Goal: Information Seeking & Learning: Find specific fact

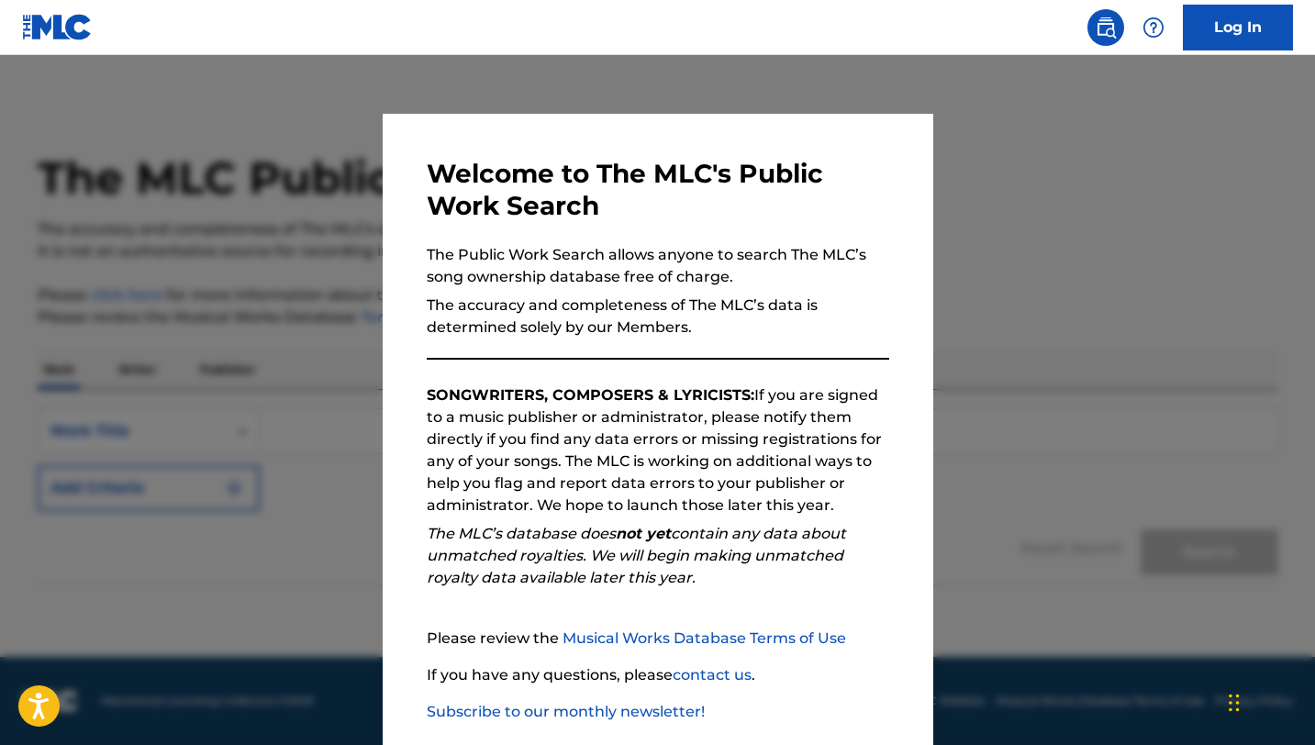
click at [1227, 194] on div at bounding box center [657, 427] width 1315 height 745
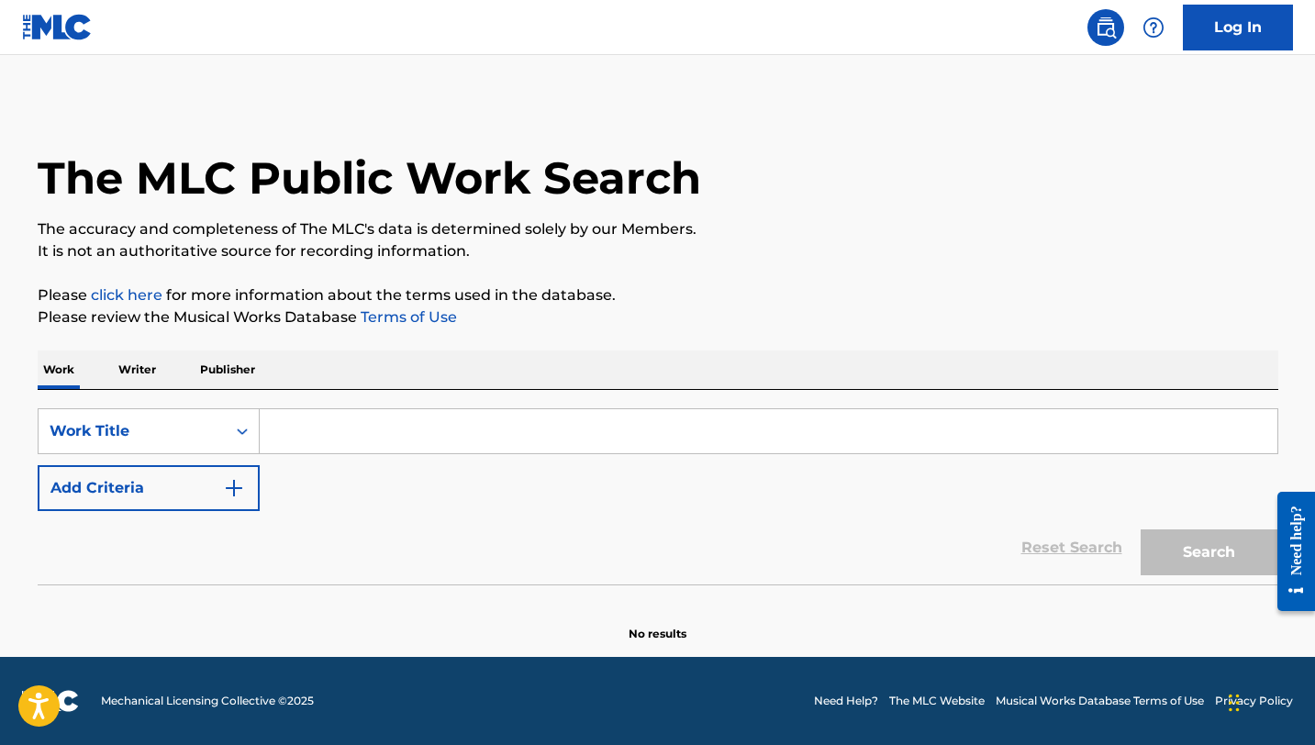
click at [483, 436] on input "Search Form" at bounding box center [769, 431] width 1018 height 44
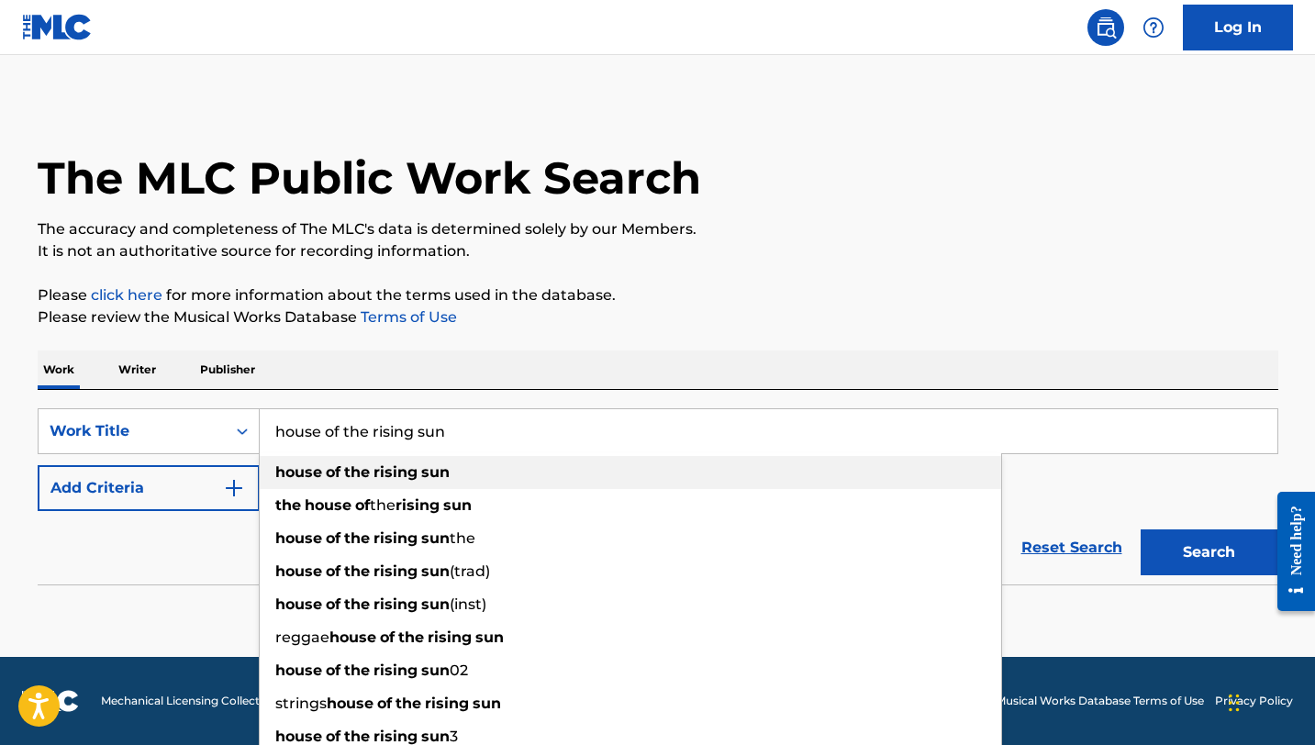
type input "house of the rising sun"
click at [499, 480] on div "house of the rising sun" at bounding box center [631, 472] width 742 height 33
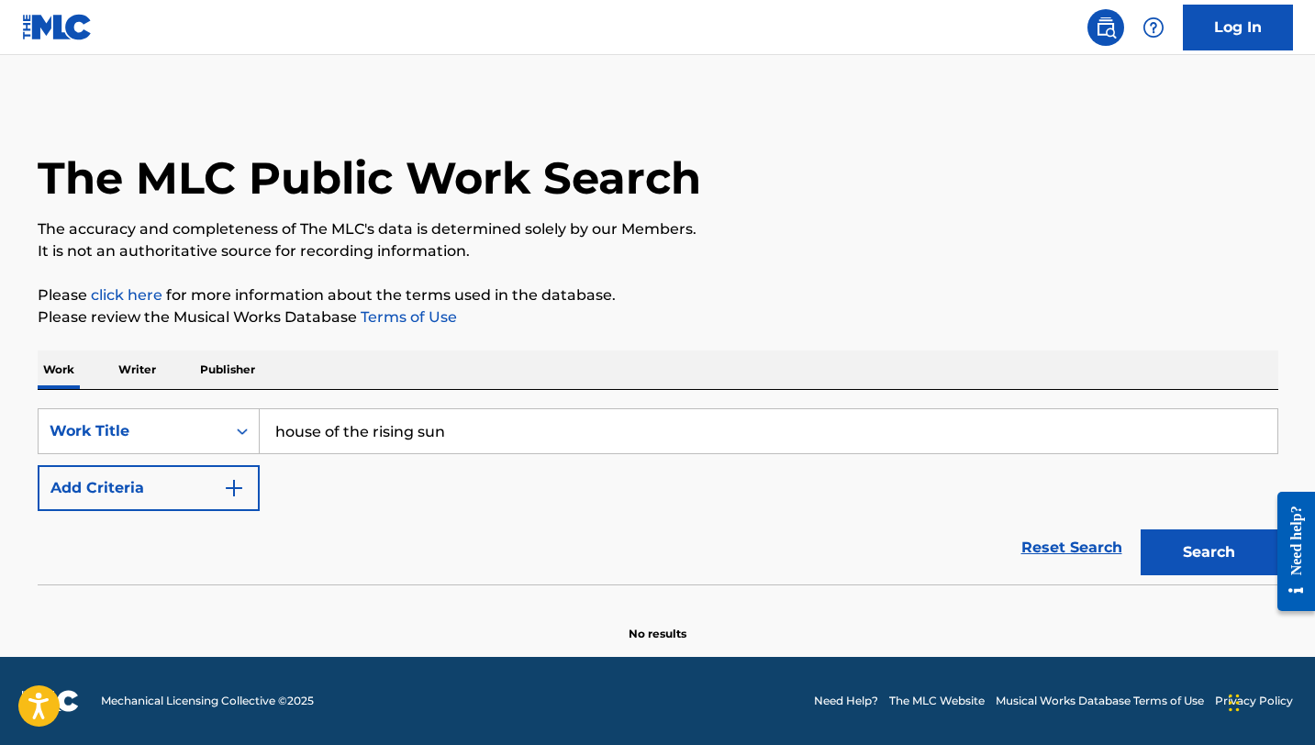
click at [173, 493] on button "Add Criteria" at bounding box center [149, 488] width 222 height 46
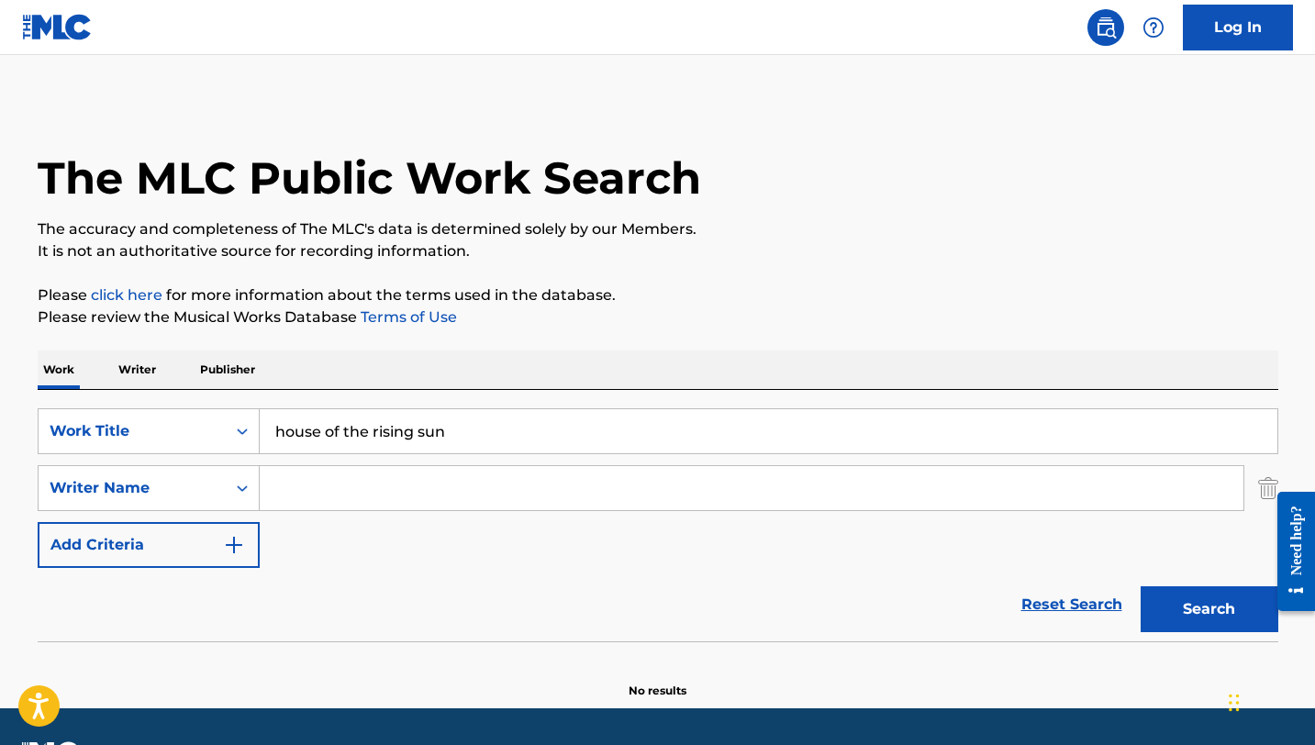
click at [396, 489] on input "Search Form" at bounding box center [752, 488] width 984 height 44
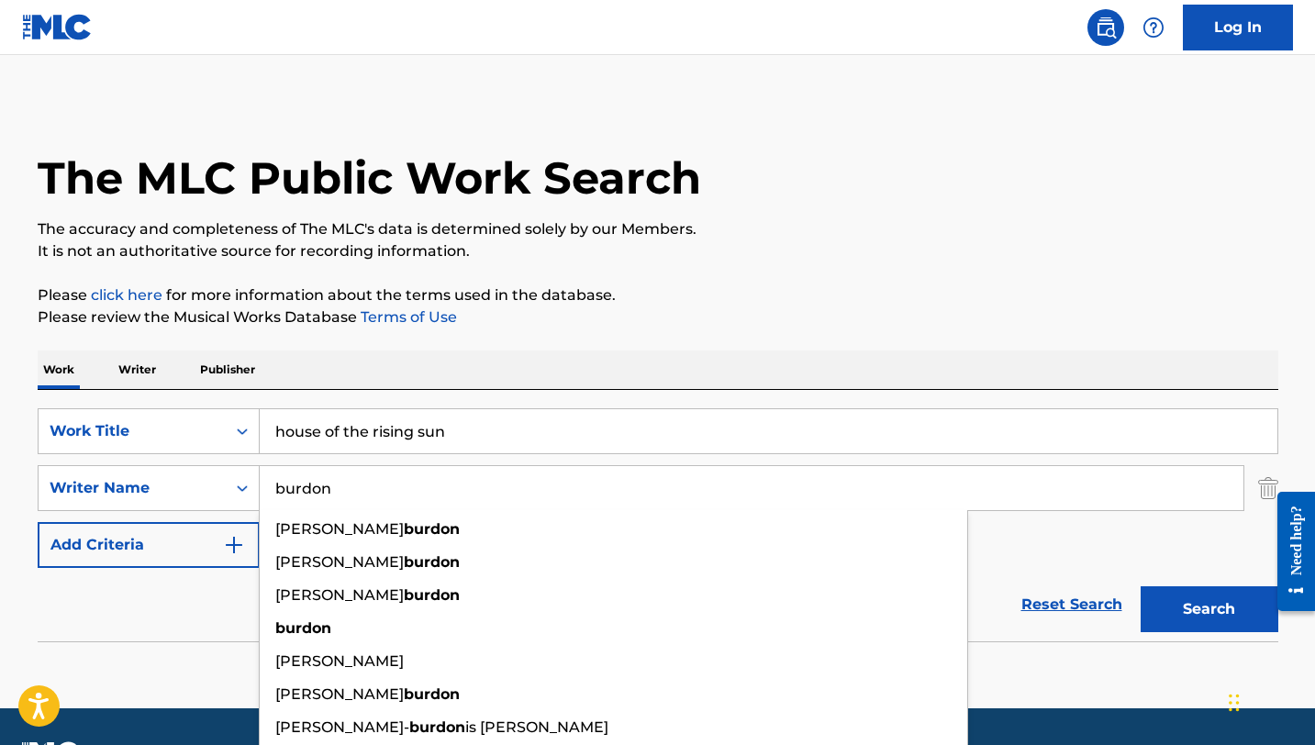
type input "burdon"
click at [1141, 586] on button "Search" at bounding box center [1210, 609] width 138 height 46
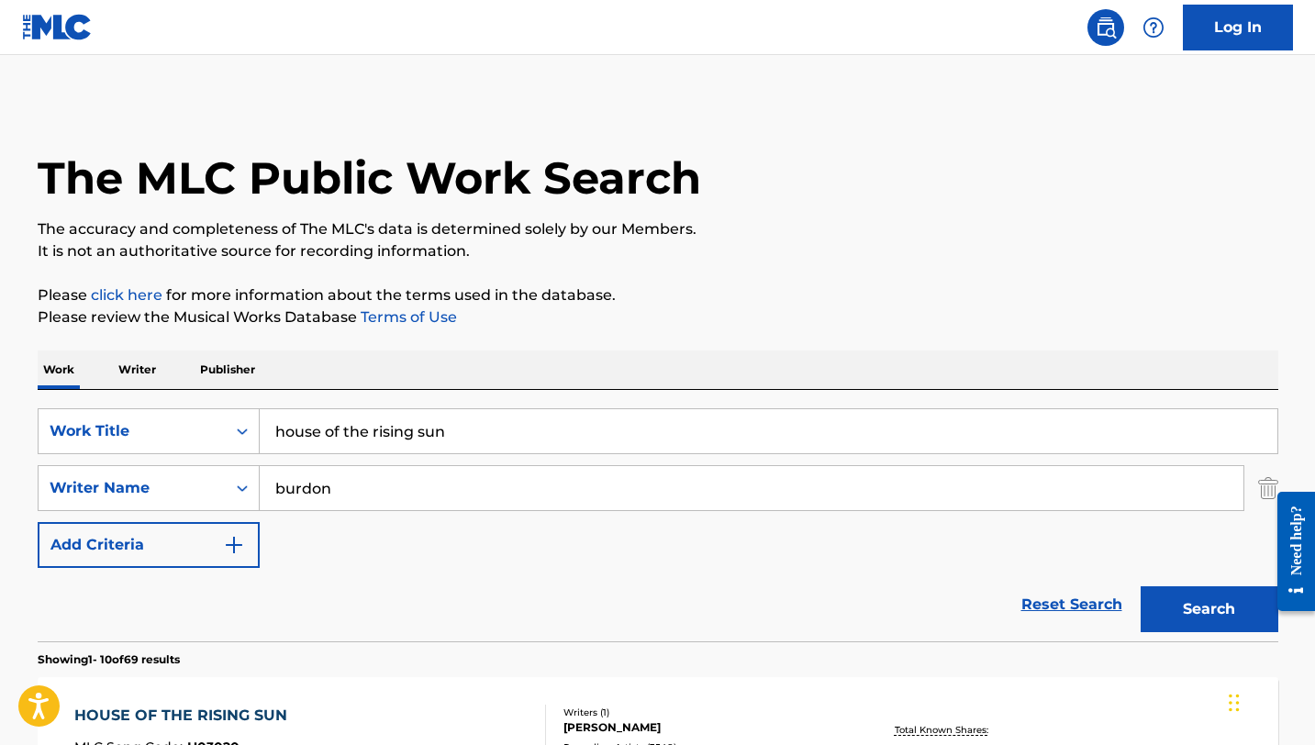
scroll to position [306, 0]
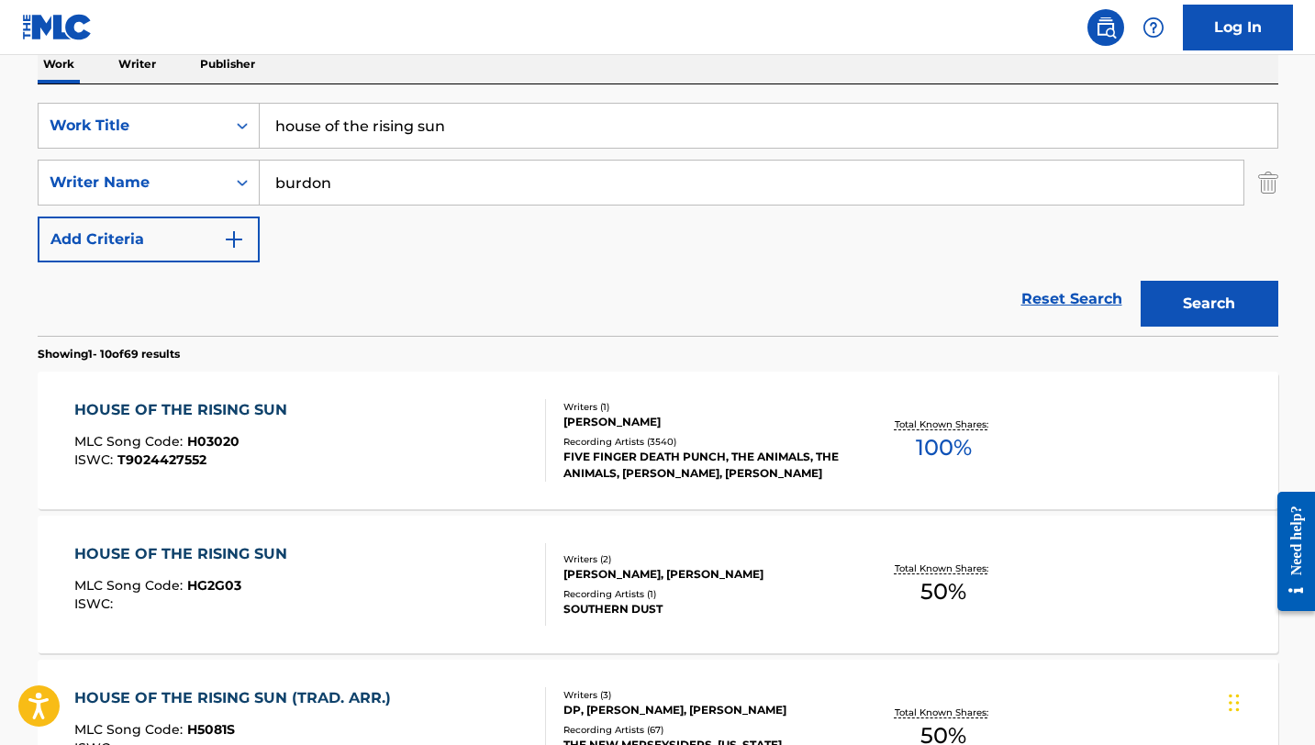
click at [262, 416] on div "HOUSE OF THE RISING SUN" at bounding box center [185, 410] width 222 height 22
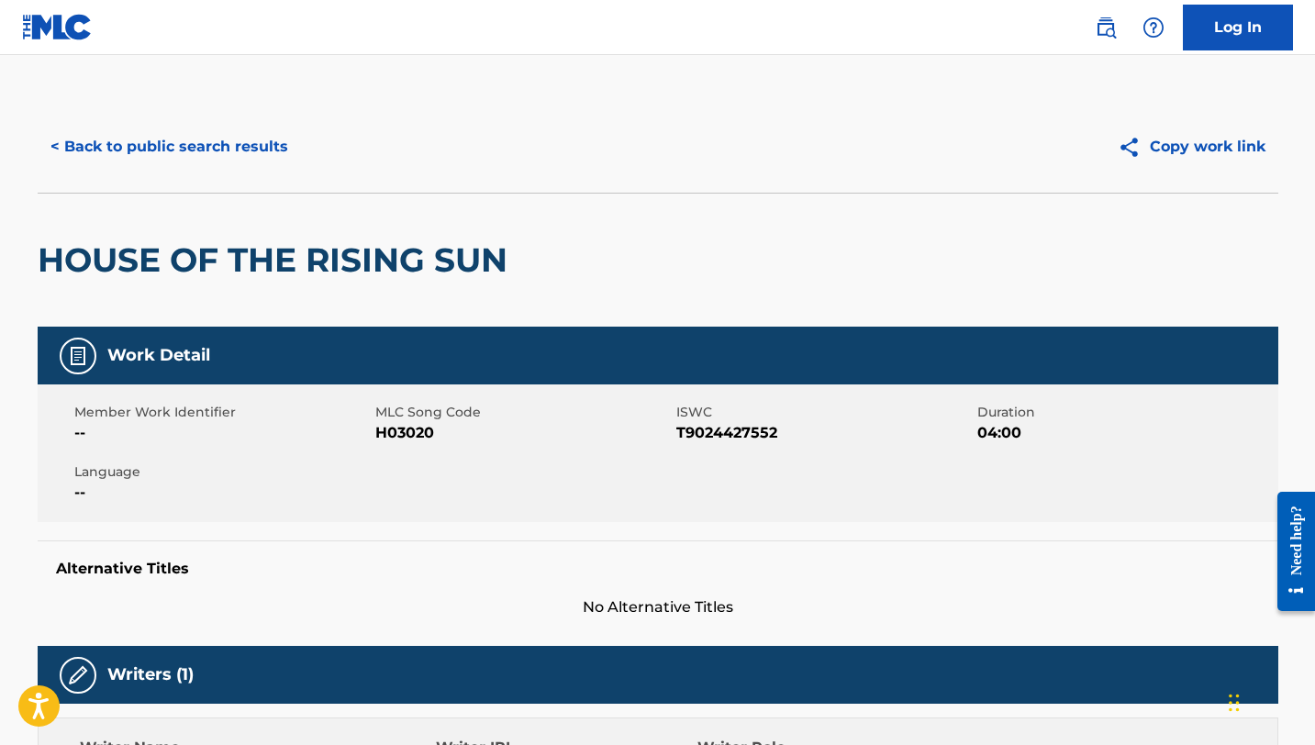
click at [77, 150] on button "< Back to public search results" at bounding box center [169, 147] width 263 height 46
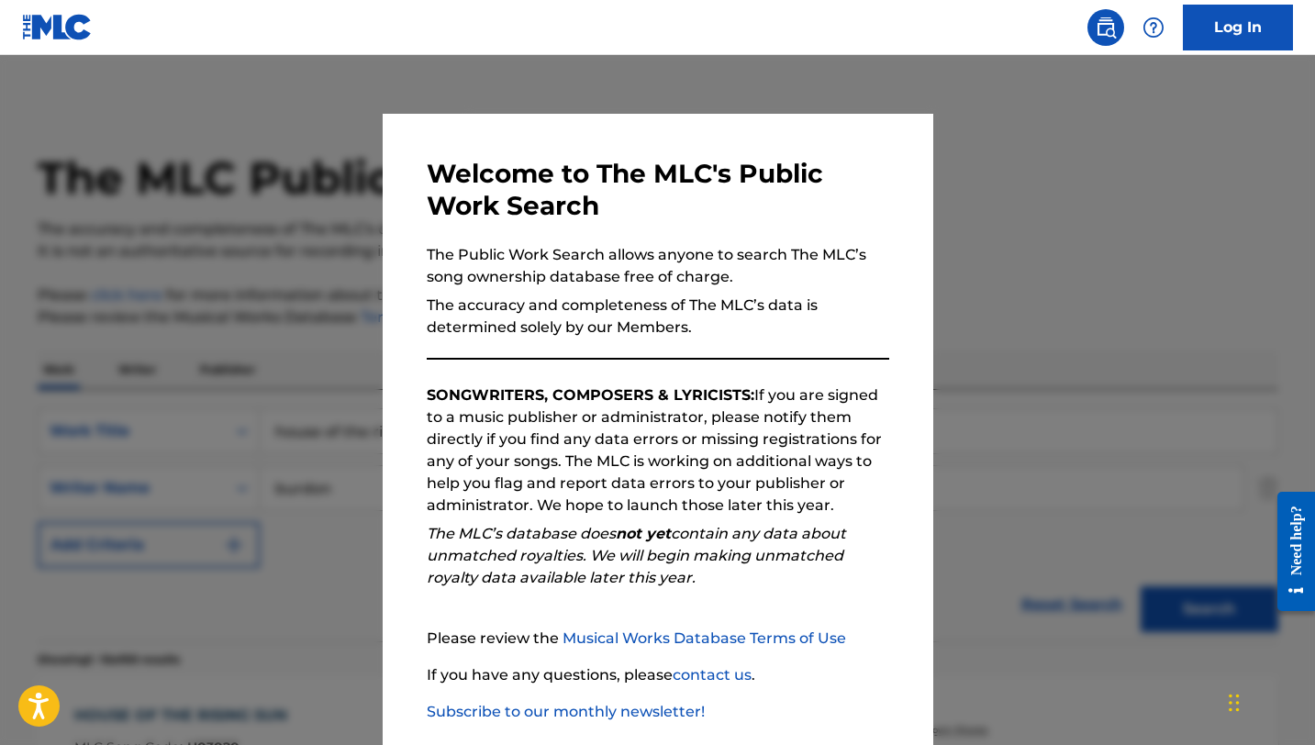
scroll to position [306, 0]
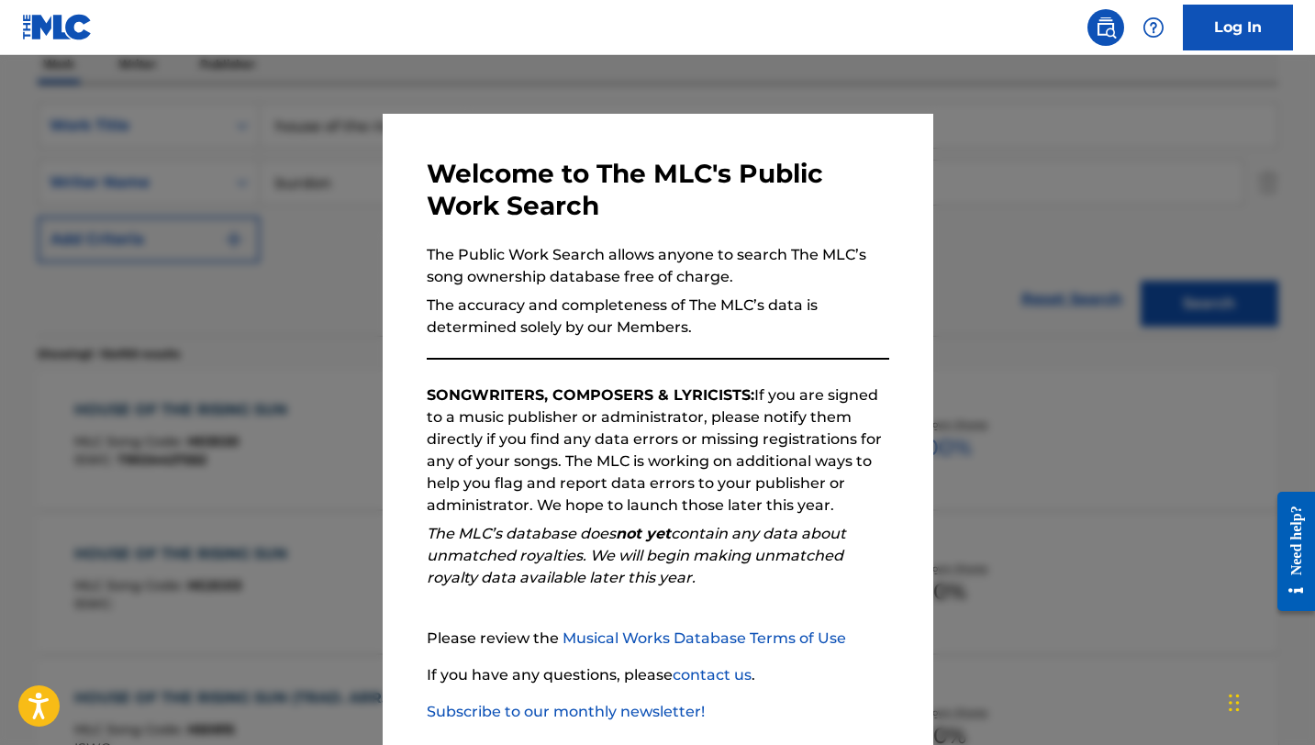
click at [349, 326] on div at bounding box center [657, 427] width 1315 height 745
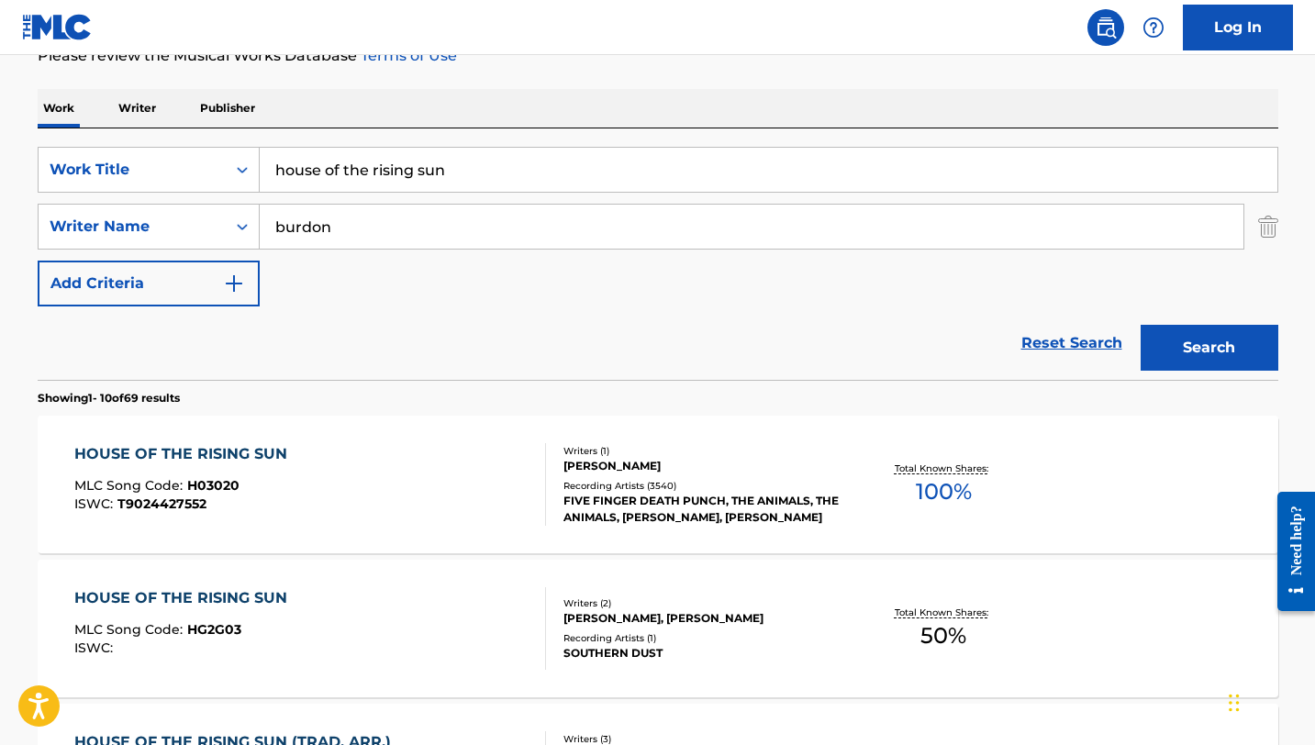
scroll to position [251, 0]
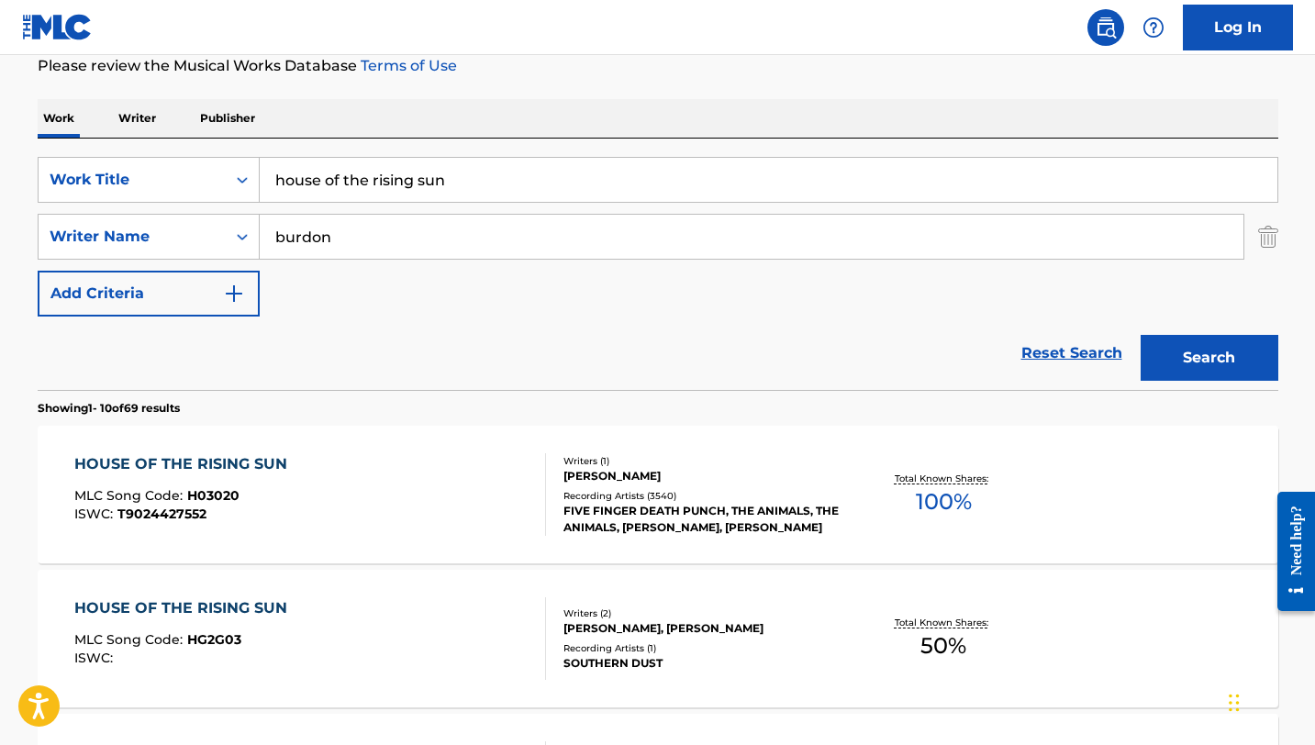
click at [370, 179] on input "house of the rising sun" at bounding box center [769, 180] width 1018 height 44
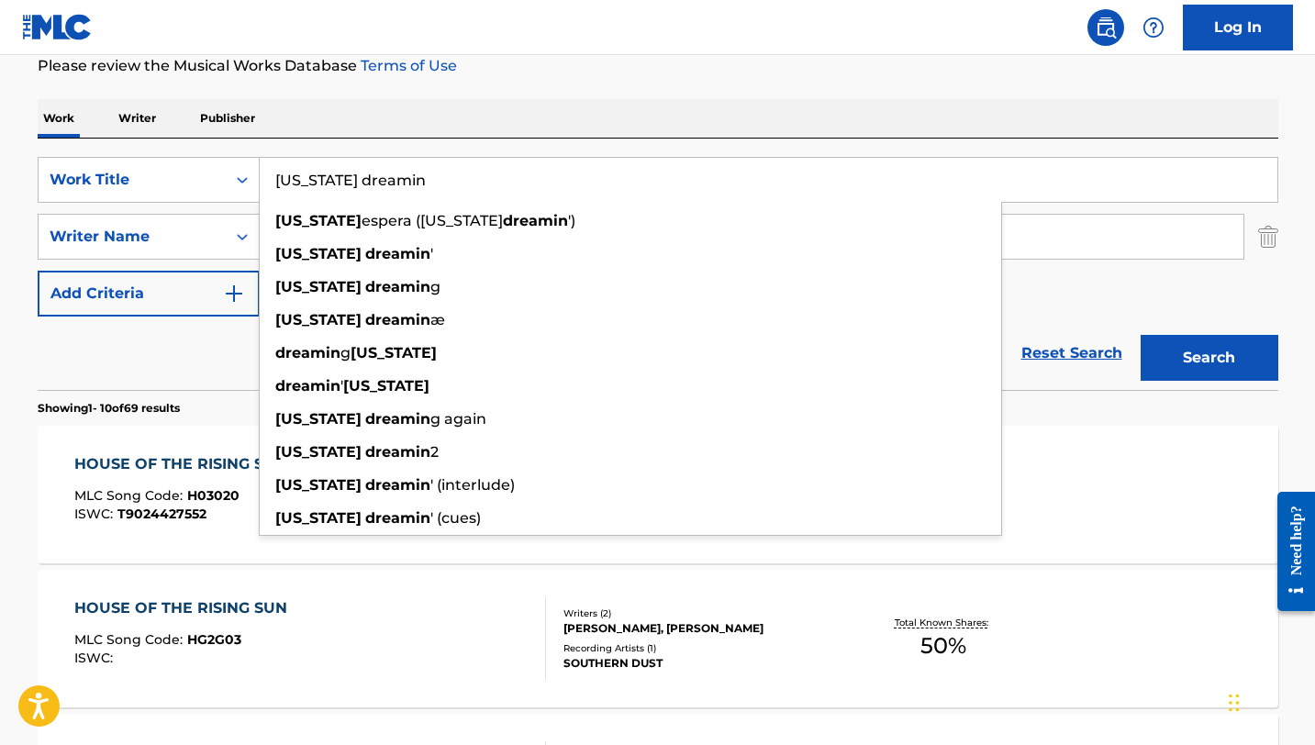
type input "[US_STATE] dreamin"
click at [499, 119] on div "Work Writer Publisher" at bounding box center [658, 118] width 1241 height 39
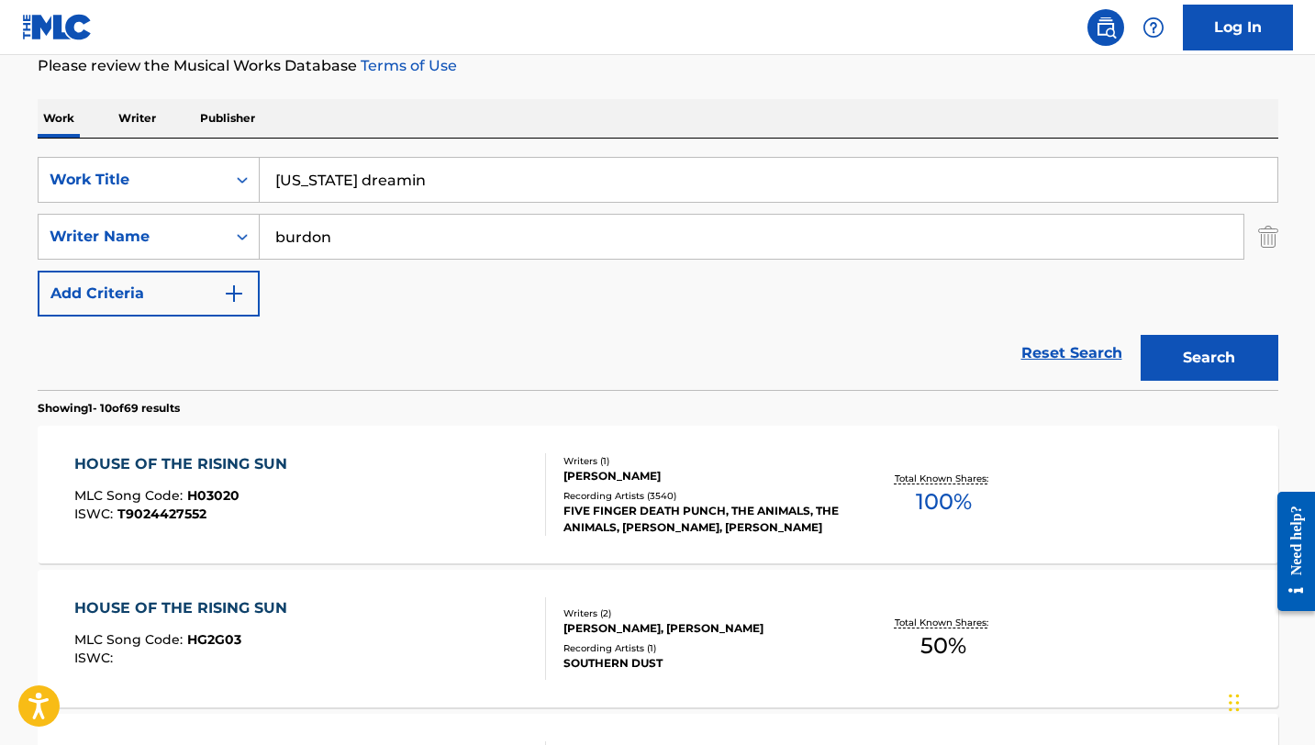
click at [407, 243] on input "burdon" at bounding box center [752, 237] width 984 height 44
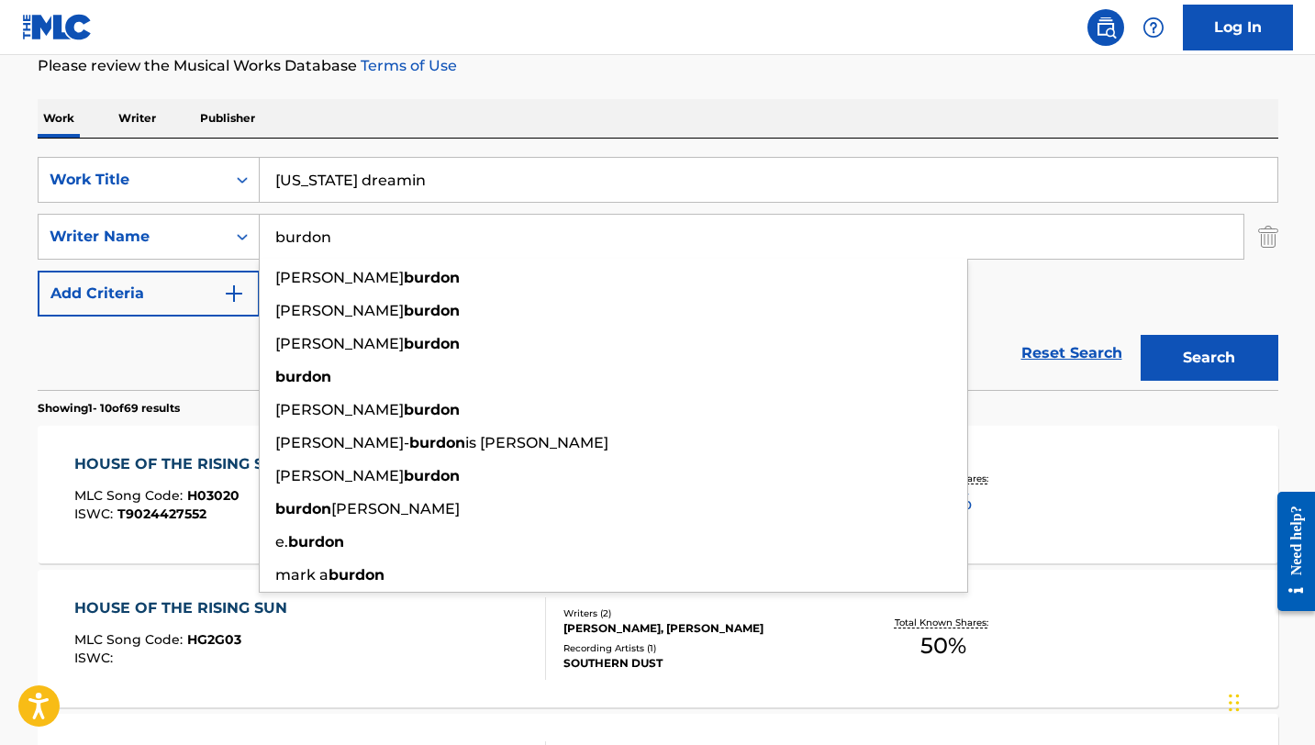
click at [407, 243] on input "burdon" at bounding box center [752, 237] width 984 height 44
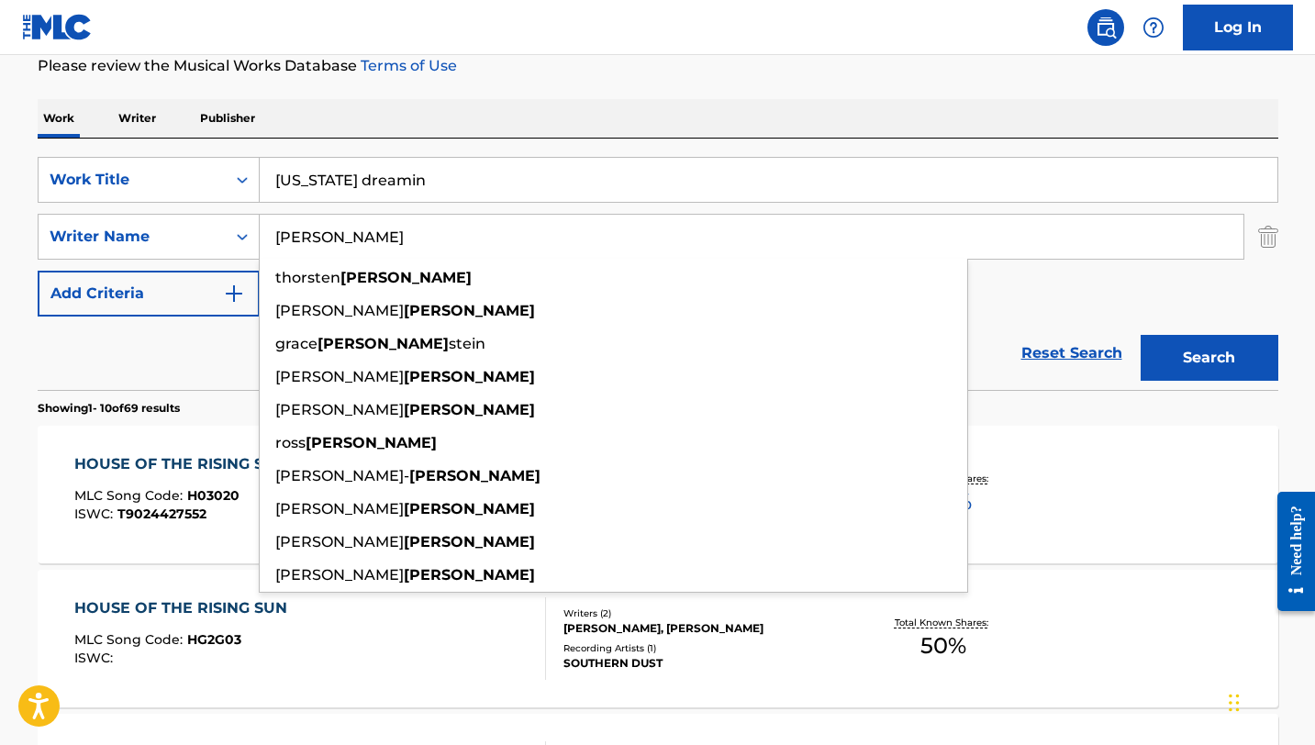
type input "[PERSON_NAME]"
click at [1141, 335] on button "Search" at bounding box center [1210, 358] width 138 height 46
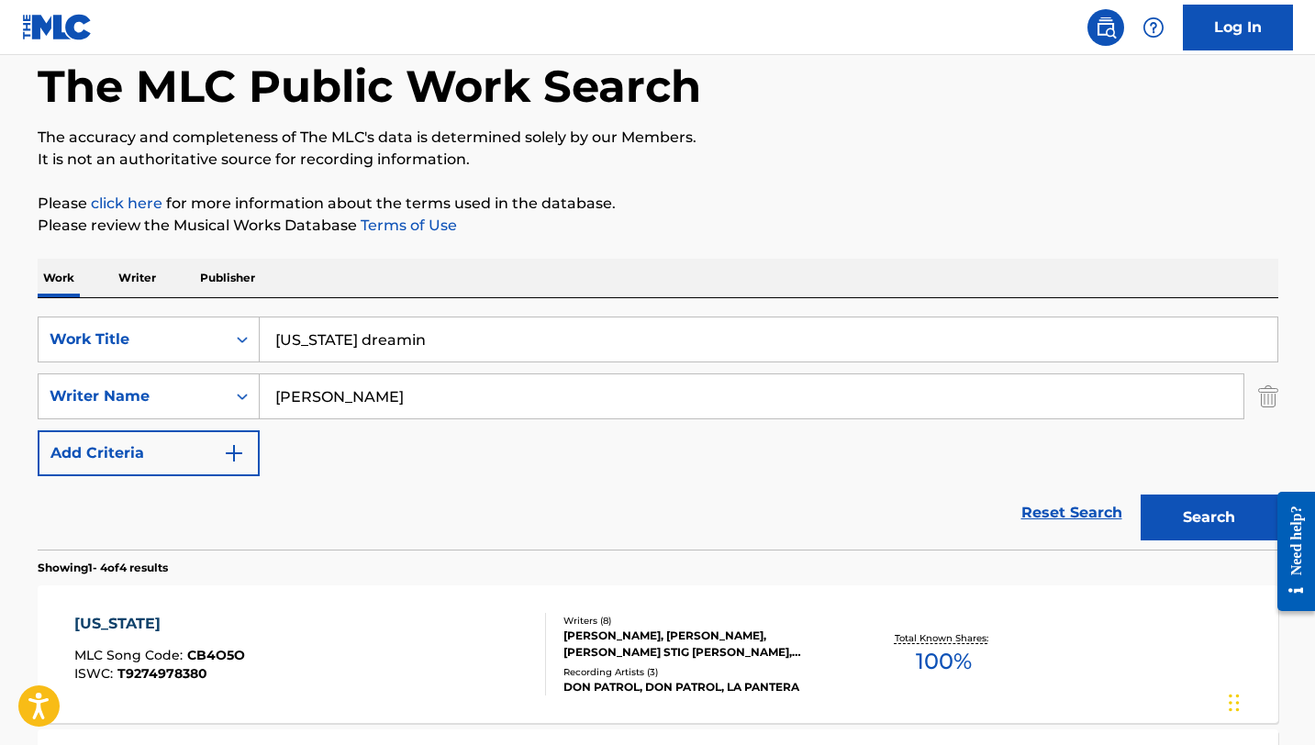
scroll to position [77, 0]
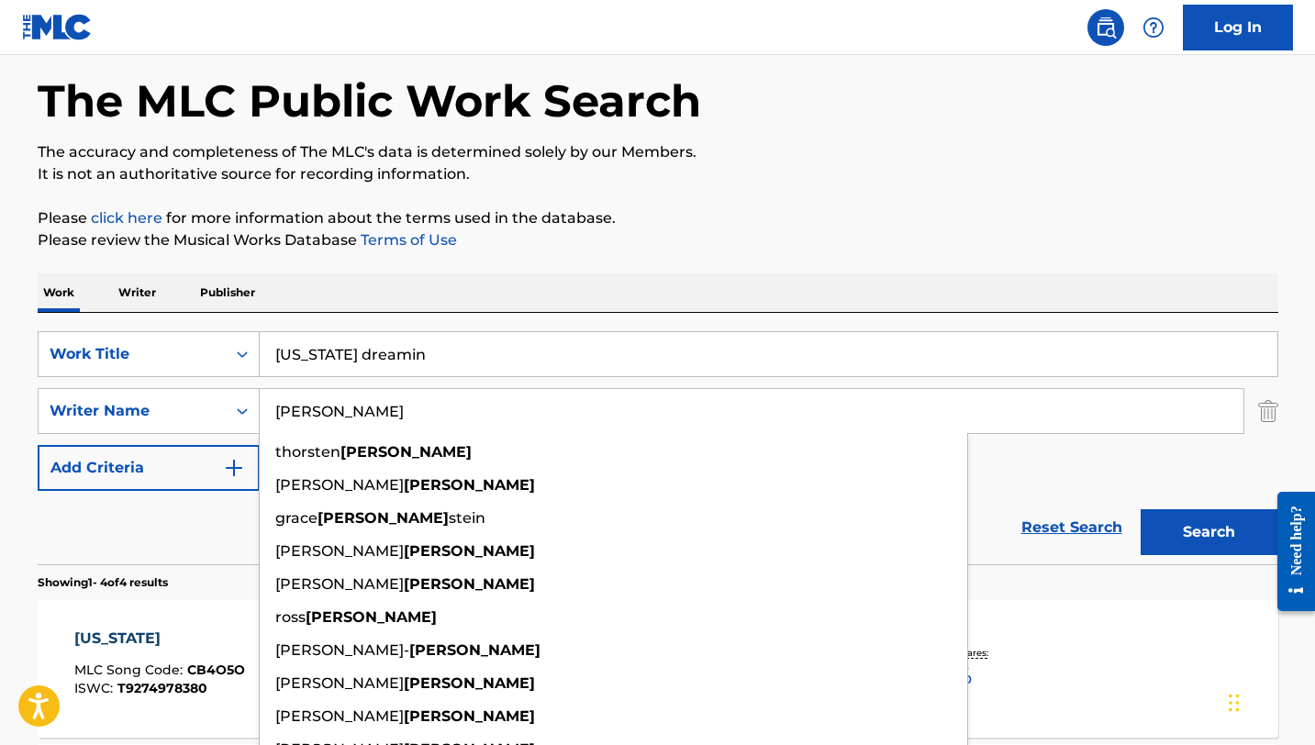
click at [433, 347] on input "[US_STATE] dreamin" at bounding box center [769, 354] width 1018 height 44
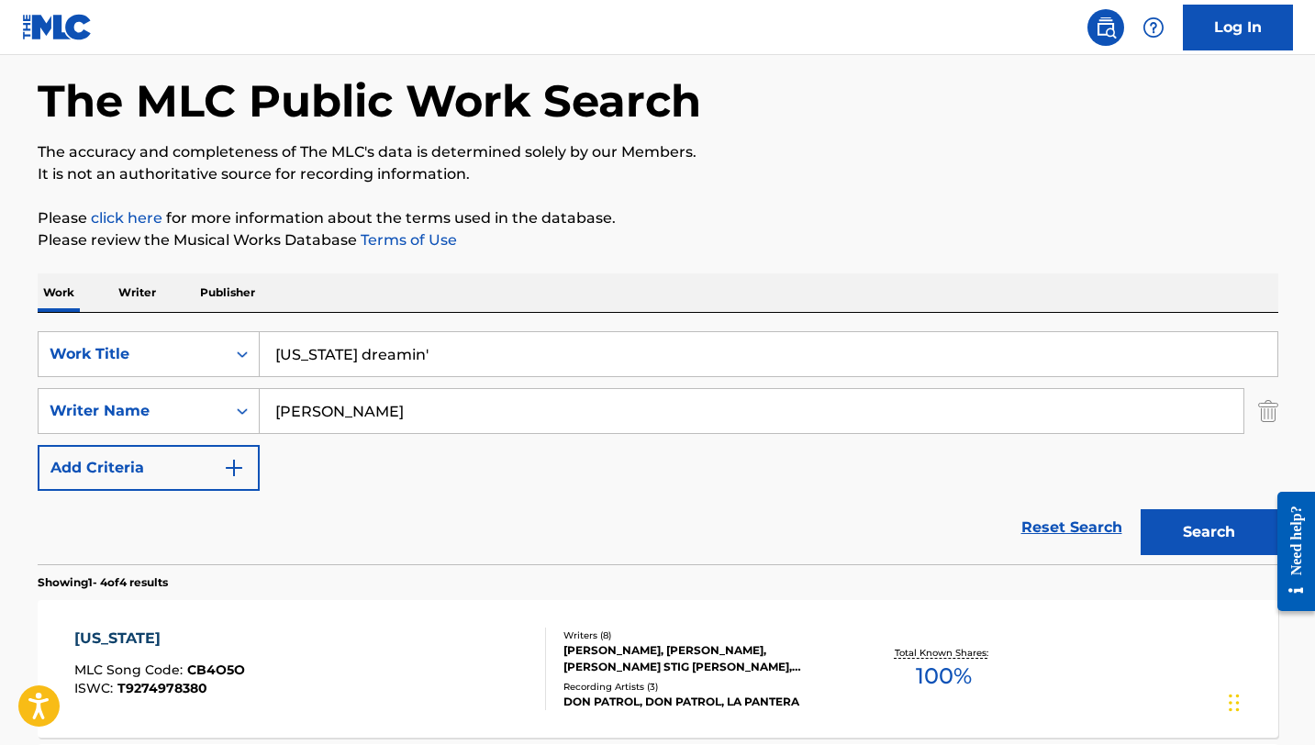
type input "[US_STATE] dreamin'"
click at [565, 235] on p "Please review the Musical Works Database Terms of Use" at bounding box center [658, 240] width 1241 height 22
click at [1215, 548] on button "Search" at bounding box center [1210, 532] width 138 height 46
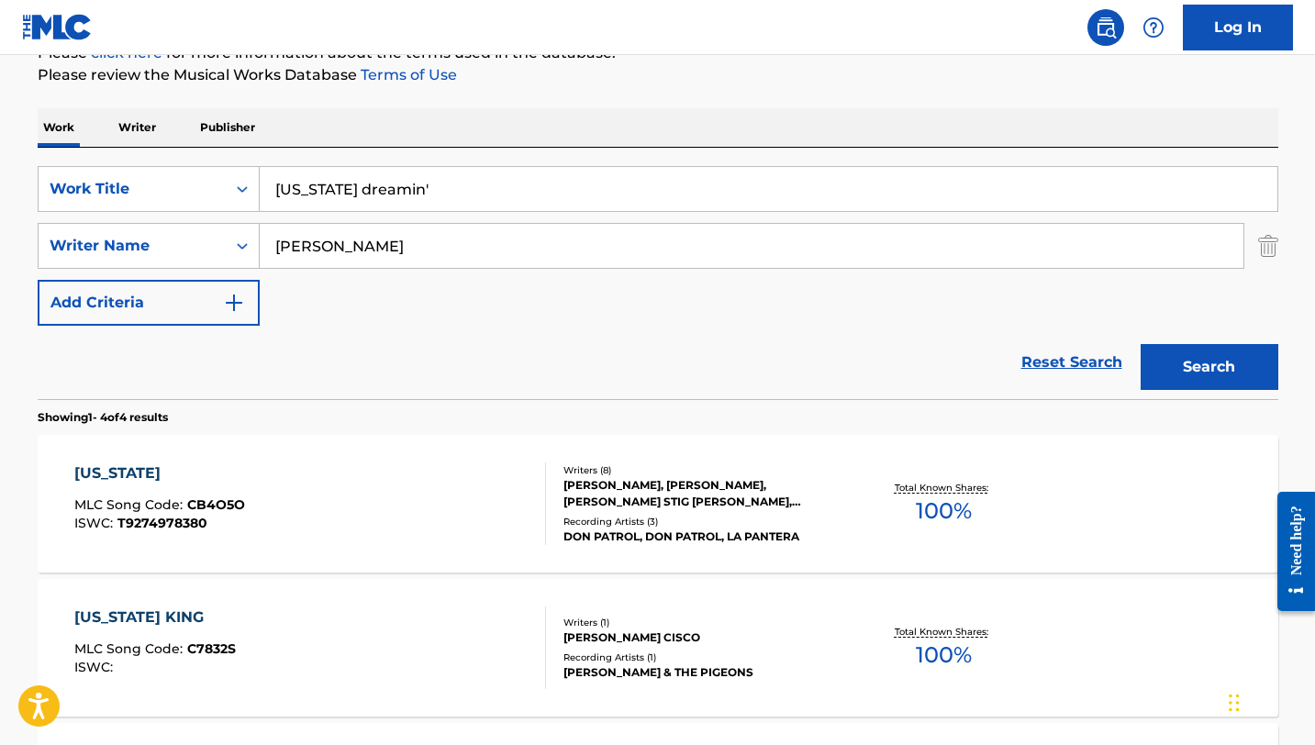
scroll to position [245, 0]
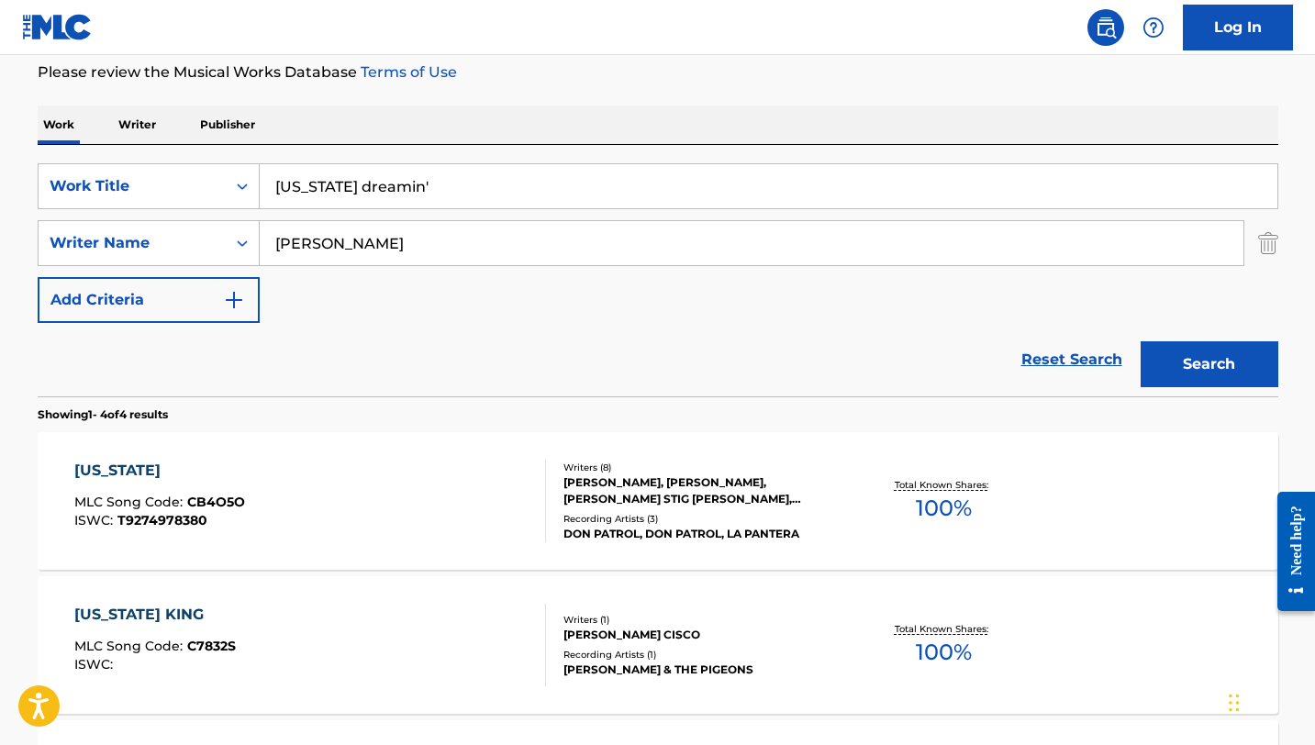
click at [475, 240] on input "[PERSON_NAME]" at bounding box center [752, 243] width 984 height 44
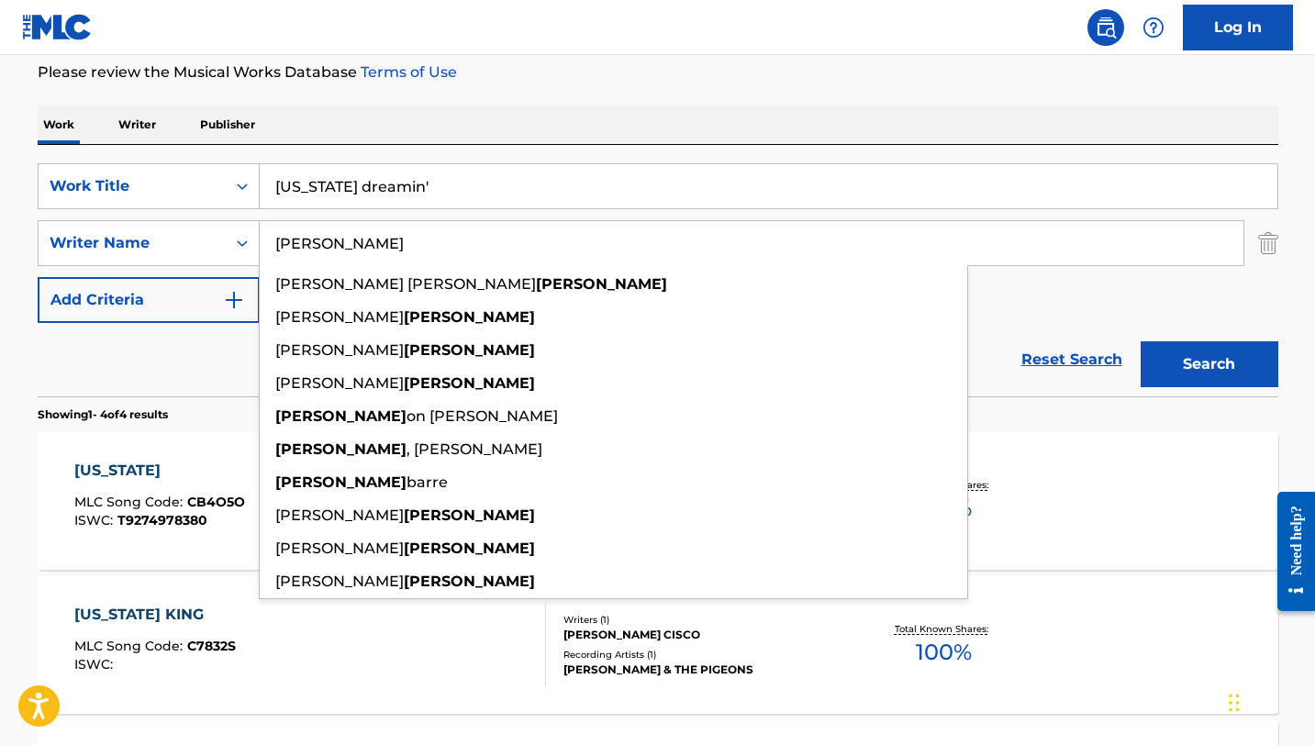
type input "[PERSON_NAME]"
click at [1141, 341] on button "Search" at bounding box center [1210, 364] width 138 height 46
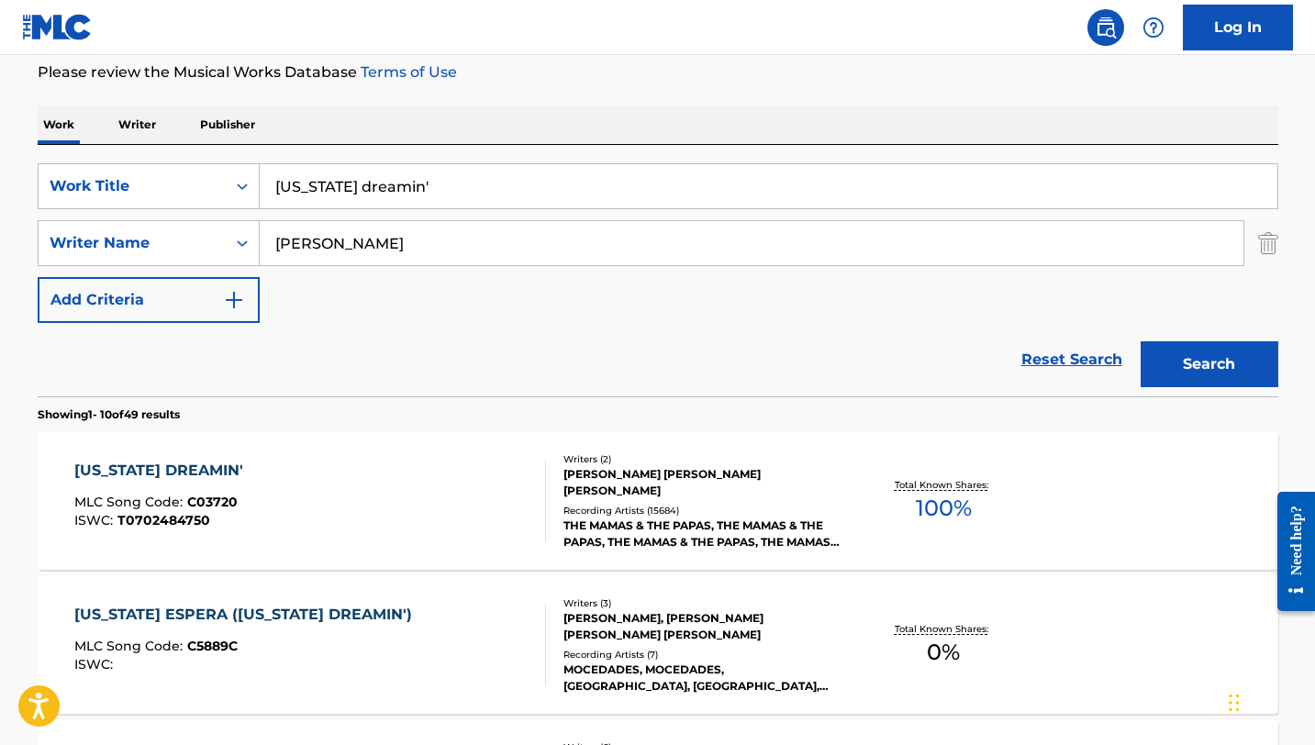
click at [169, 474] on div "[US_STATE] DREAMIN'" at bounding box center [163, 471] width 178 height 22
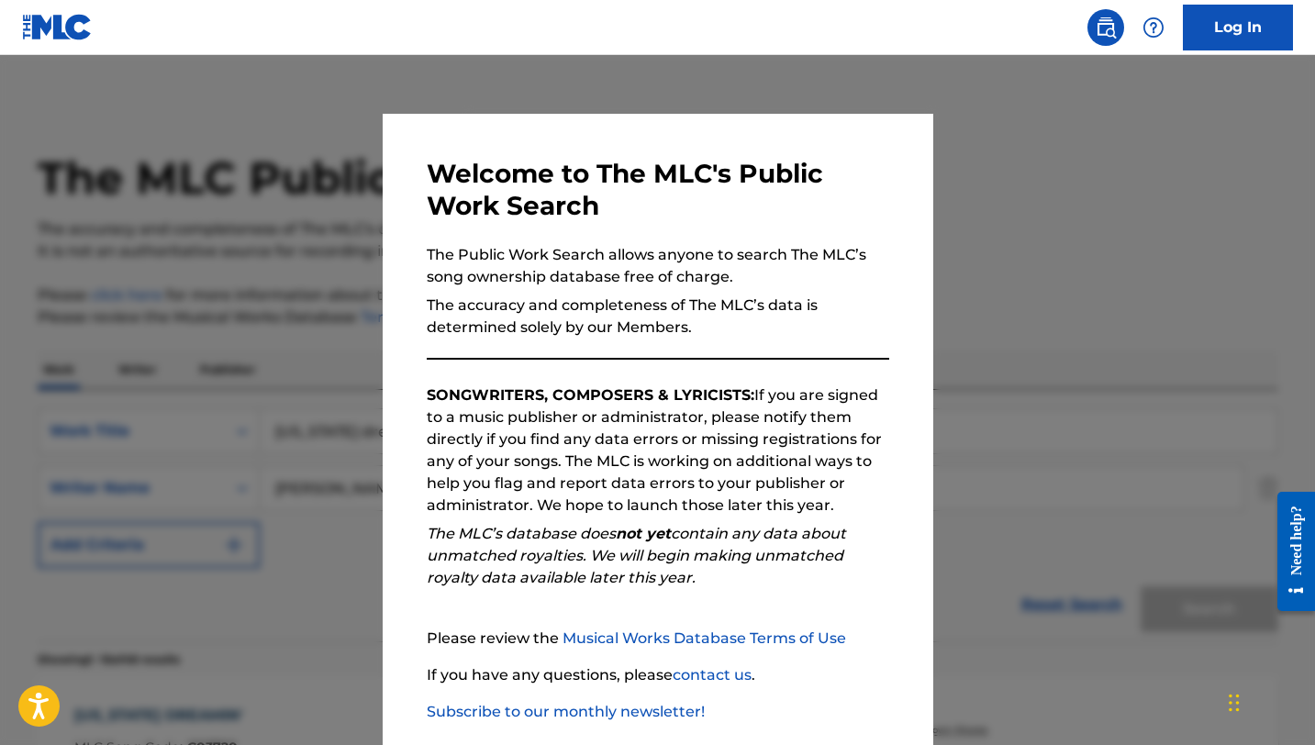
scroll to position [245, 0]
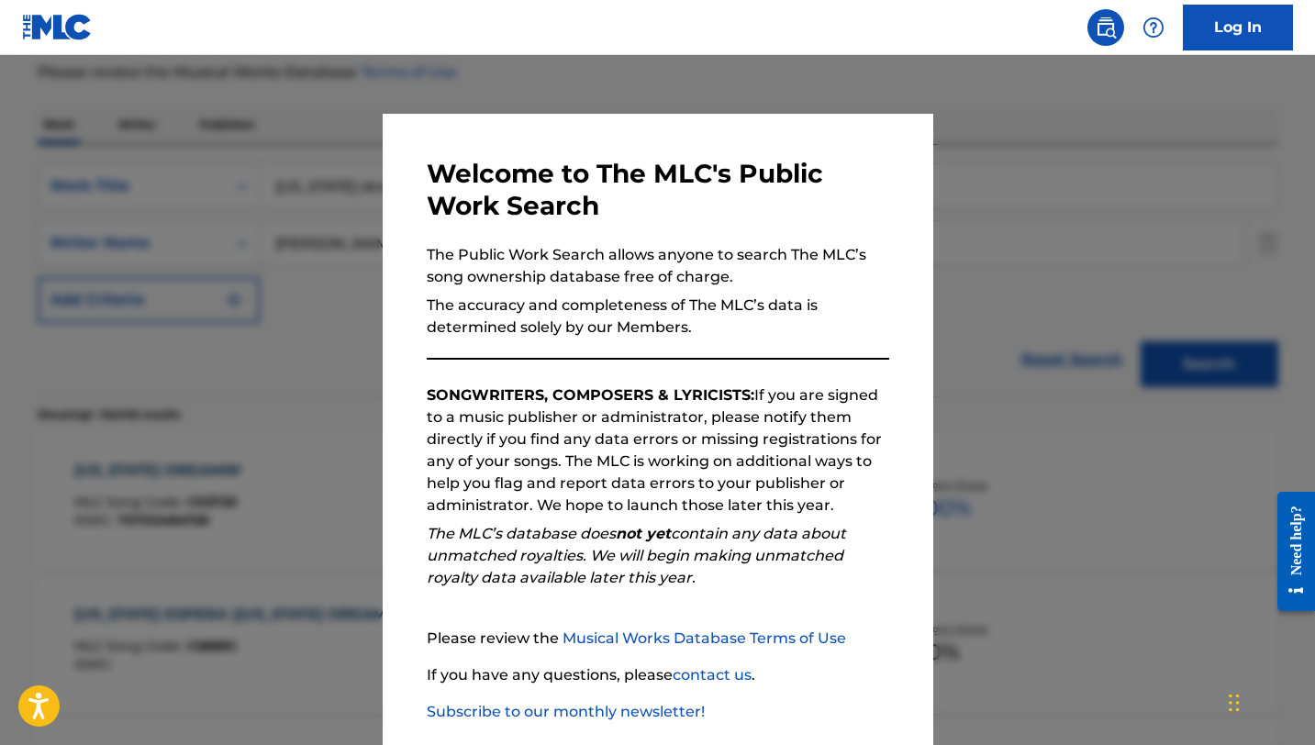
click at [286, 133] on div at bounding box center [657, 427] width 1315 height 745
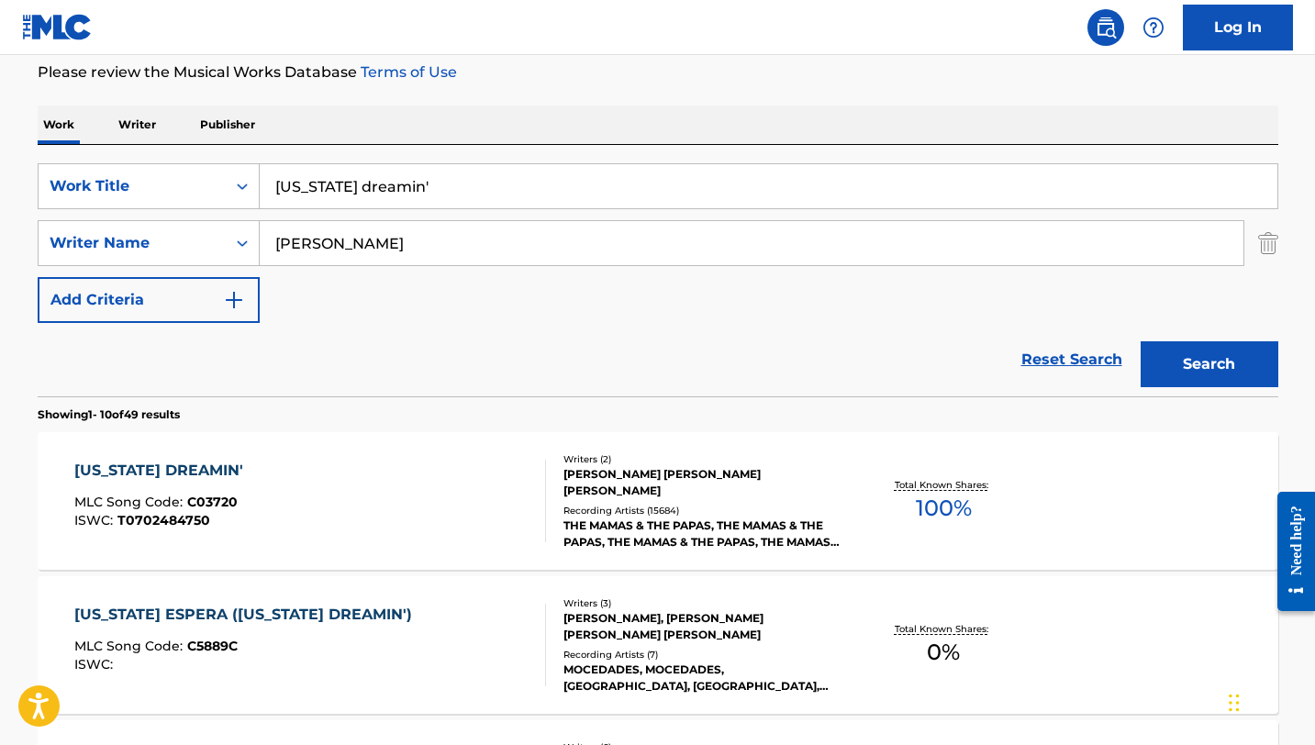
click at [322, 190] on input "[US_STATE] dreamin'" at bounding box center [769, 186] width 1018 height 44
type input "paint it, black"
click at [321, 230] on input "[PERSON_NAME]" at bounding box center [752, 243] width 984 height 44
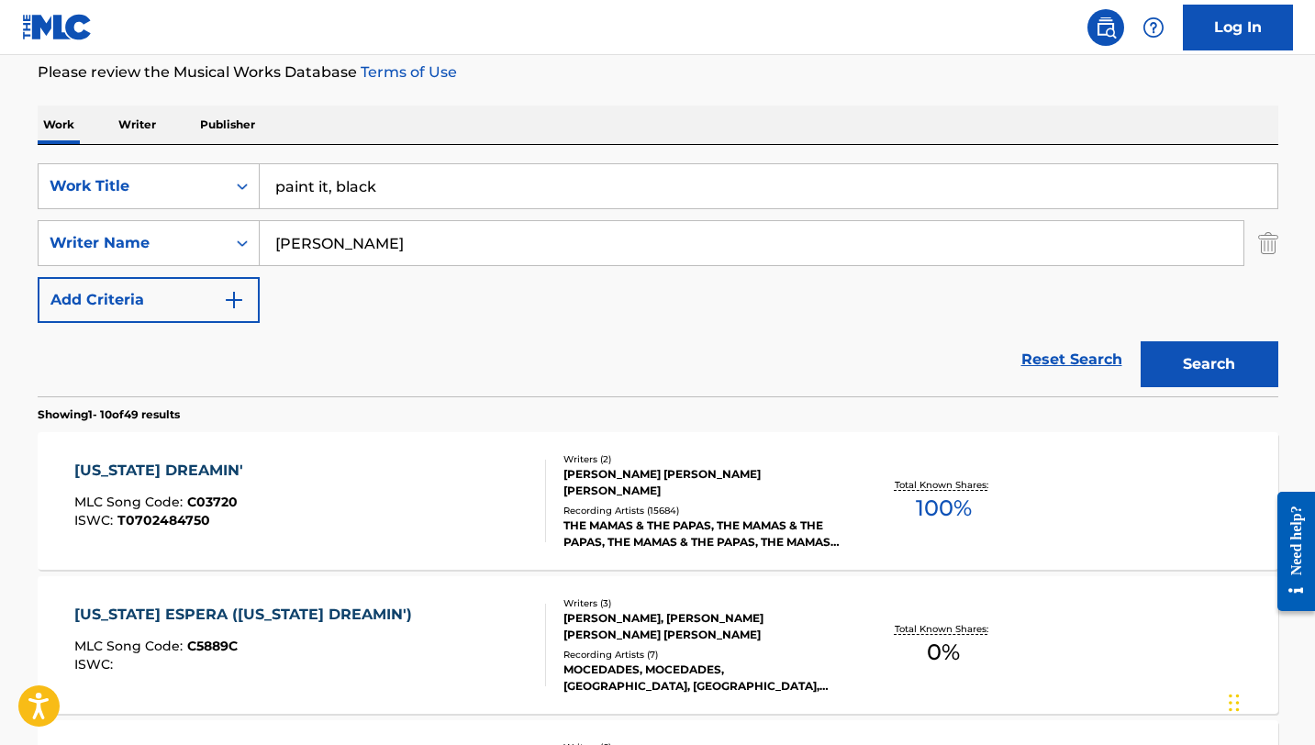
click at [321, 230] on input "[PERSON_NAME]" at bounding box center [752, 243] width 984 height 44
click at [1141, 341] on button "Search" at bounding box center [1210, 364] width 138 height 46
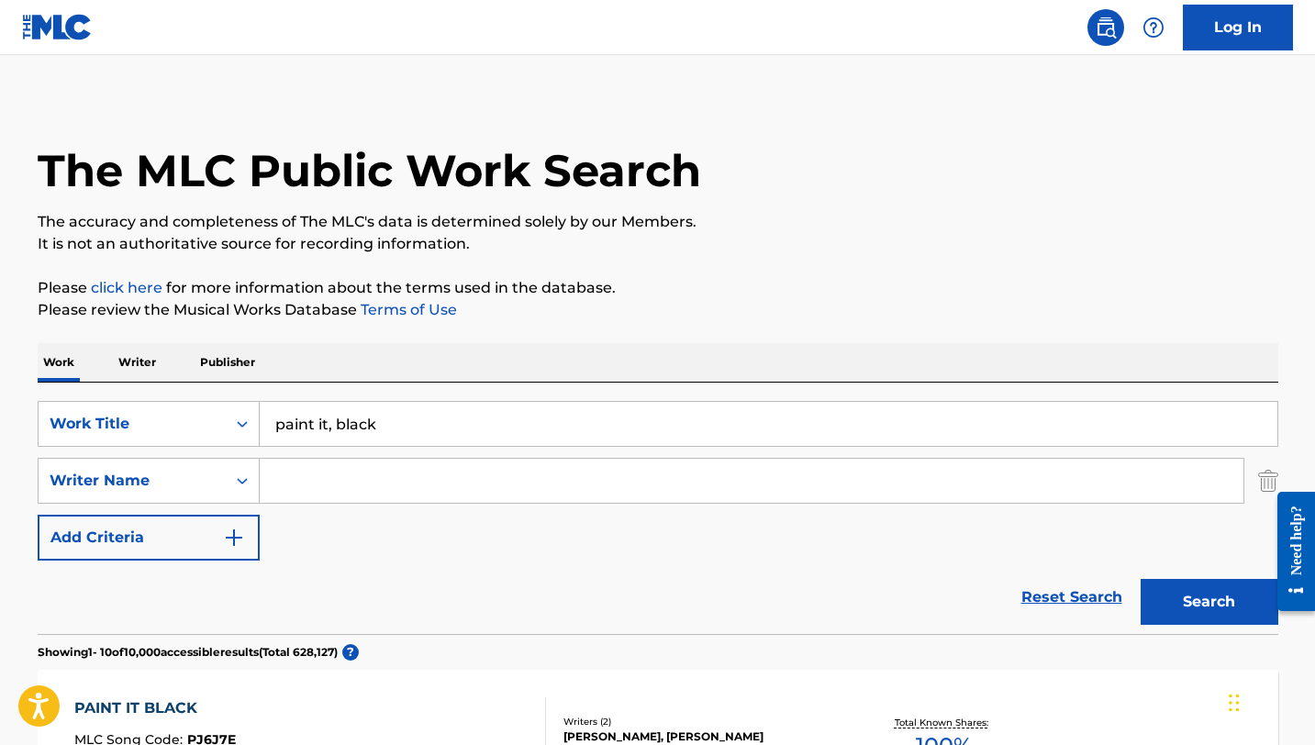
scroll to position [0, 0]
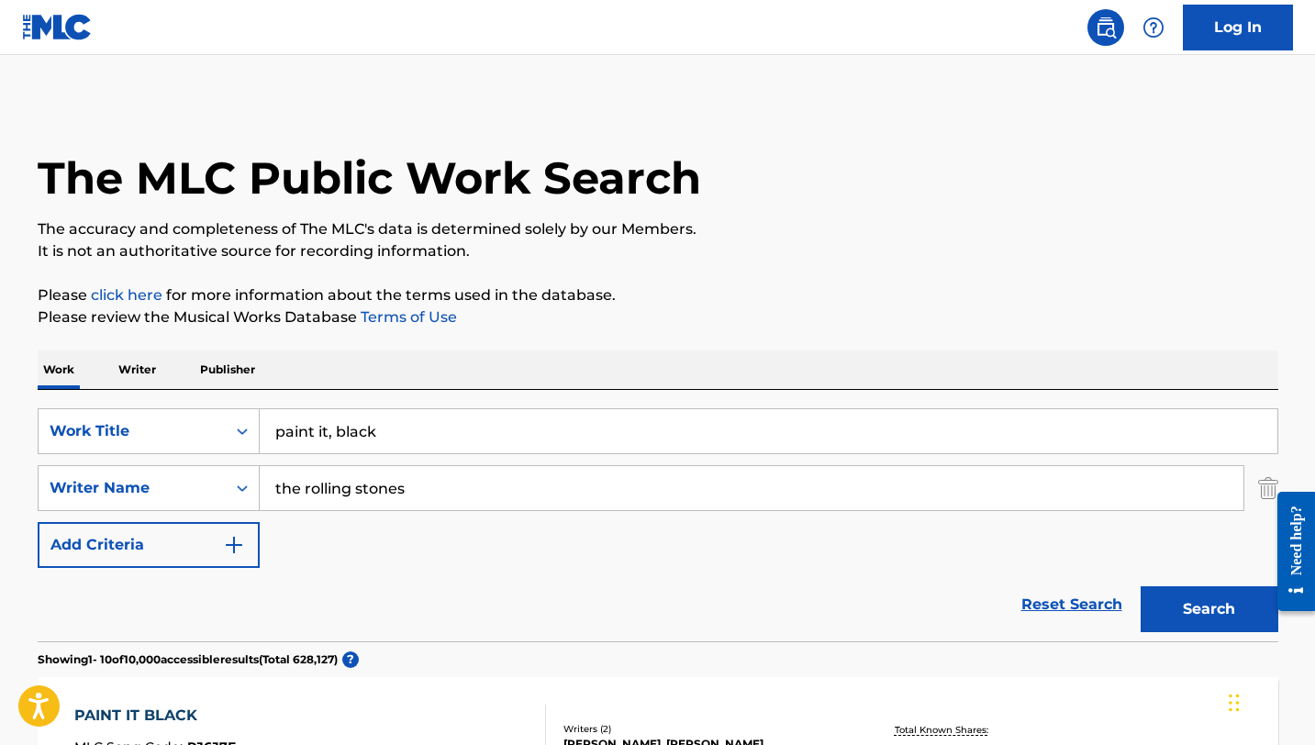
click at [1141, 586] on button "Search" at bounding box center [1210, 609] width 138 height 46
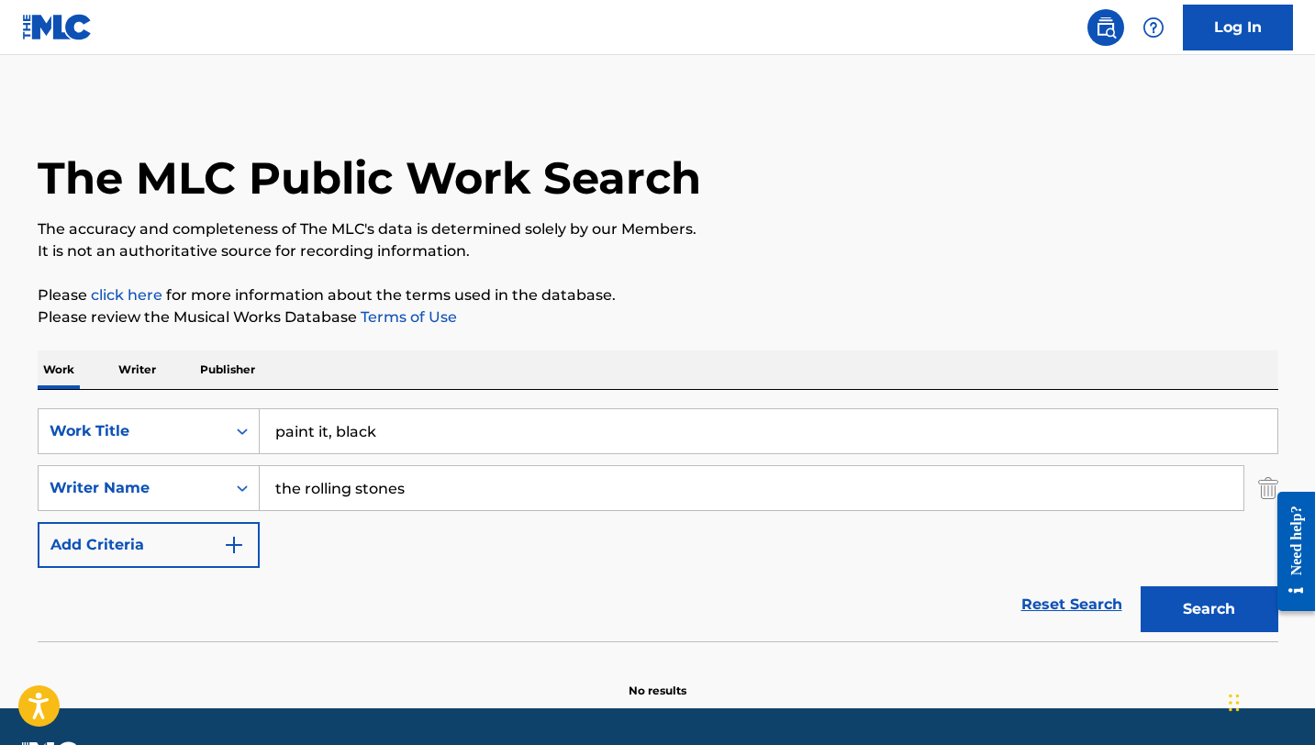
scroll to position [51, 0]
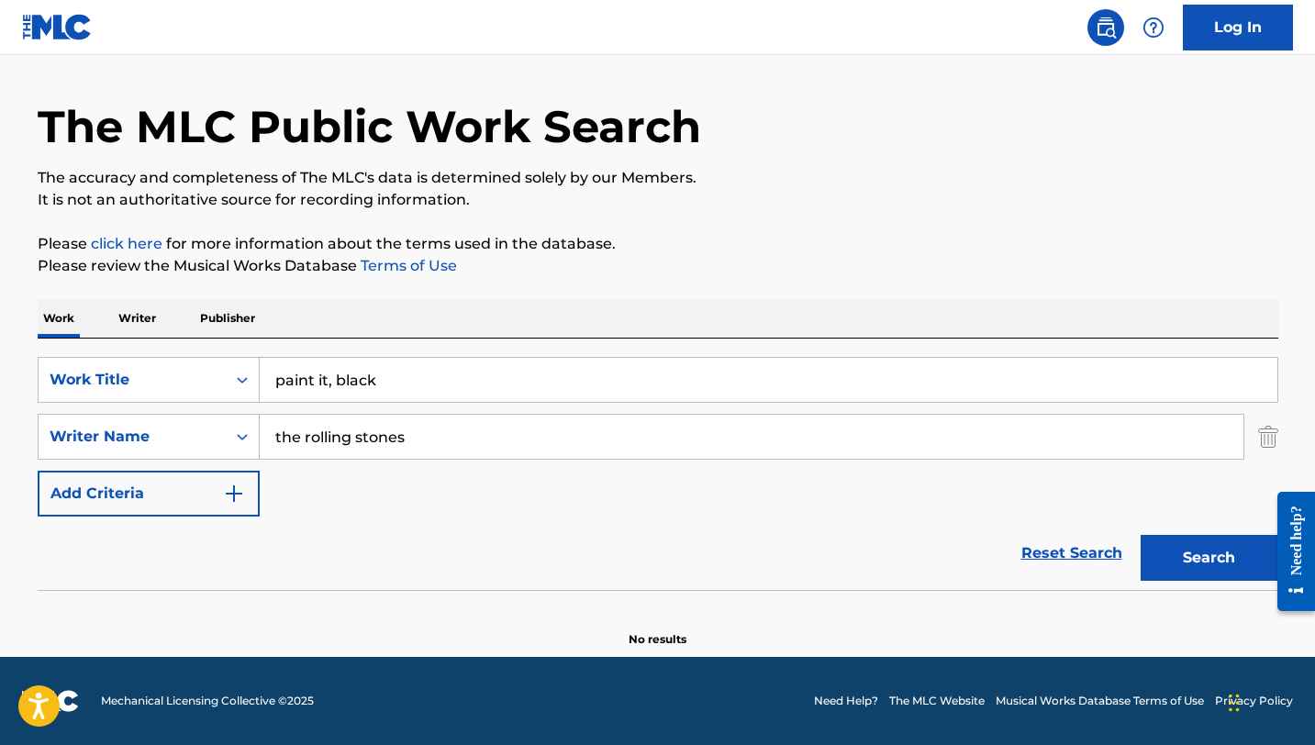
click at [437, 438] on input "the rolling stones" at bounding box center [752, 437] width 984 height 44
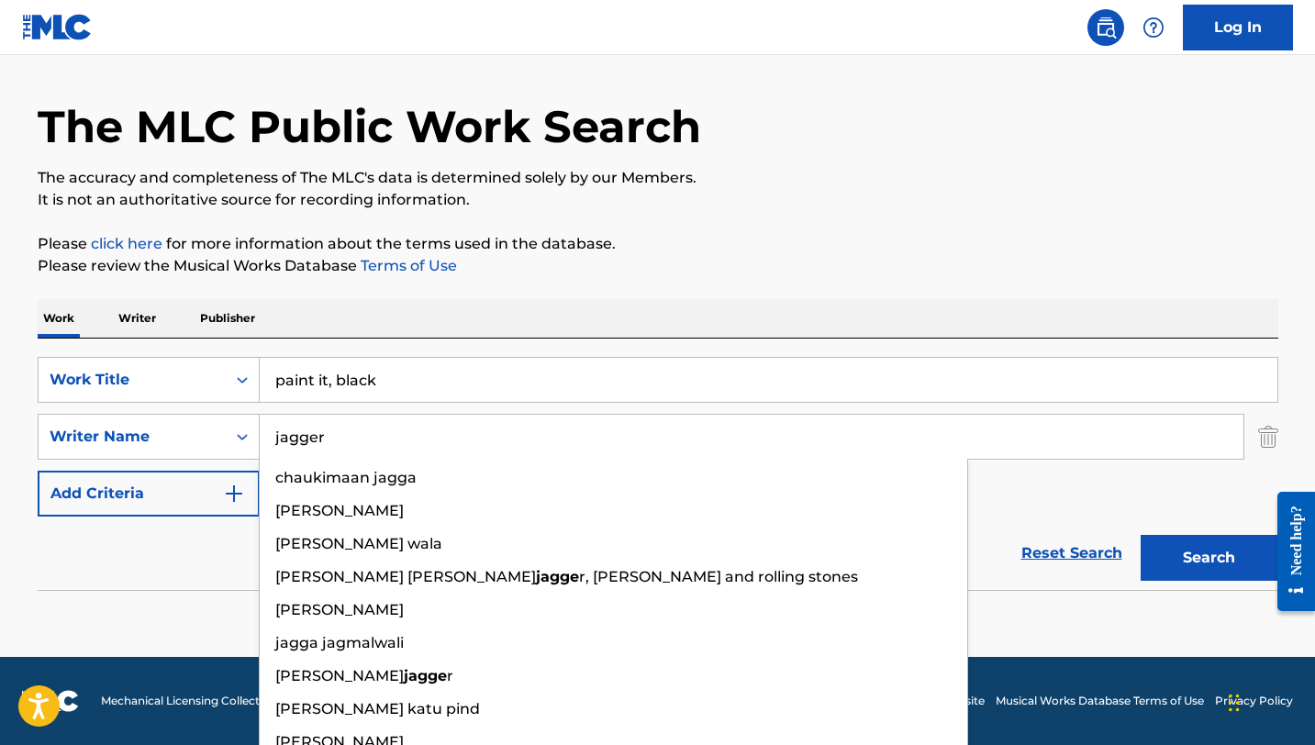
type input "jagger"
click at [1141, 535] on button "Search" at bounding box center [1210, 558] width 138 height 46
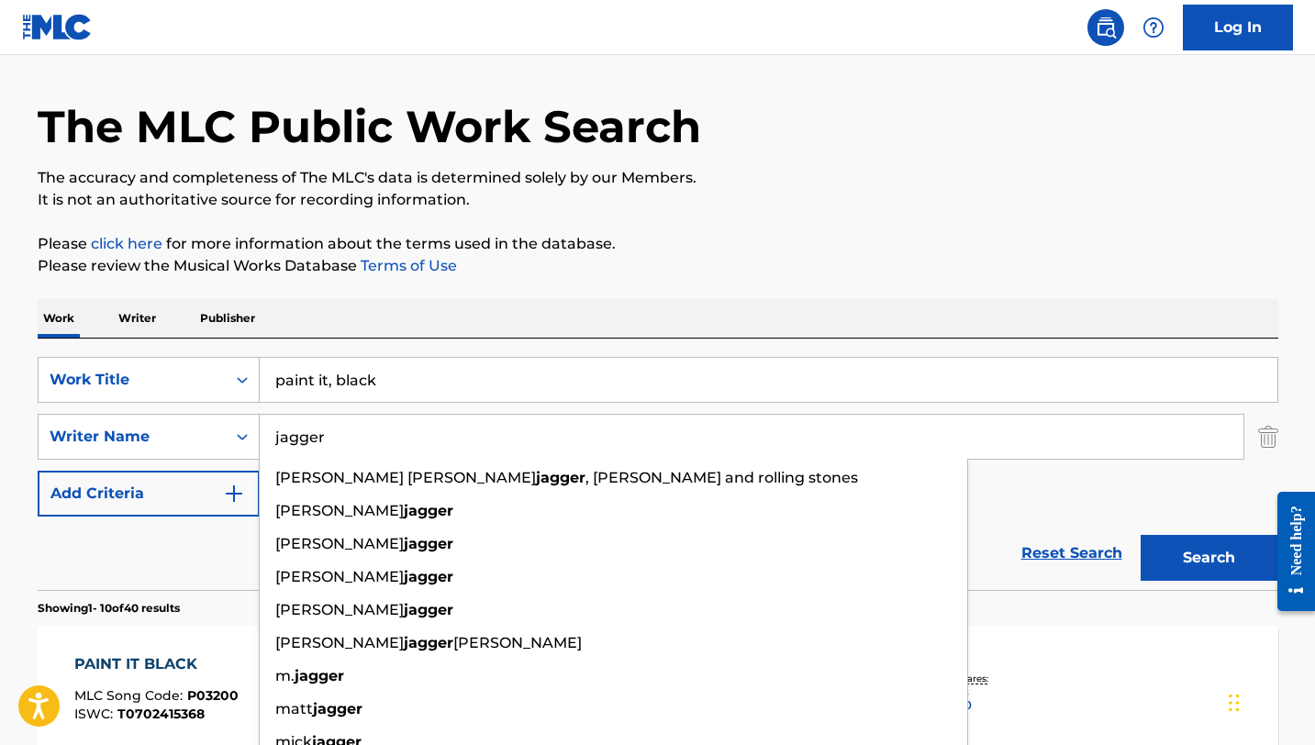
click at [445, 322] on div "Work Writer Publisher" at bounding box center [658, 318] width 1241 height 39
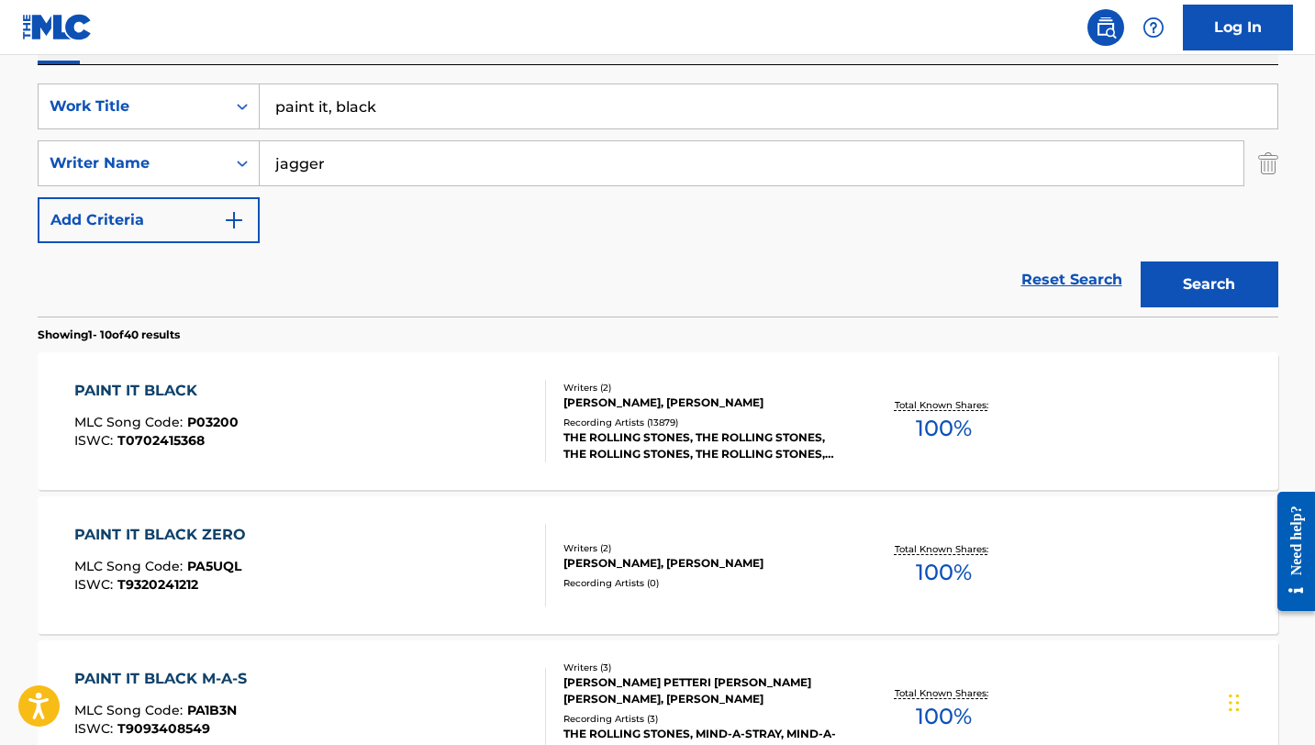
scroll to position [333, 0]
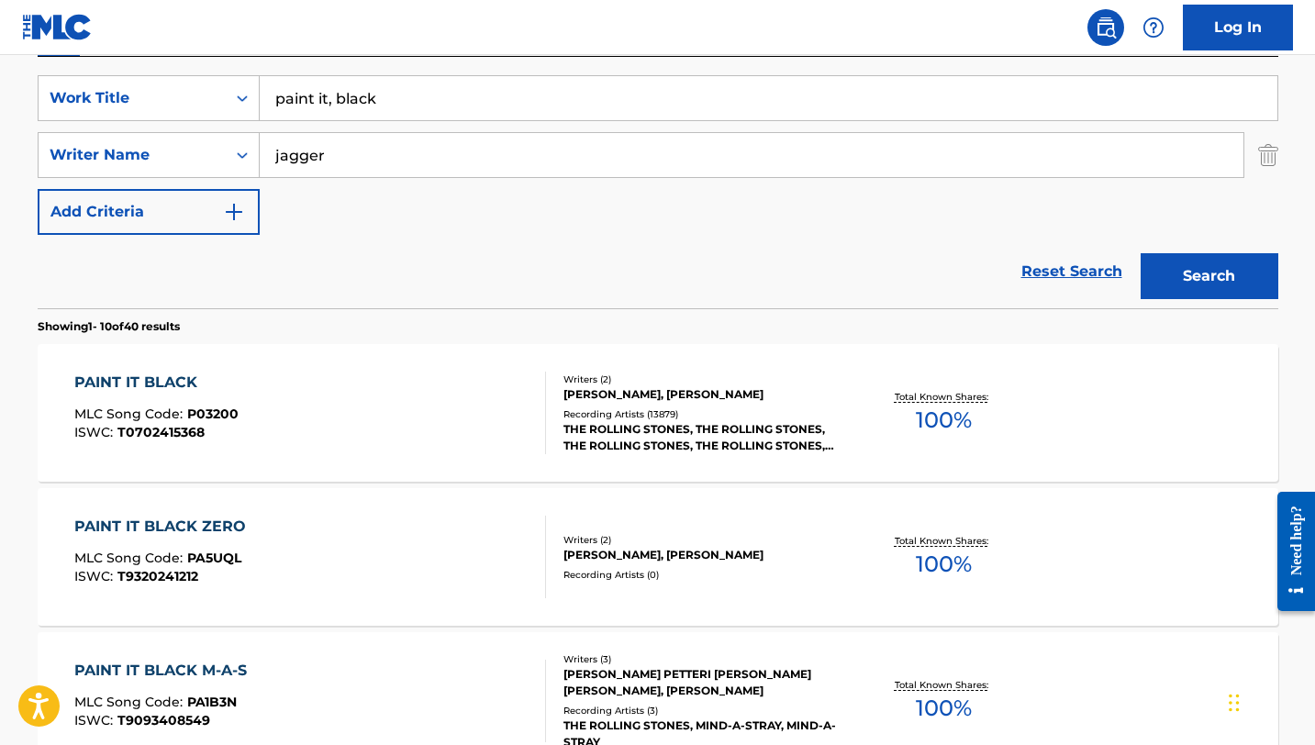
click at [199, 382] on div "PAINT IT BLACK" at bounding box center [156, 383] width 164 height 22
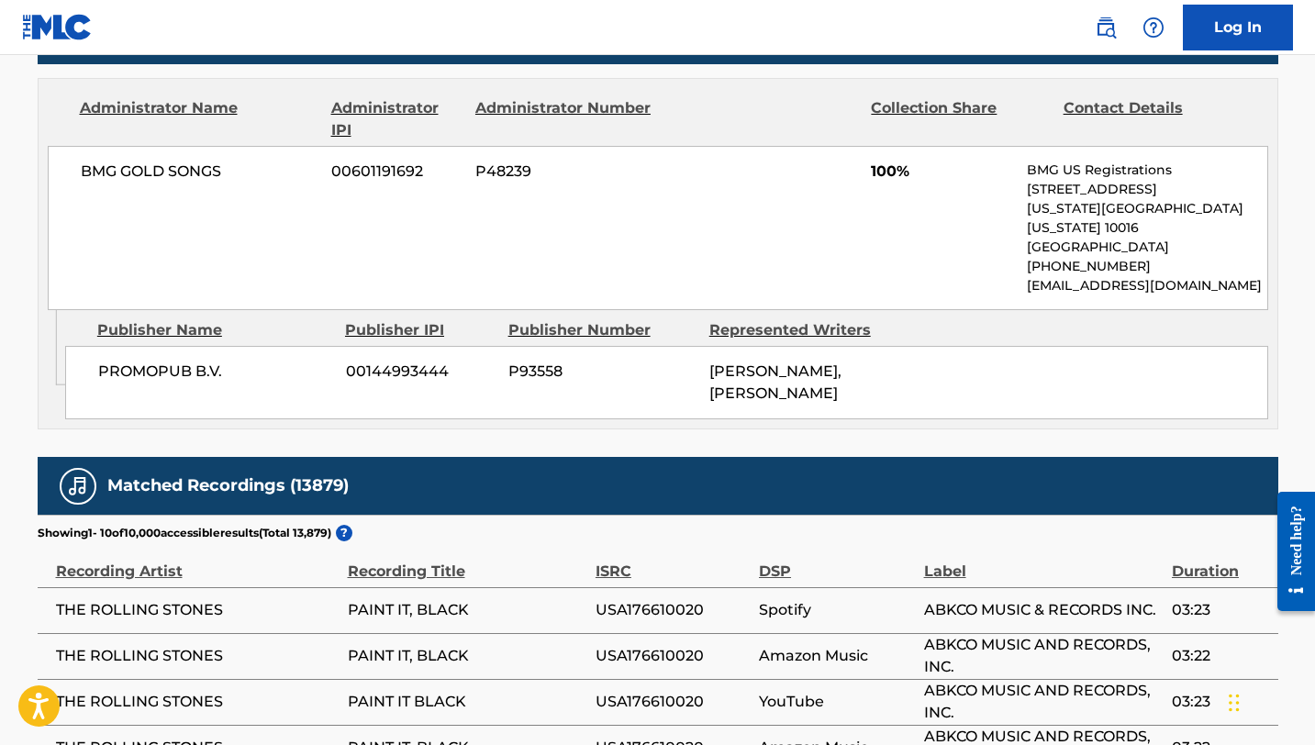
scroll to position [1028, 0]
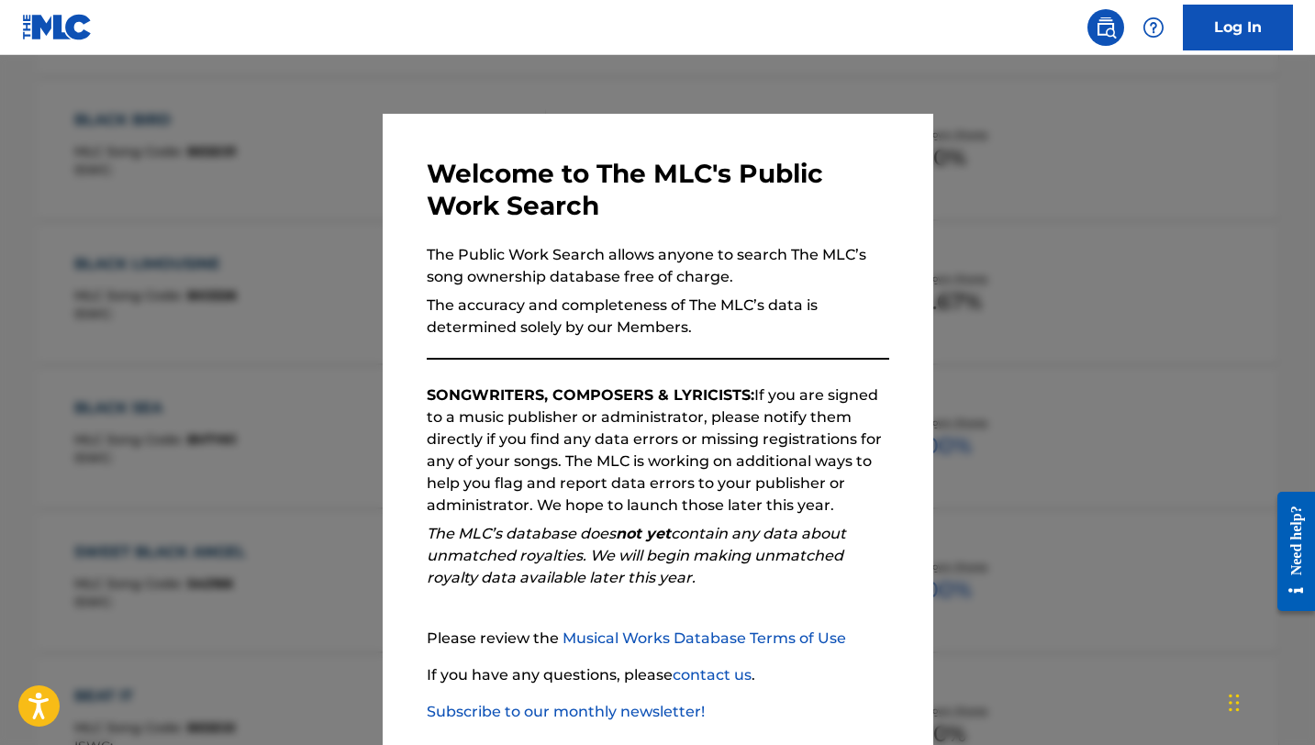
scroll to position [333, 0]
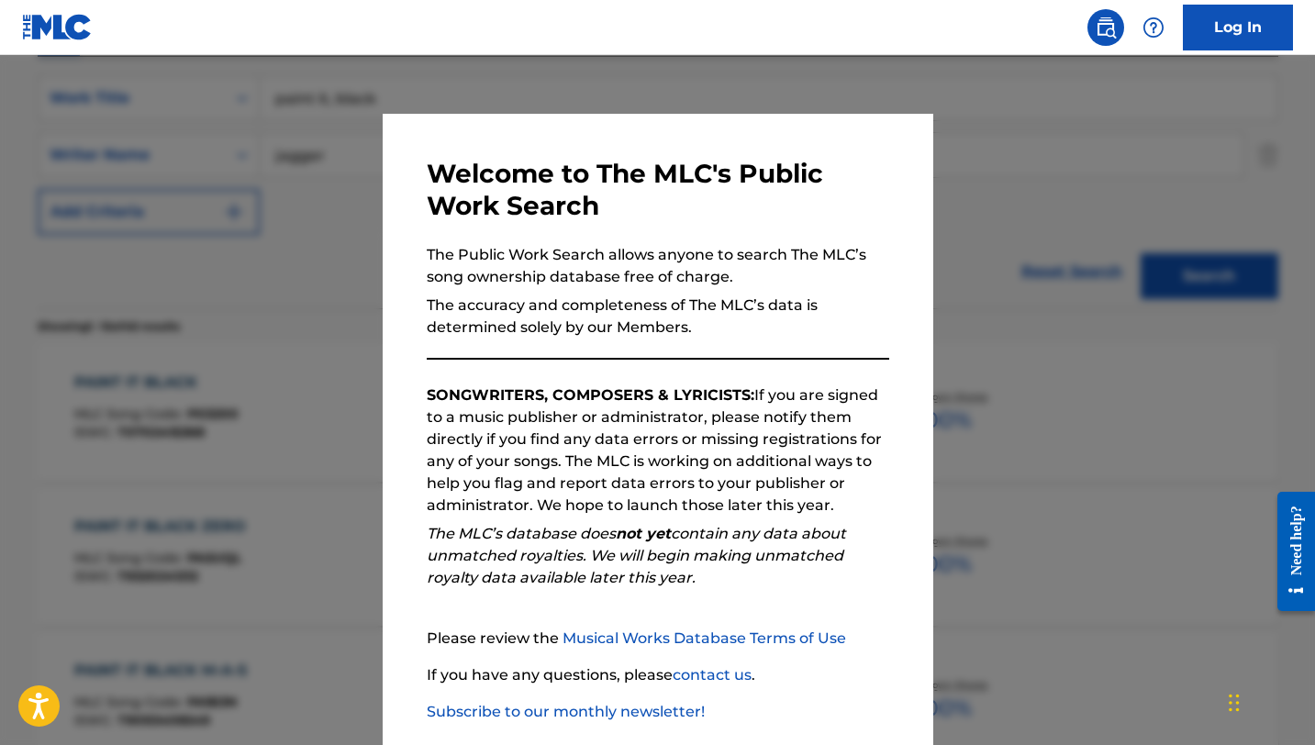
click at [319, 271] on div at bounding box center [657, 427] width 1315 height 745
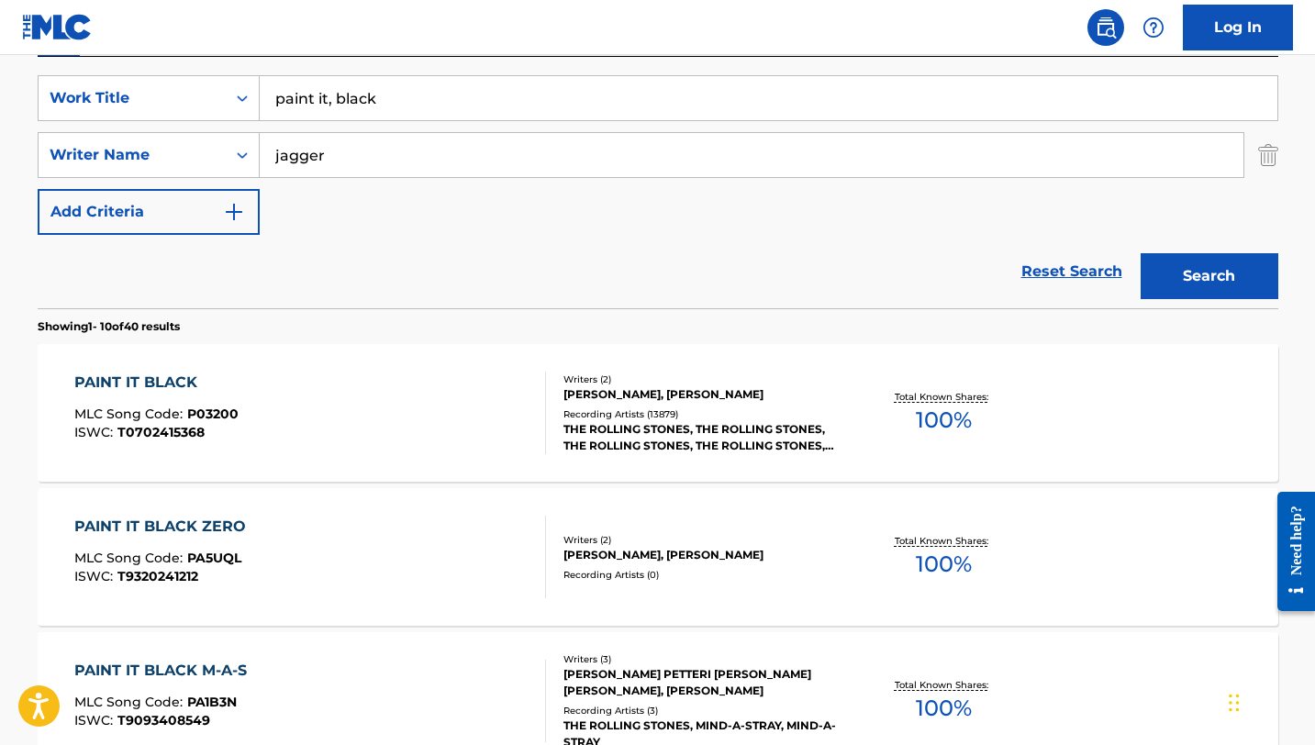
click at [381, 110] on input "paint it, black" at bounding box center [769, 98] width 1018 height 44
type input "angels or devils"
click at [352, 197] on div "SearchWithCriteriaa284525e-a436-42b7-b522-94b179693b39 Work Title angels or dev…" at bounding box center [658, 155] width 1241 height 160
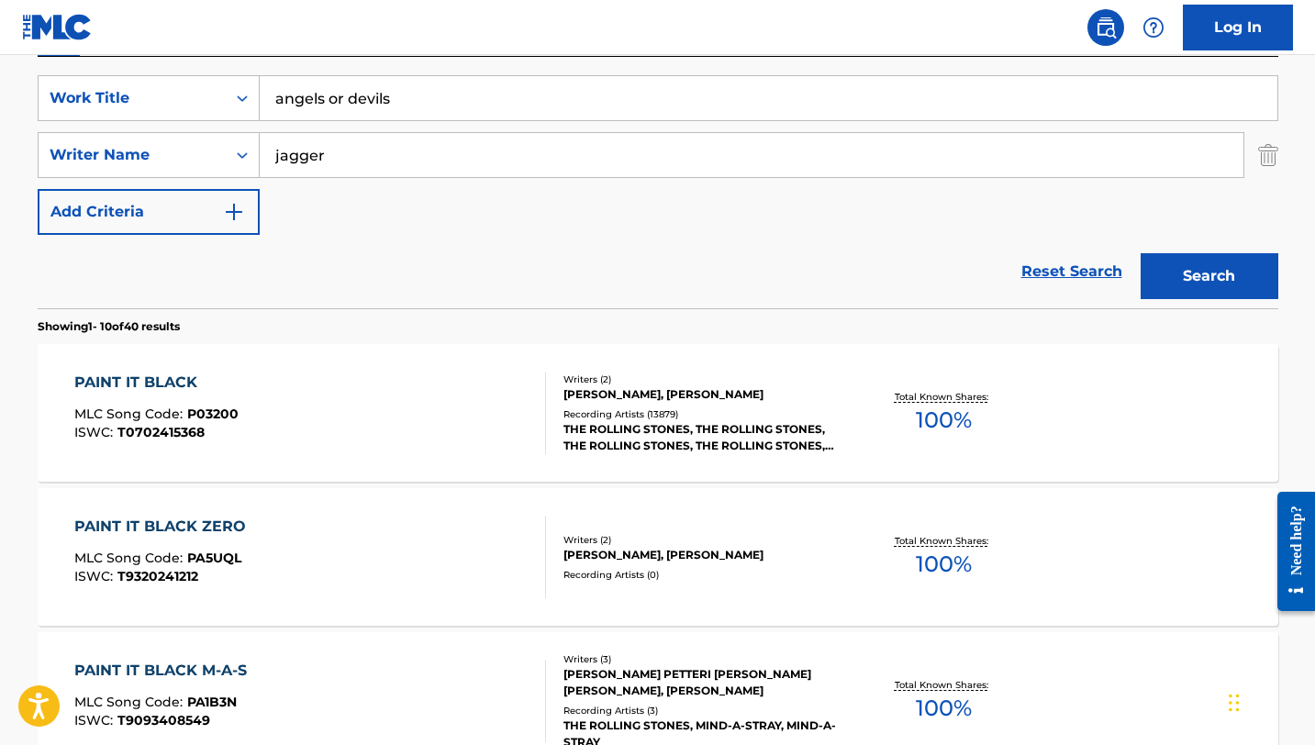
click at [355, 156] on input "jagger" at bounding box center [752, 155] width 984 height 44
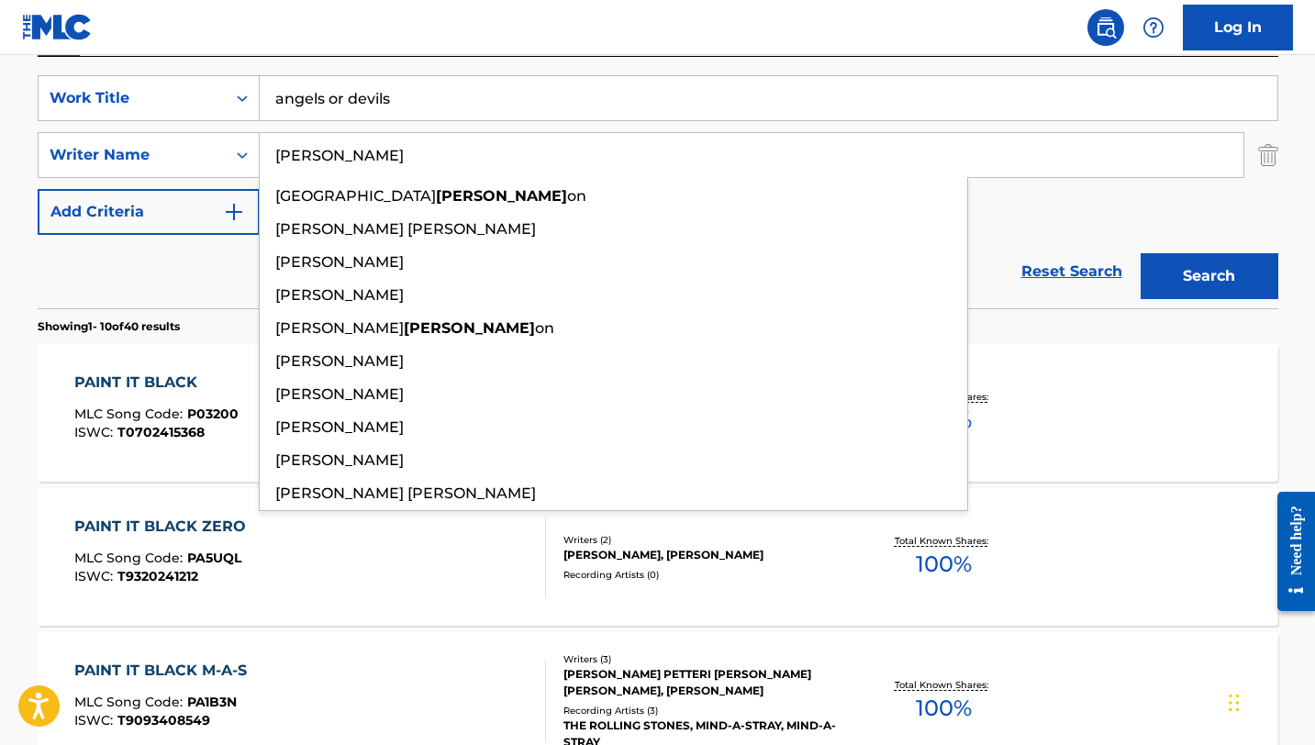
type input "[PERSON_NAME]"
click at [1141, 253] on button "Search" at bounding box center [1210, 276] width 138 height 46
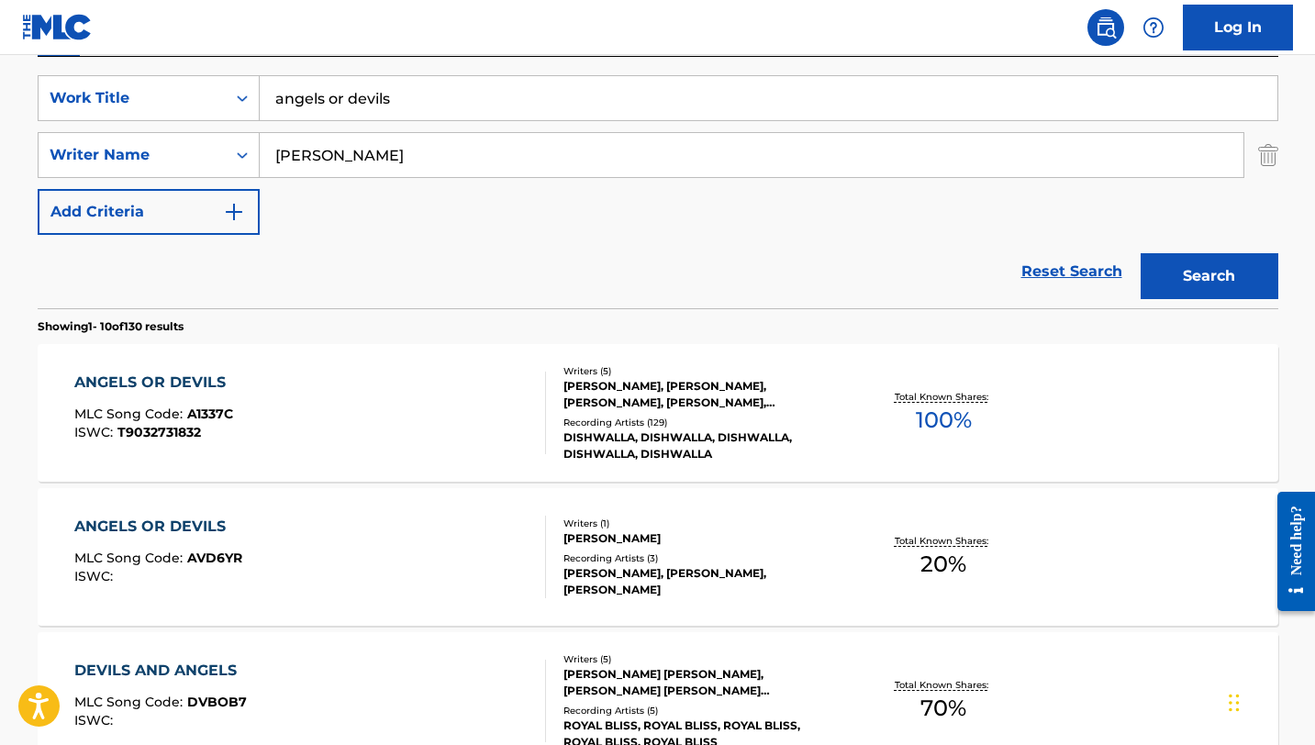
scroll to position [402, 0]
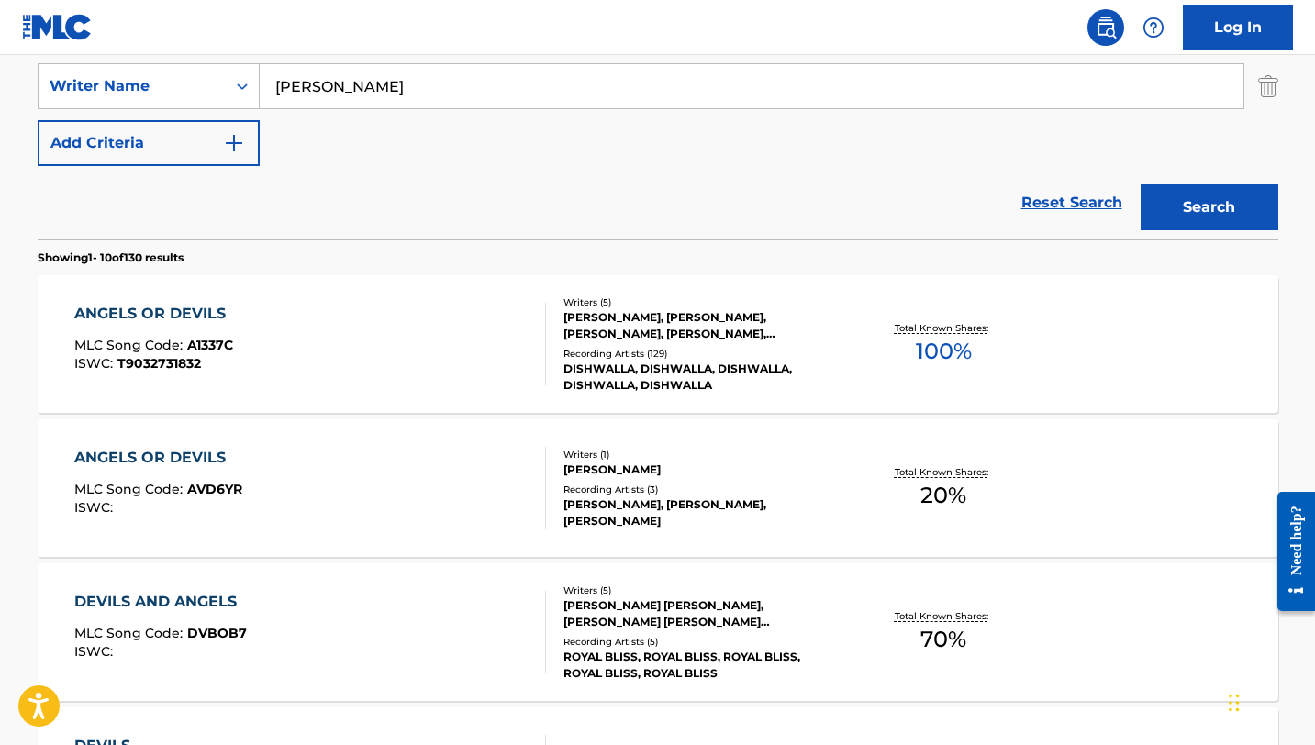
click at [184, 314] on div "ANGELS OR DEVILS" at bounding box center [154, 314] width 161 height 22
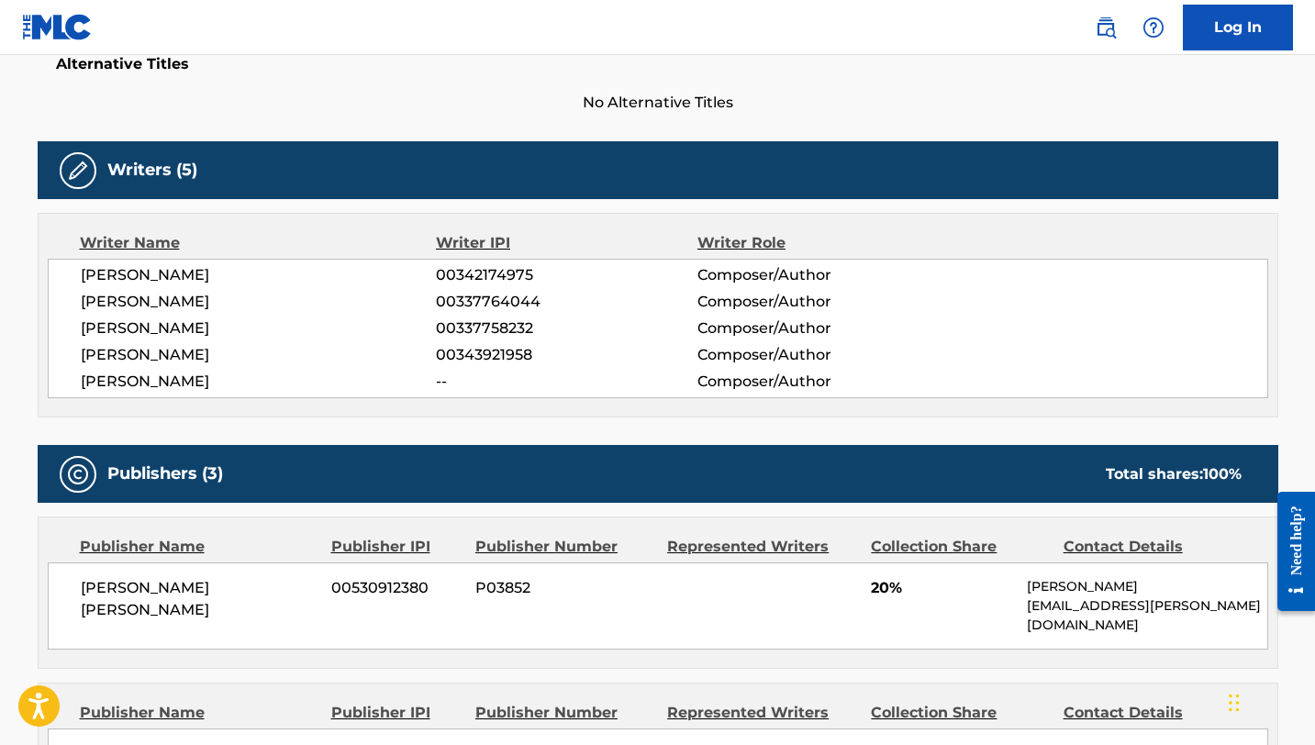
scroll to position [765, 0]
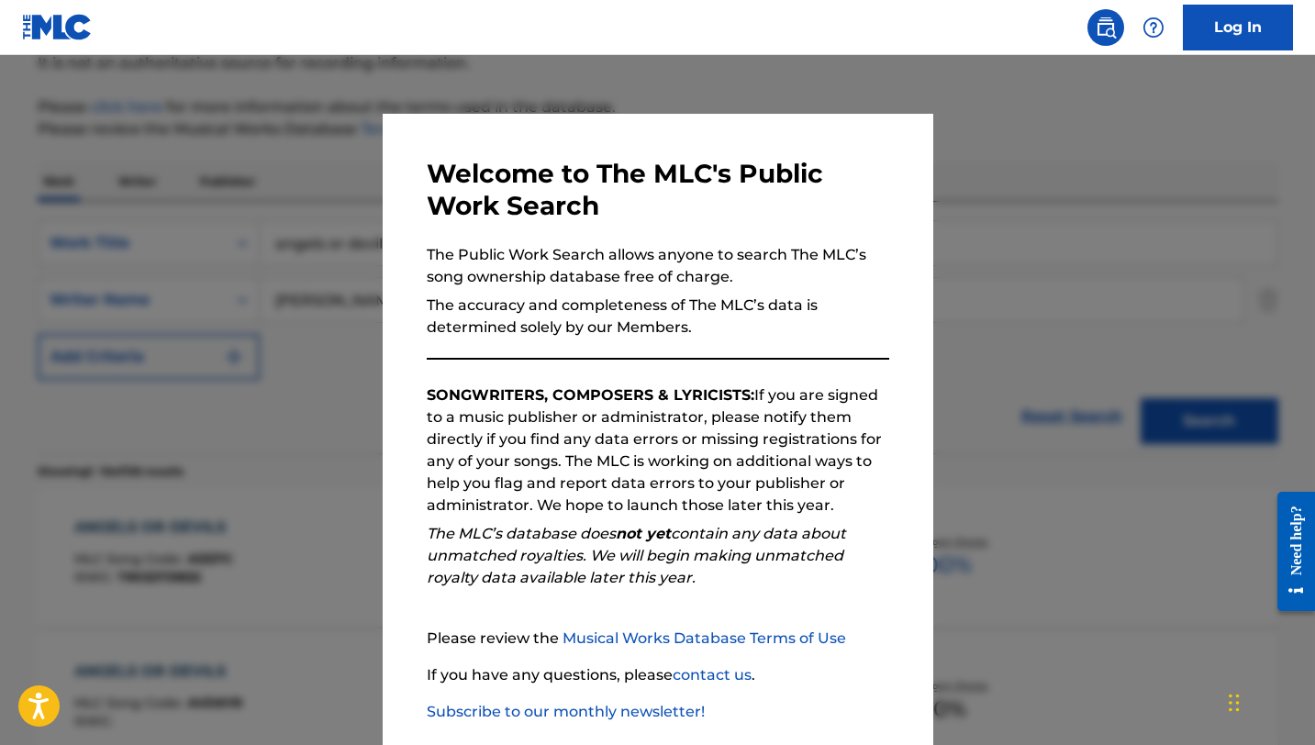
scroll to position [402, 0]
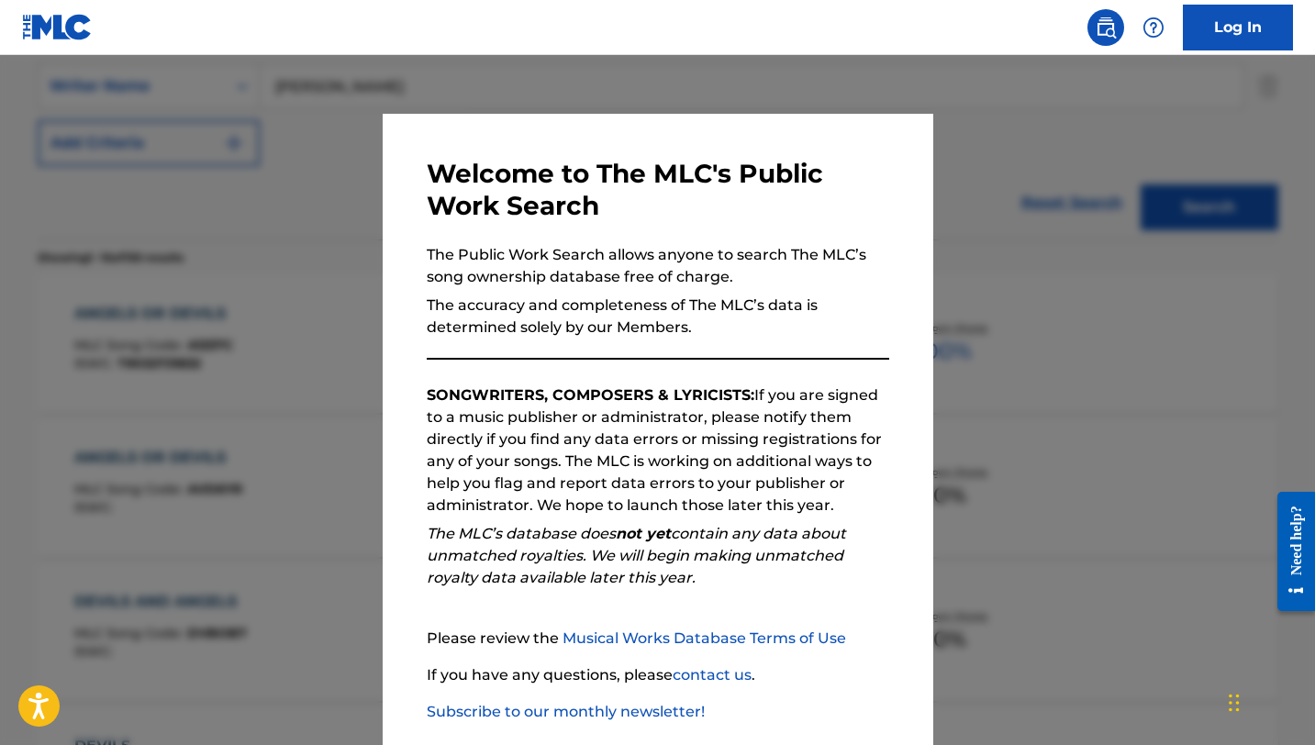
click at [356, 220] on div at bounding box center [657, 427] width 1315 height 745
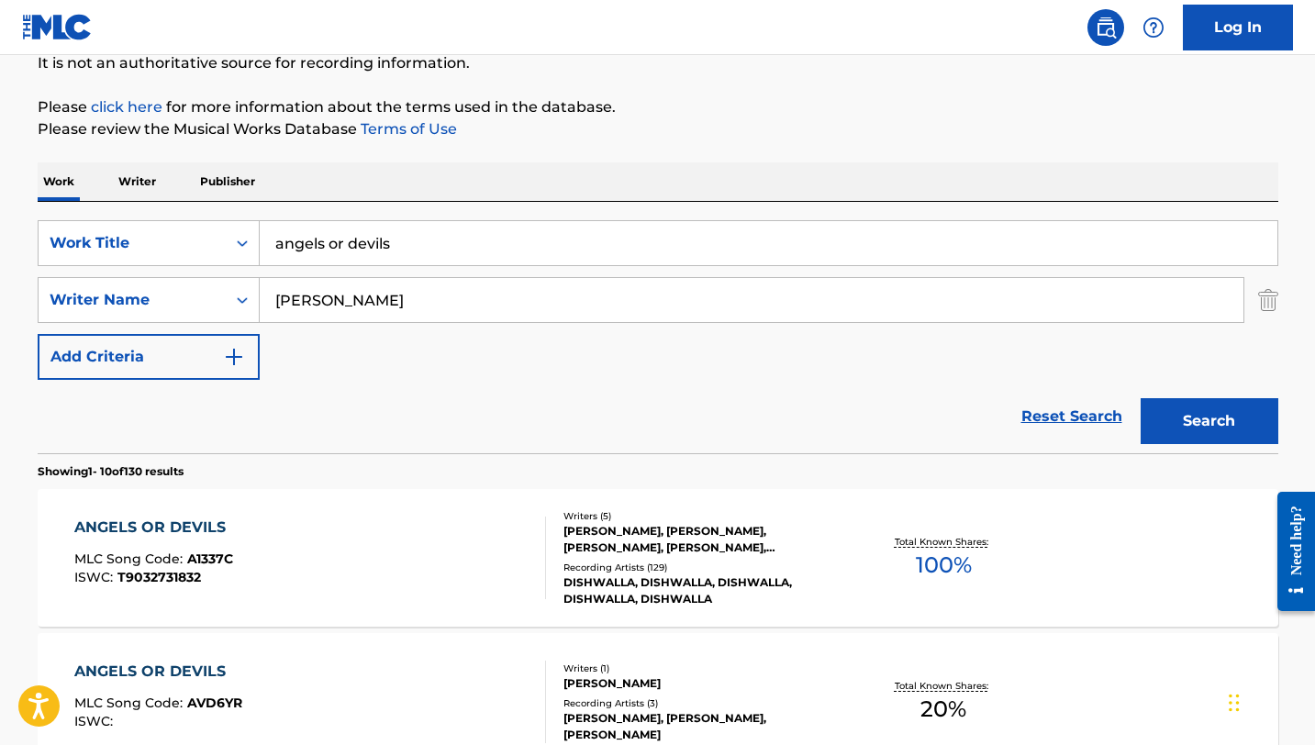
scroll to position [0, 0]
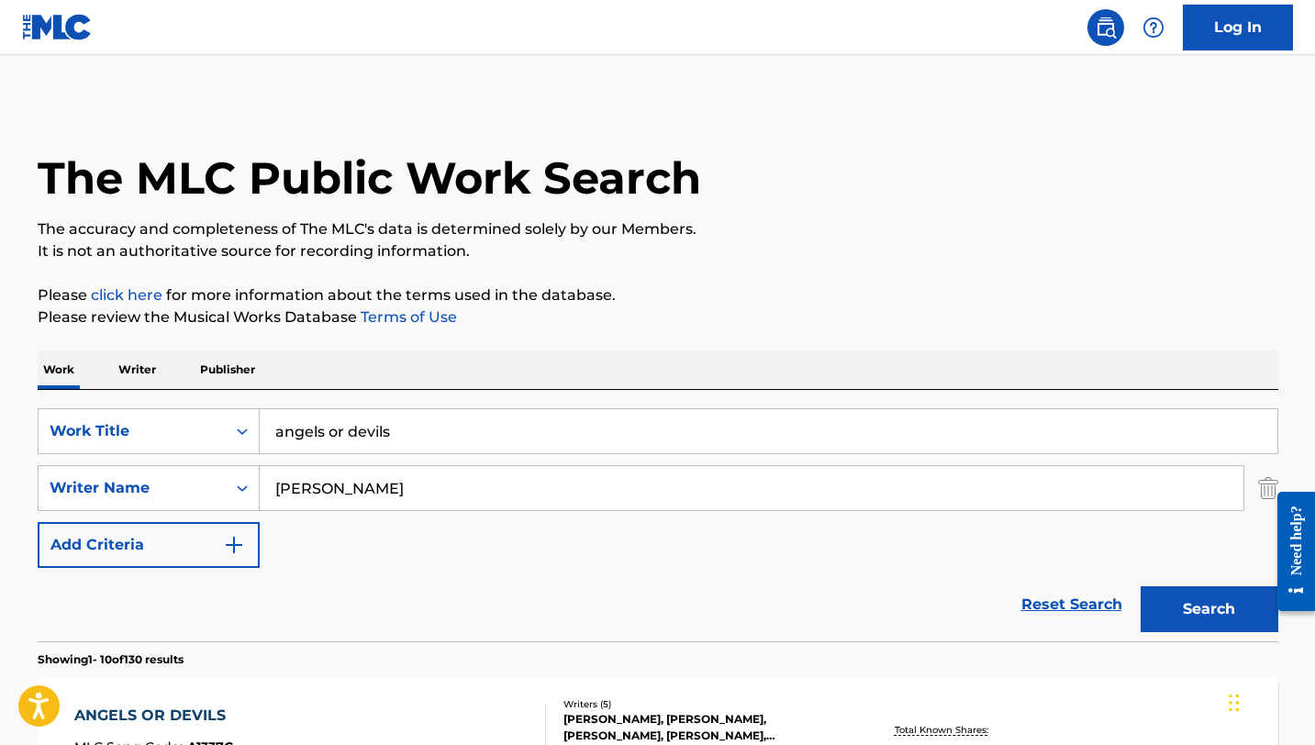
click at [396, 420] on input "angels or devils" at bounding box center [769, 431] width 1018 height 44
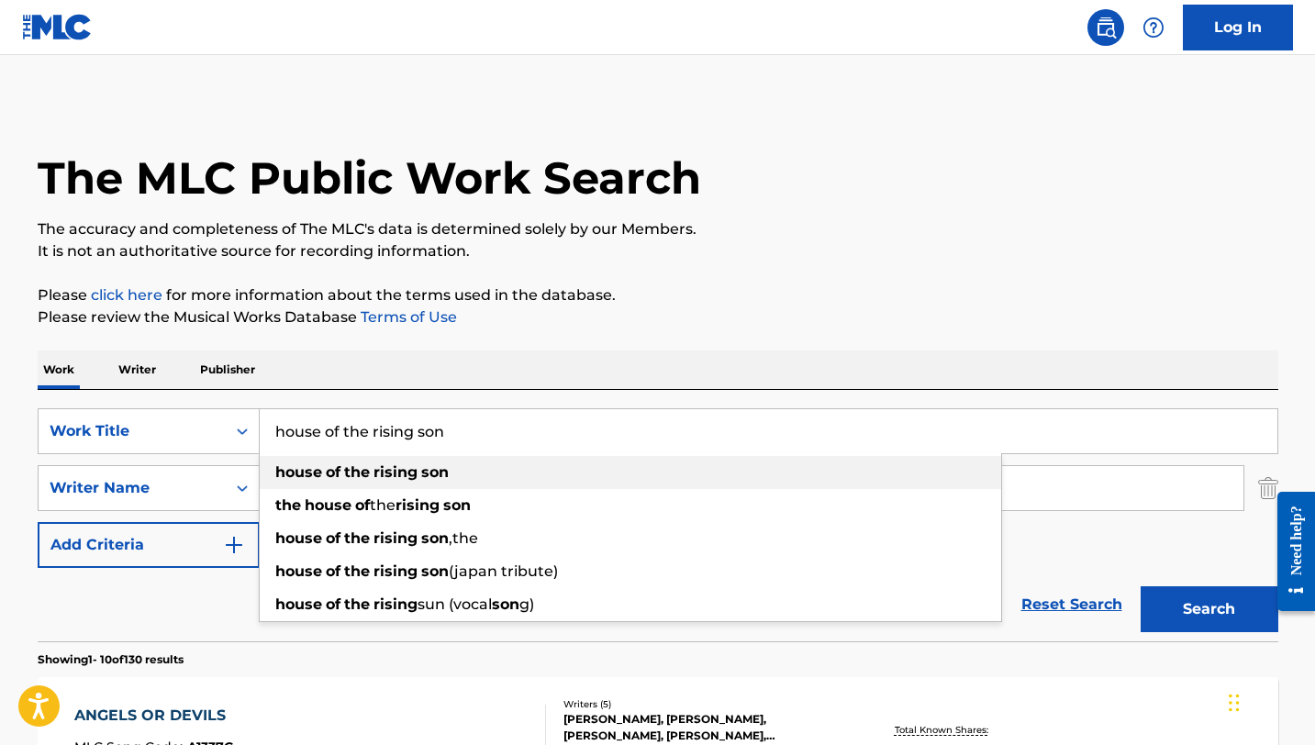
type input "house of the rising son"
click at [383, 481] on strong "rising" at bounding box center [396, 471] width 44 height 17
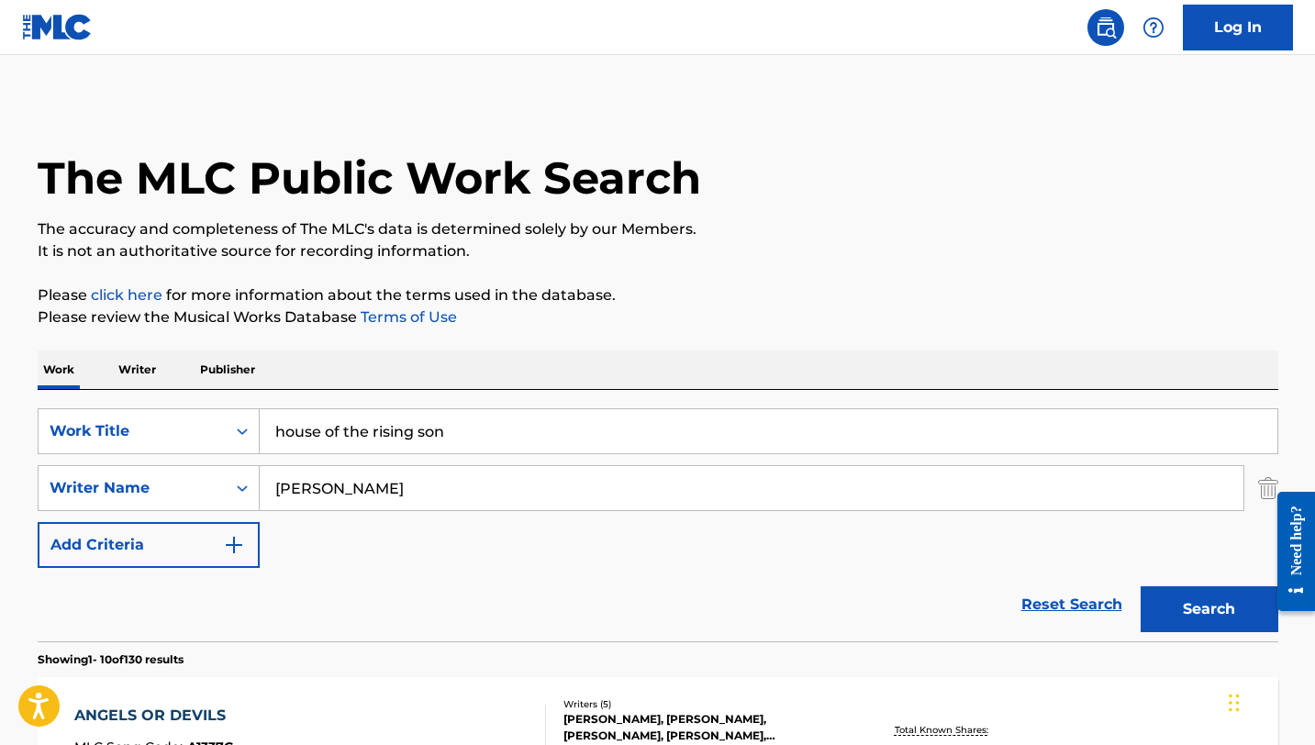
click at [381, 504] on input "[PERSON_NAME]" at bounding box center [752, 488] width 984 height 44
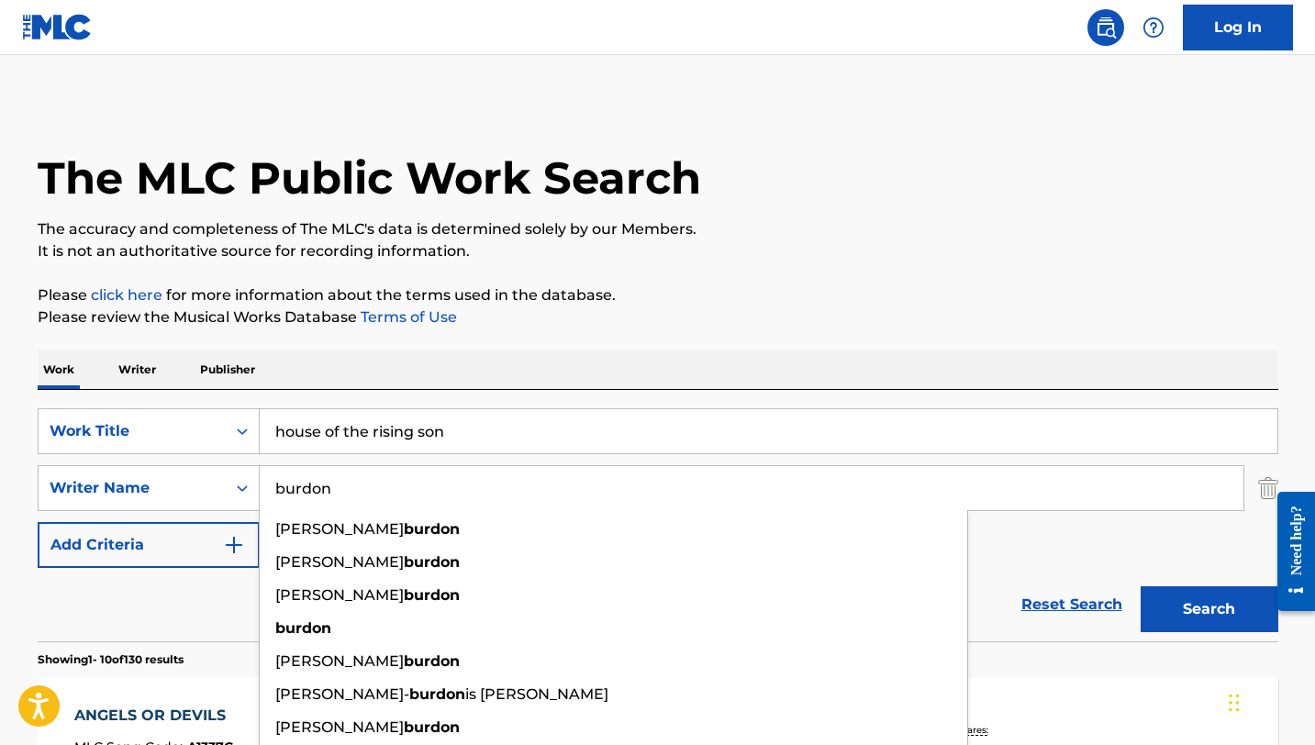
type input "burdon"
click at [1141, 586] on button "Search" at bounding box center [1210, 609] width 138 height 46
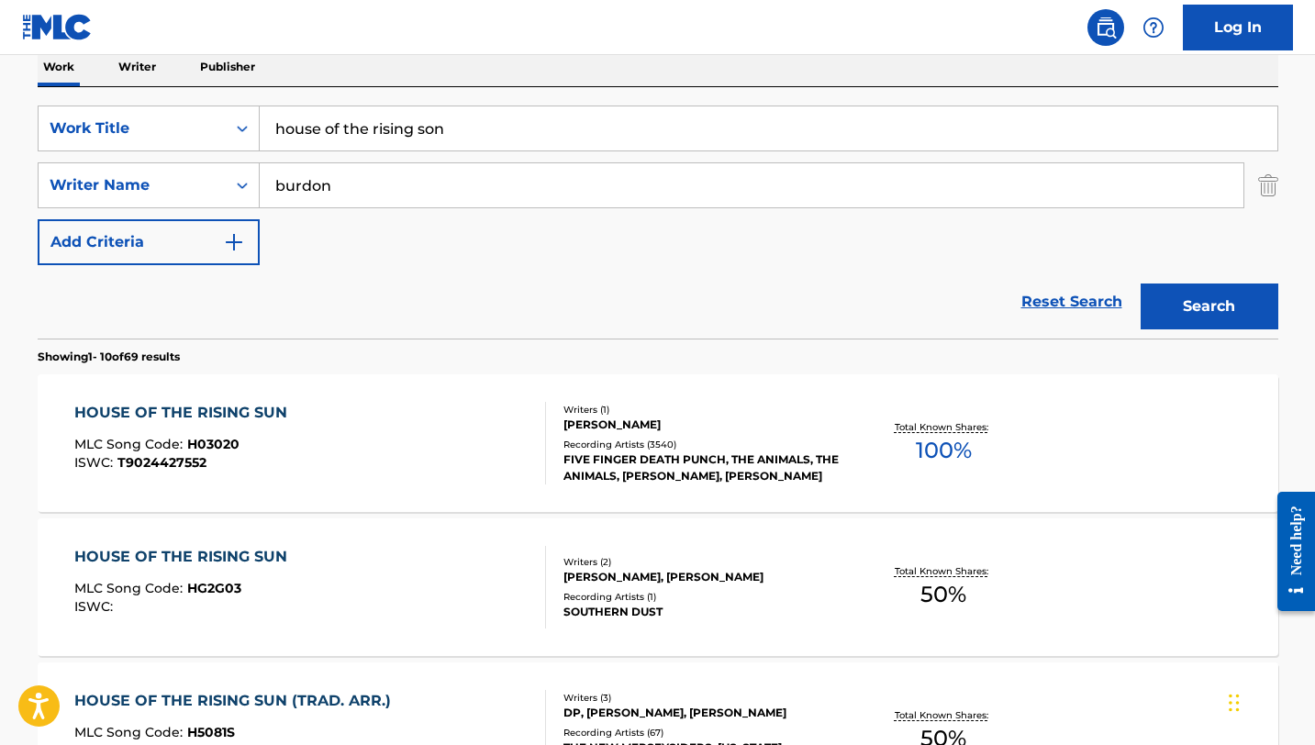
scroll to position [330, 0]
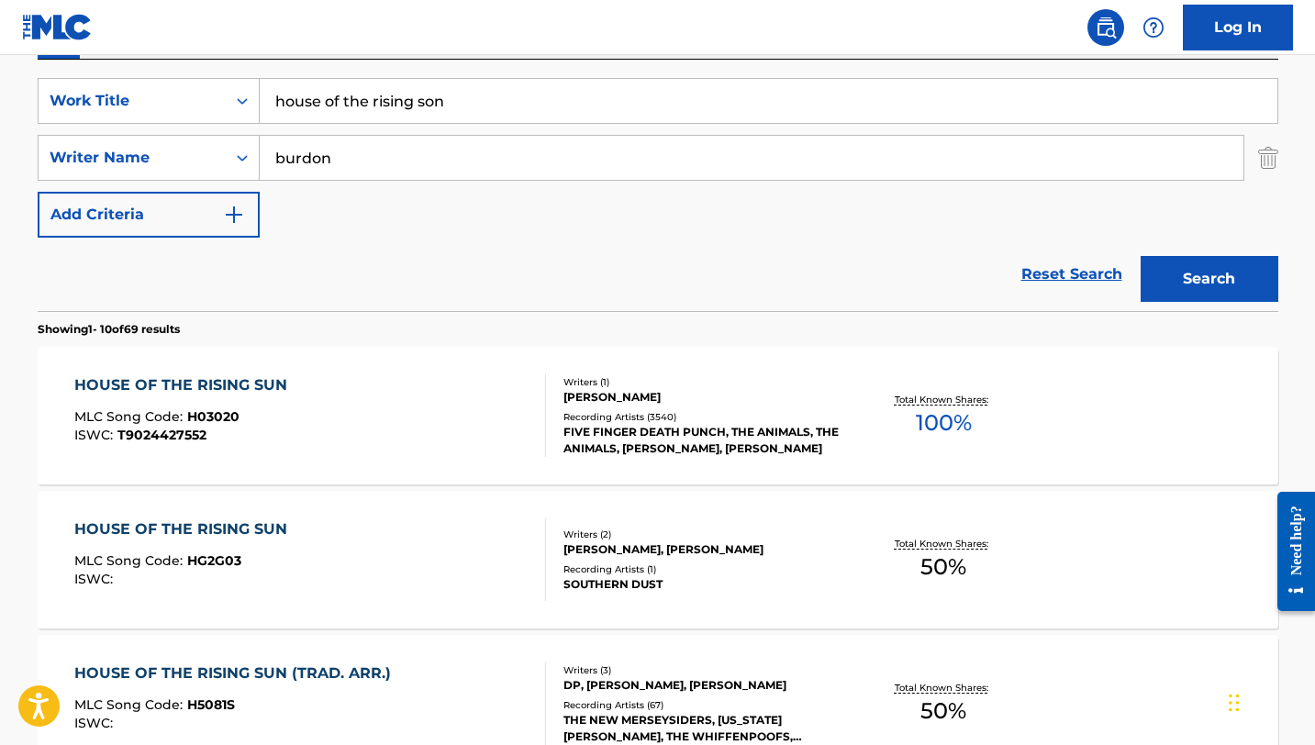
click at [232, 395] on div "HOUSE OF THE RISING SUN" at bounding box center [185, 385] width 222 height 22
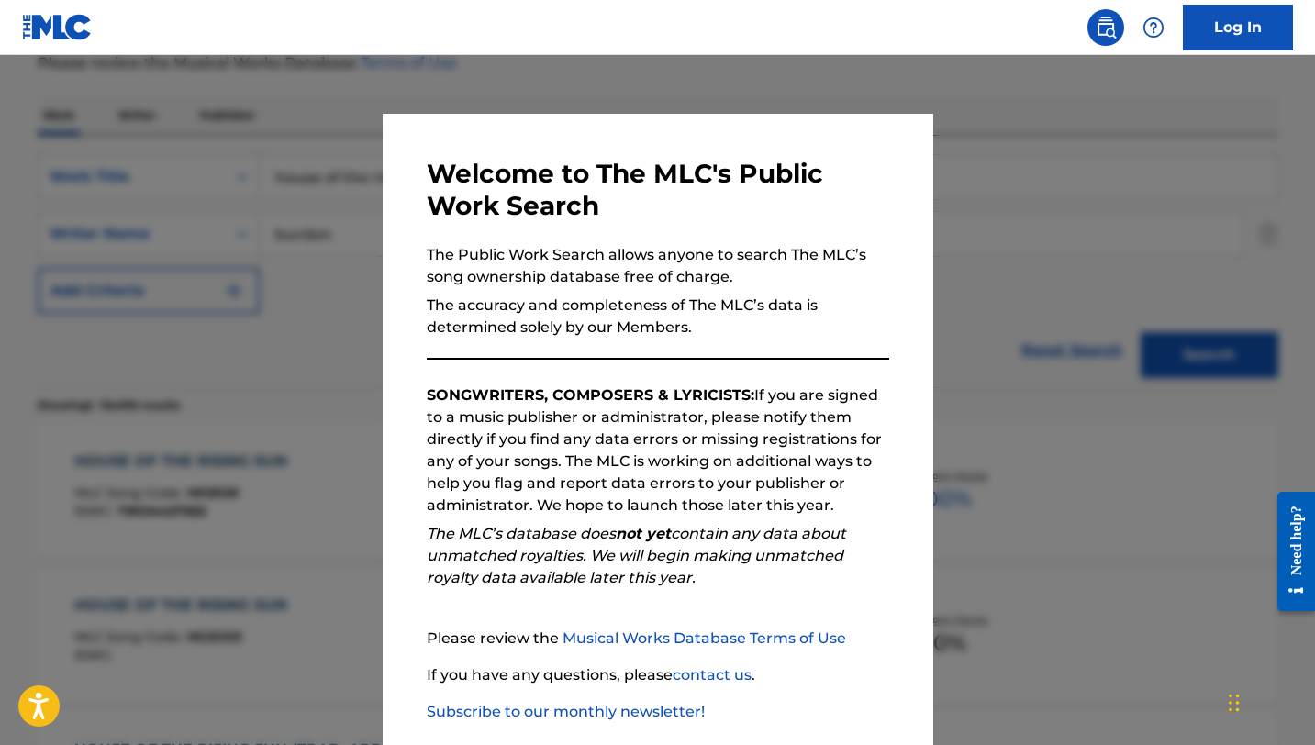
scroll to position [253, 0]
click at [421, 259] on div "Welcome to The MLC's Public Work Search The Public Work Search allows anyone to…" at bounding box center [658, 477] width 551 height 726
click at [359, 209] on div at bounding box center [657, 427] width 1315 height 745
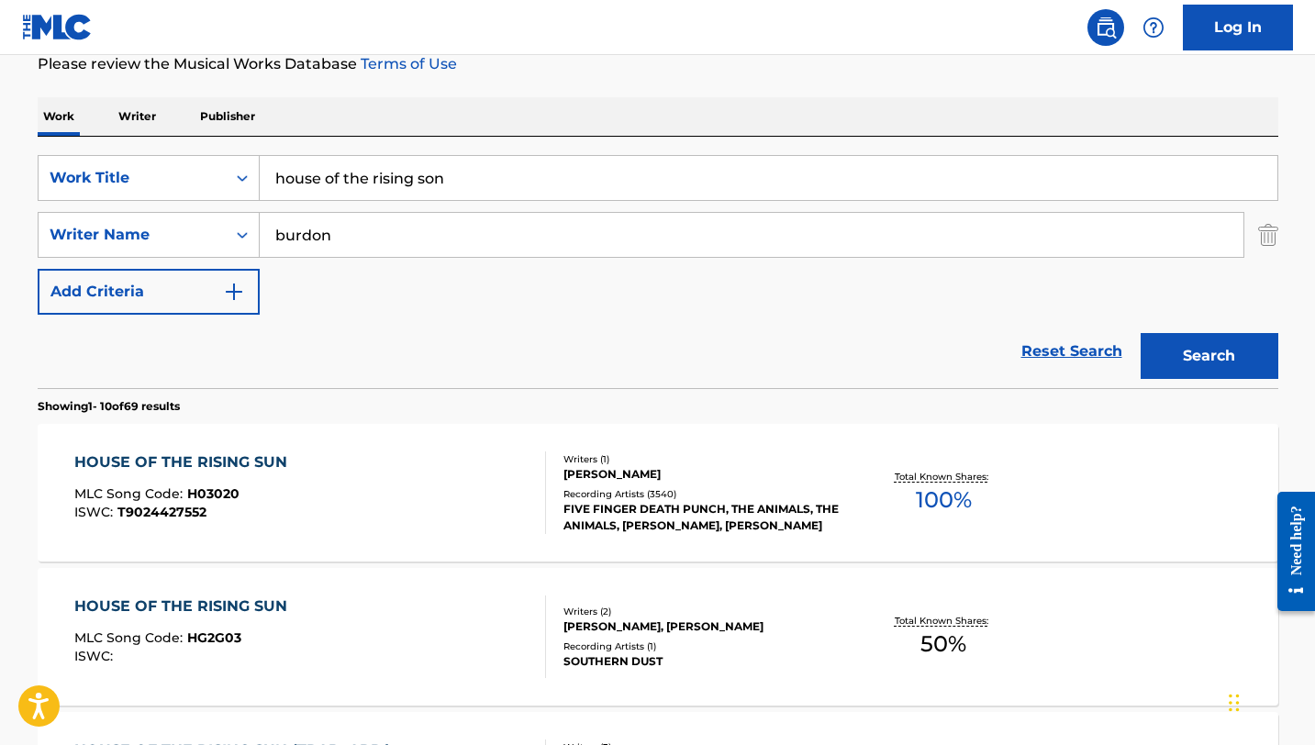
click at [383, 163] on input "house of the rising son" at bounding box center [769, 178] width 1018 height 44
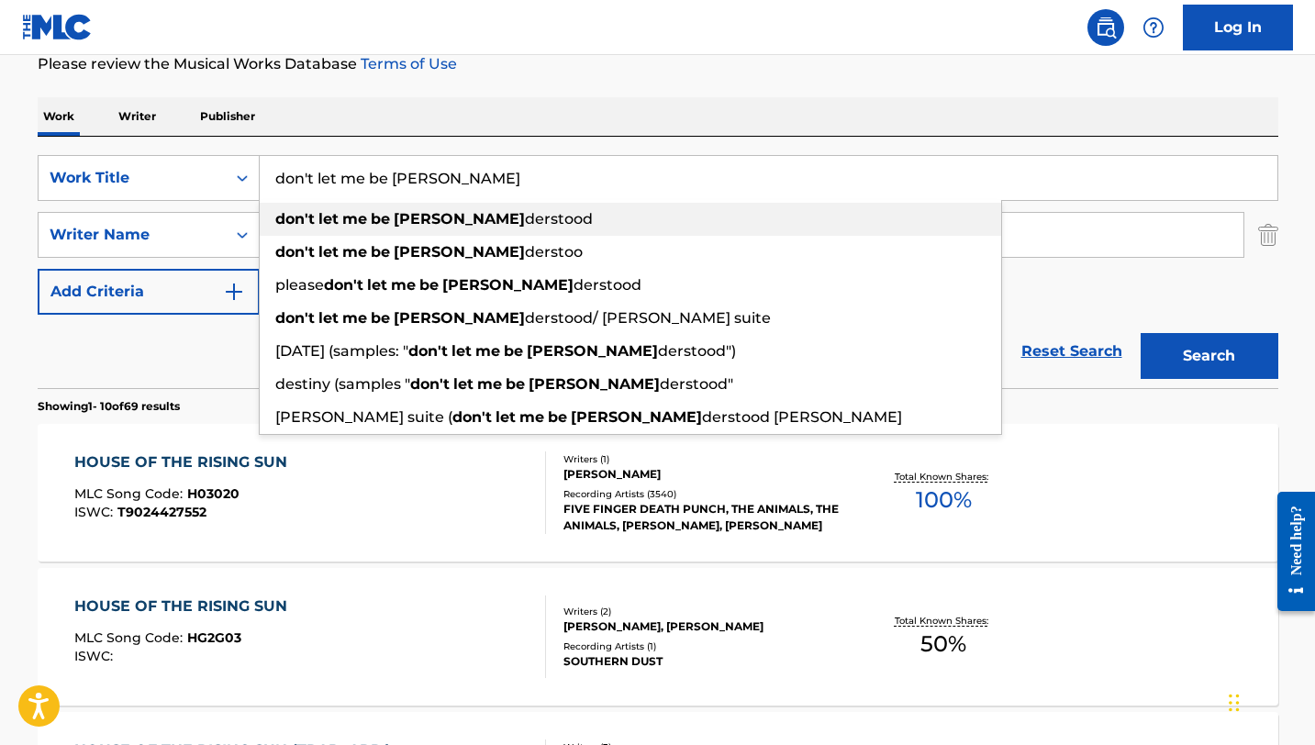
click at [525, 217] on span "derstood" at bounding box center [559, 218] width 68 height 17
type input "don't let me be misunderstood"
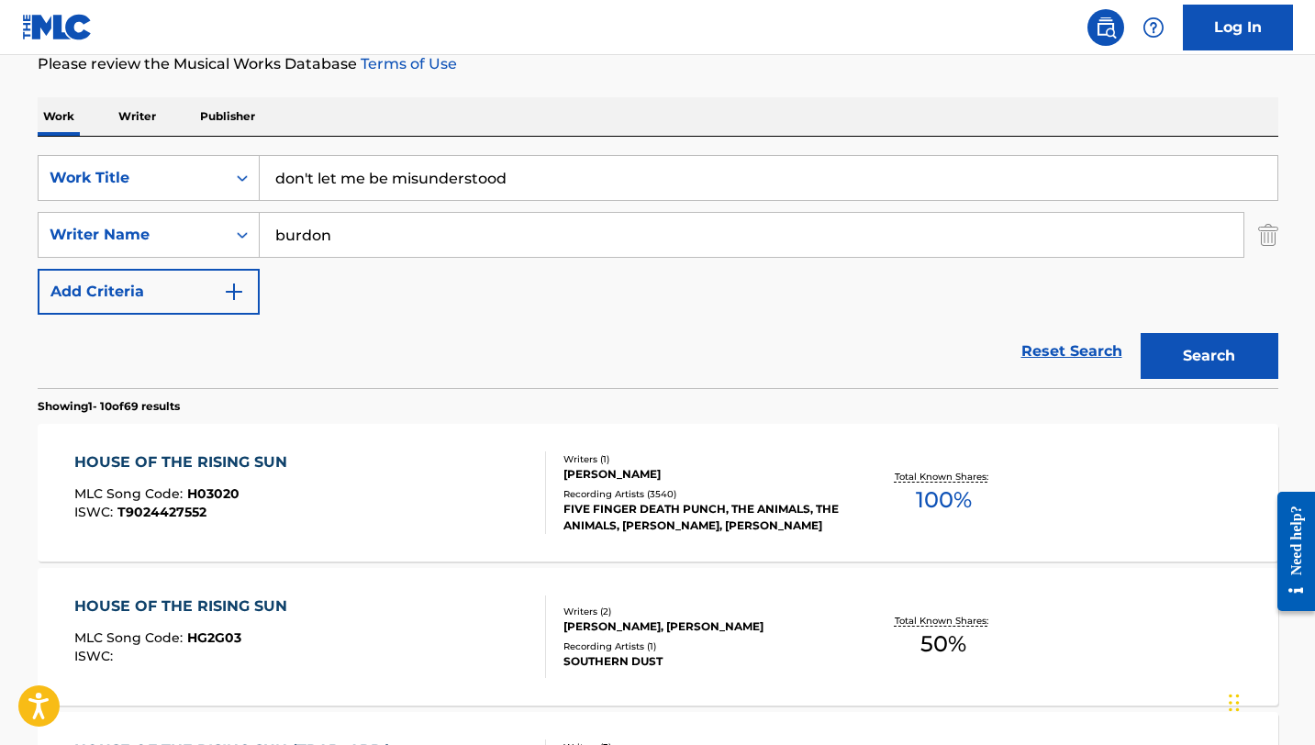
click at [1180, 353] on button "Search" at bounding box center [1210, 356] width 138 height 46
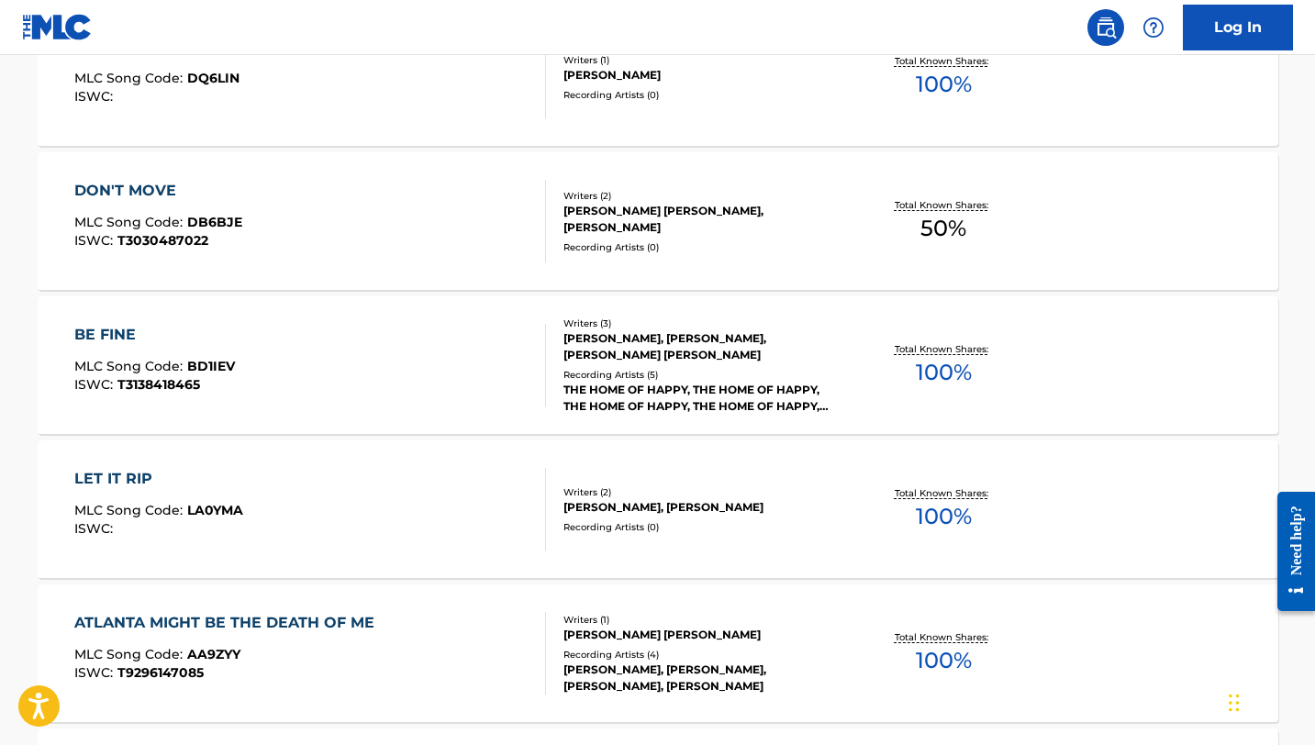
scroll to position [0, 0]
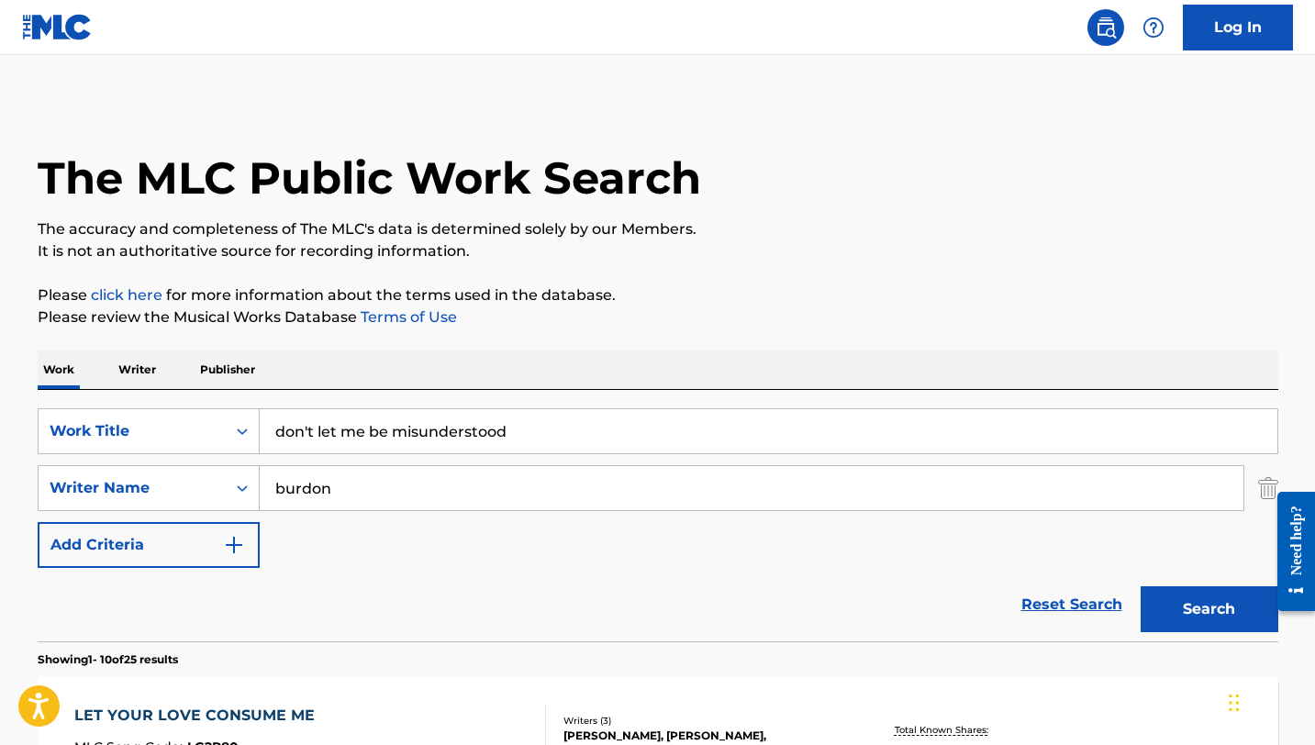
click at [390, 483] on input "burdon" at bounding box center [752, 488] width 984 height 44
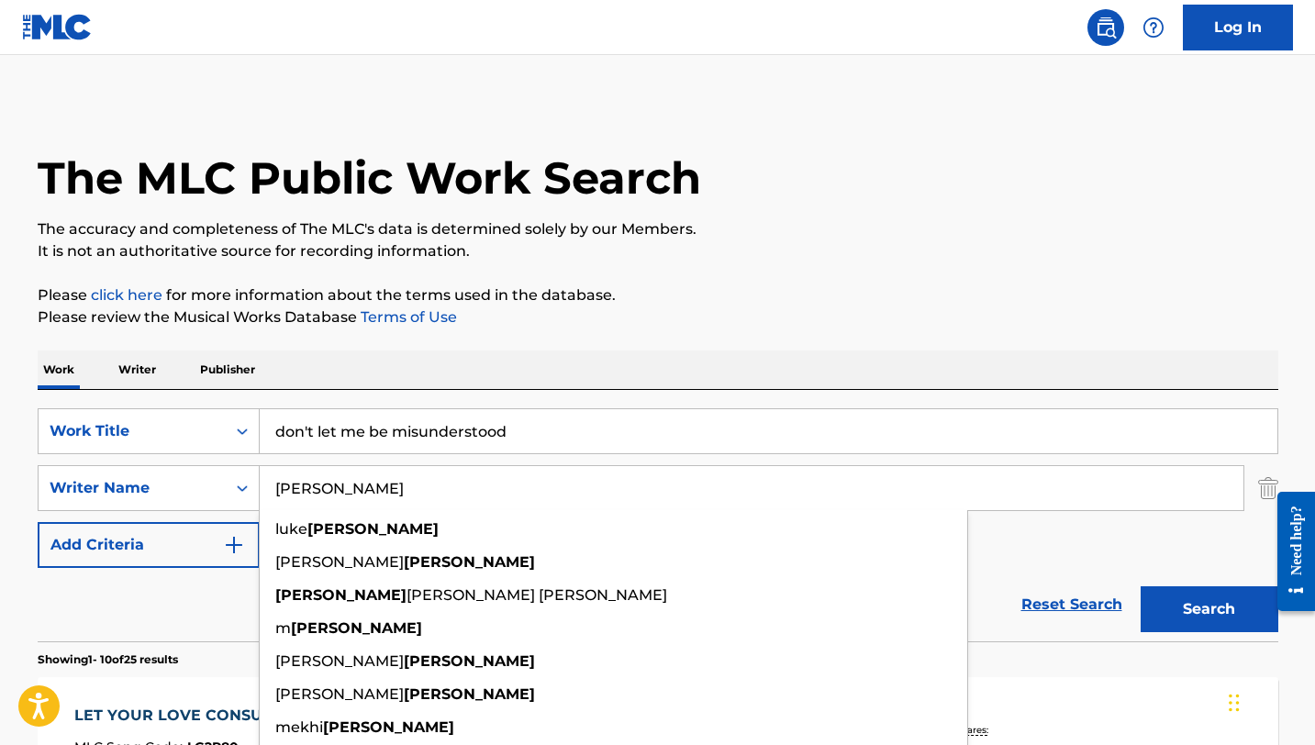
type input "[PERSON_NAME]"
click at [1141, 586] on button "Search" at bounding box center [1210, 609] width 138 height 46
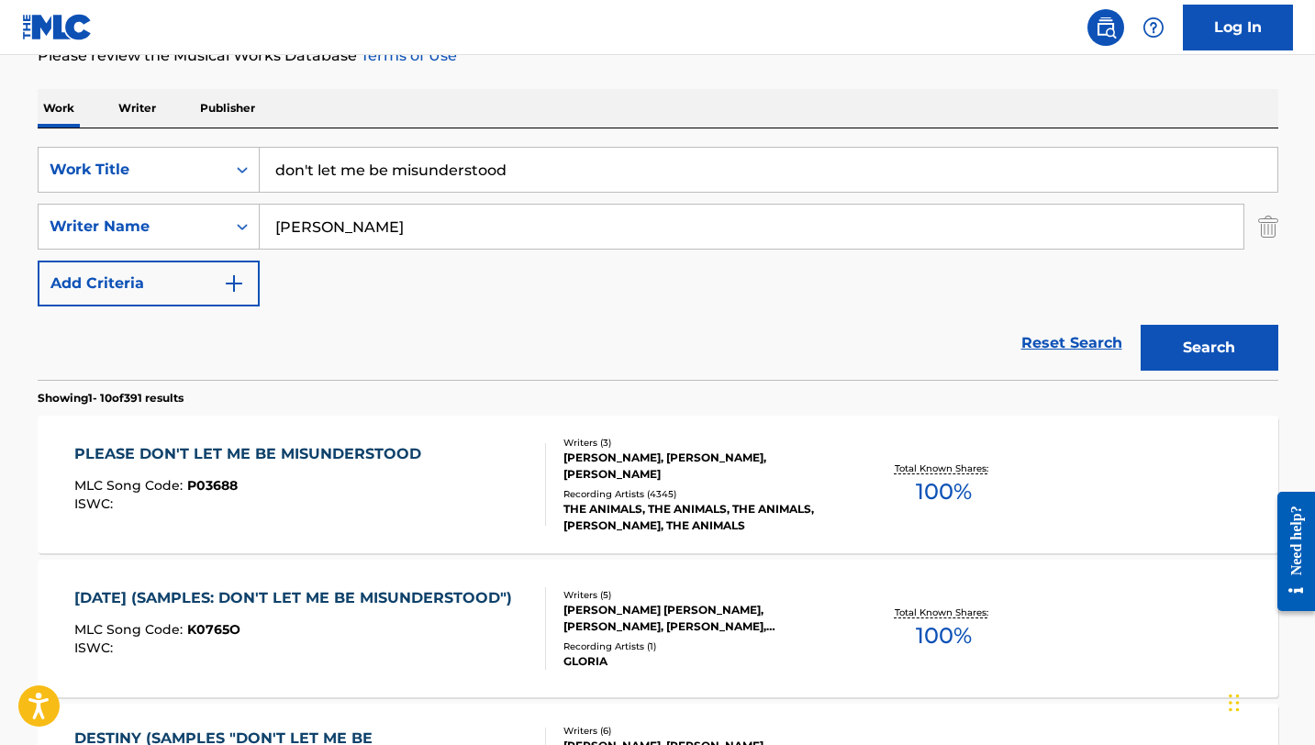
scroll to position [266, 0]
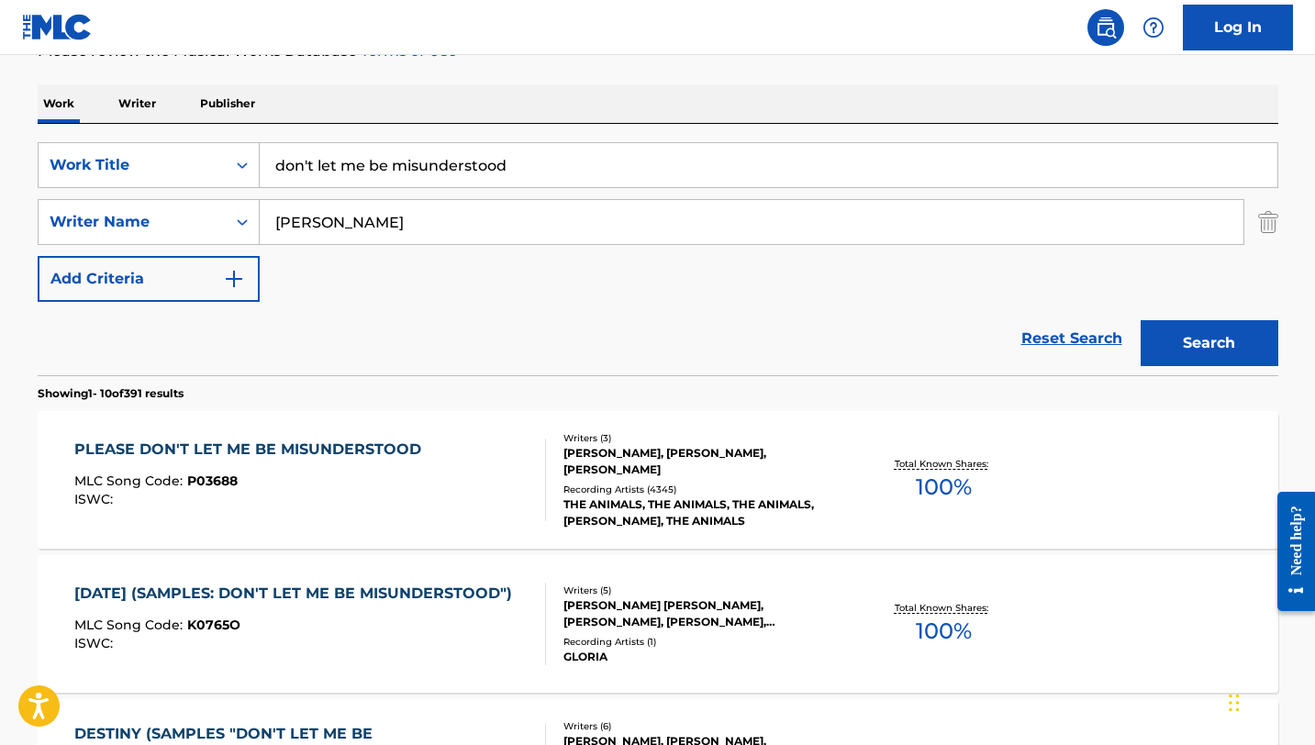
click at [266, 451] on div "PLEASE DON'T LET ME BE MISUNDERSTOOD" at bounding box center [252, 450] width 356 height 22
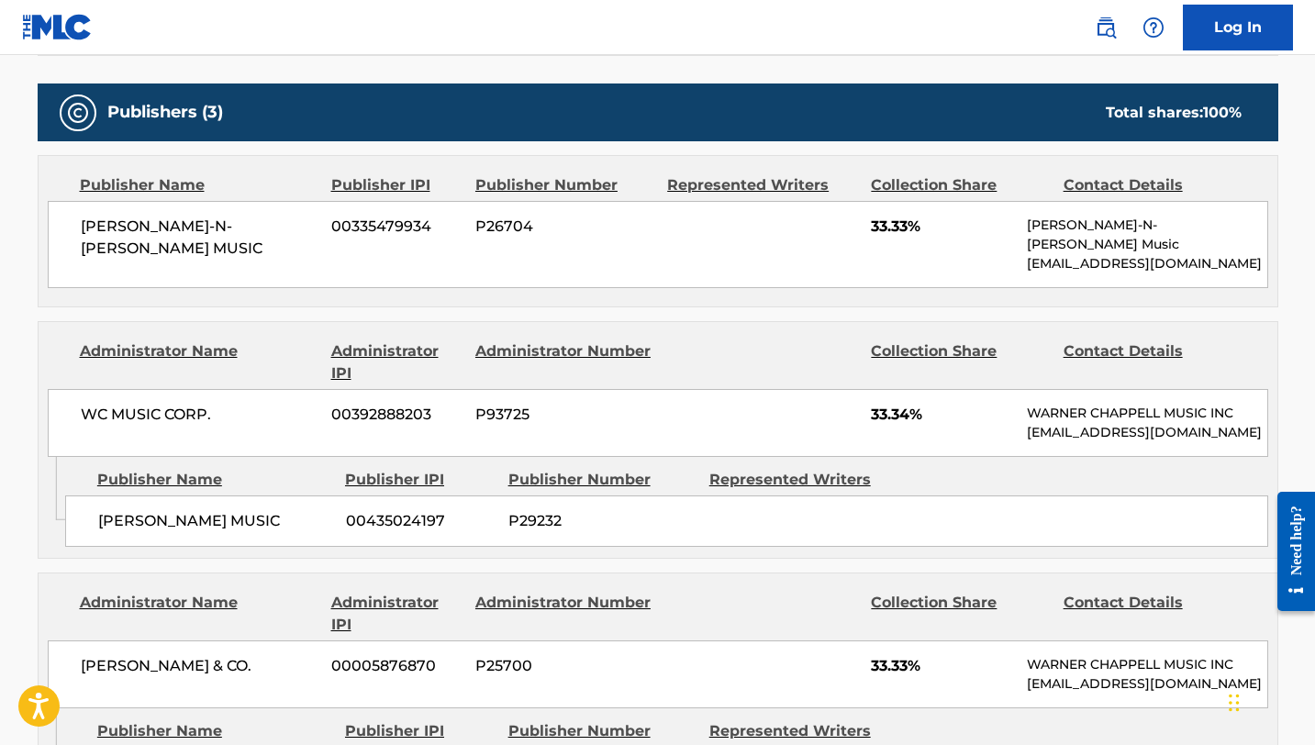
scroll to position [957, 0]
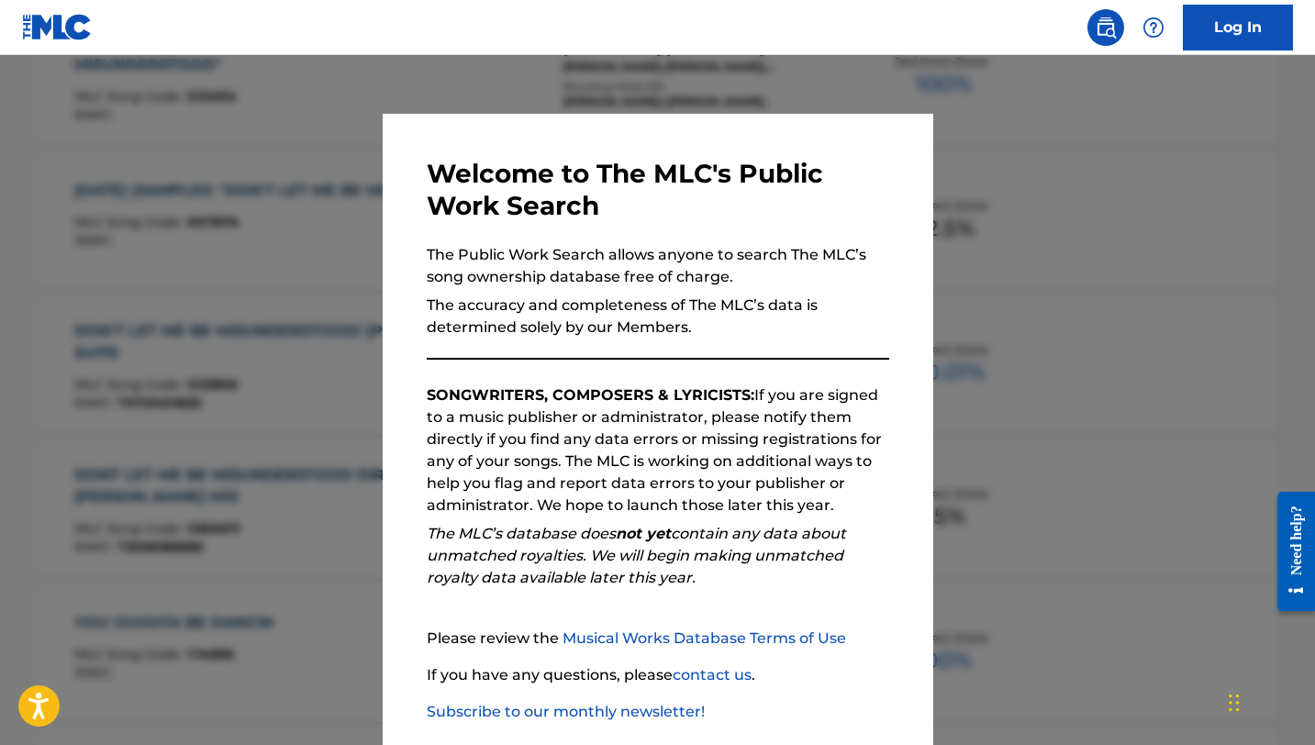
scroll to position [266, 0]
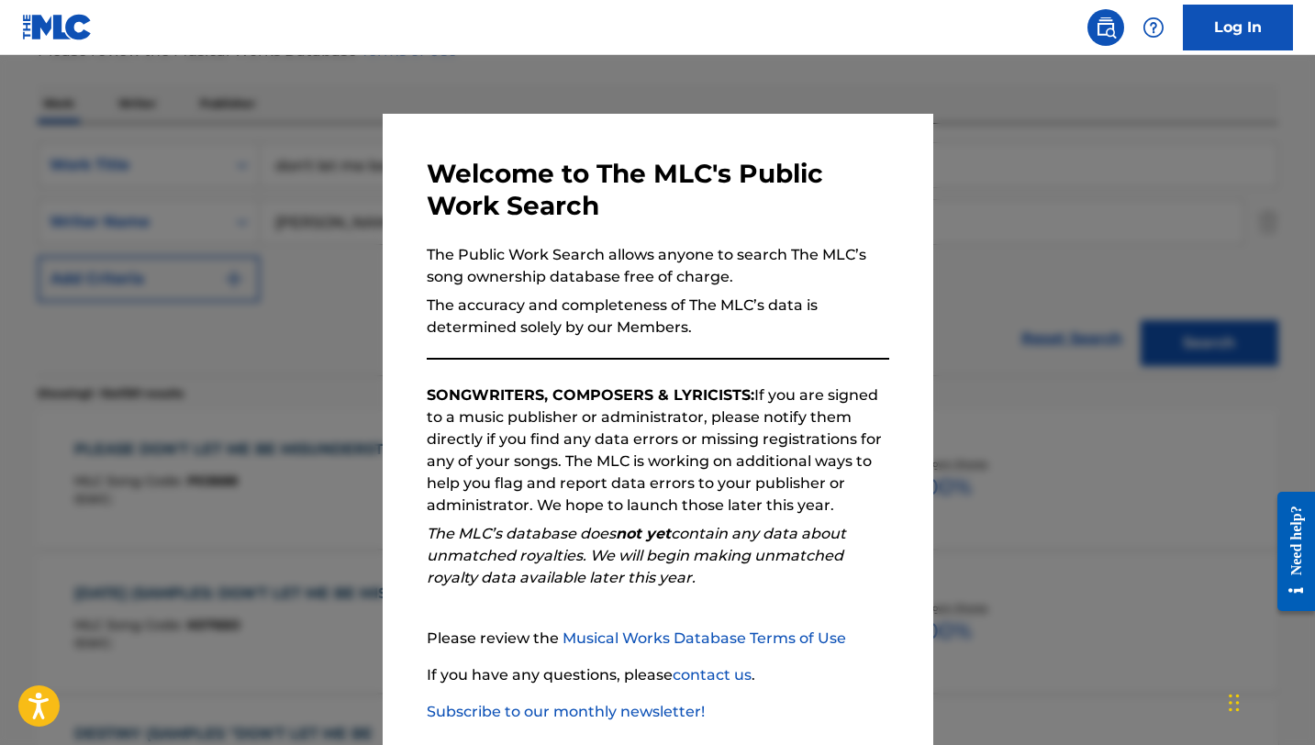
click at [288, 234] on div at bounding box center [657, 427] width 1315 height 745
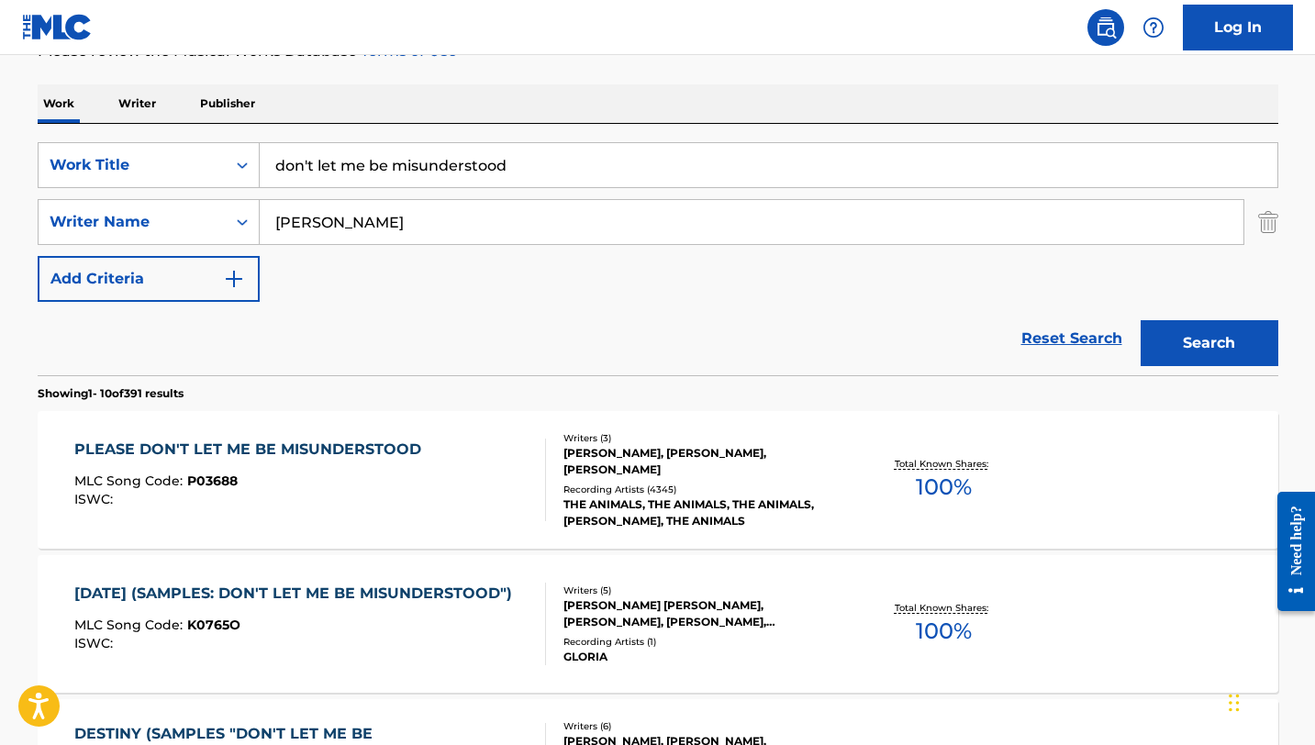
click at [371, 154] on input "don't let me be misunderstood" at bounding box center [769, 165] width 1018 height 44
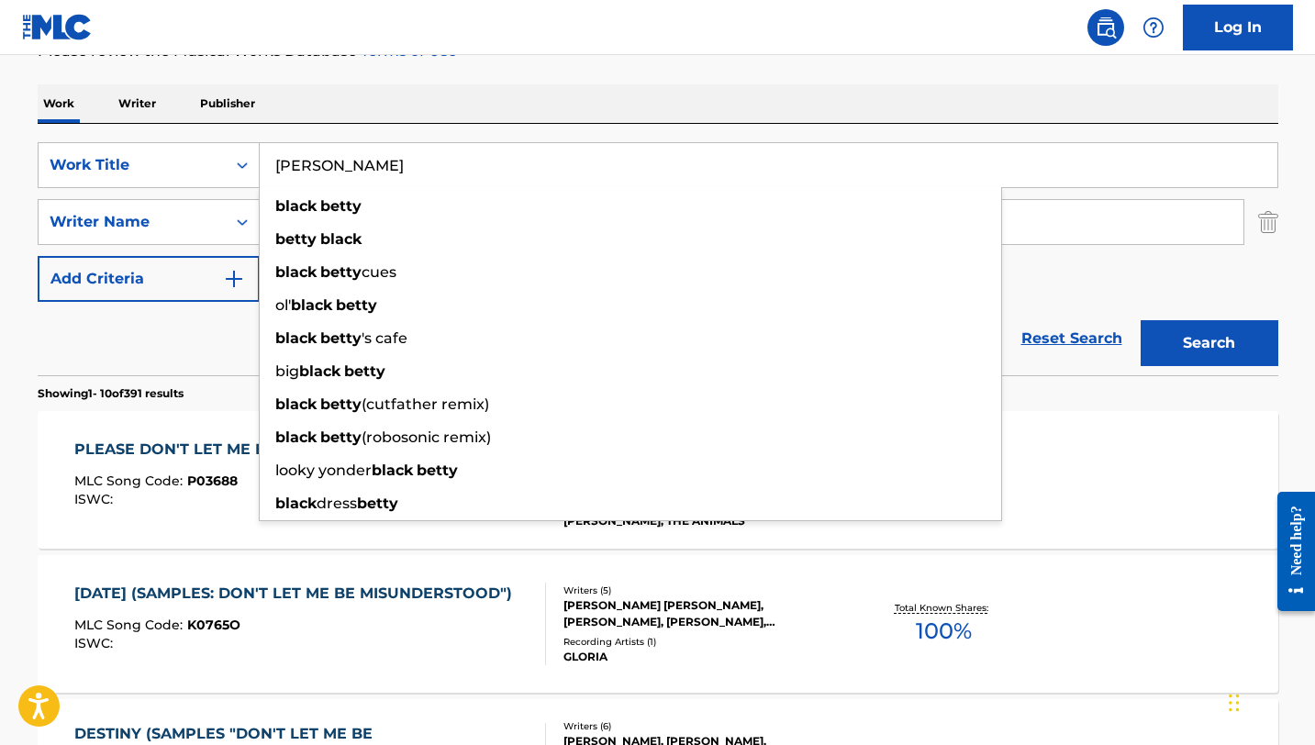
type input "[PERSON_NAME]"
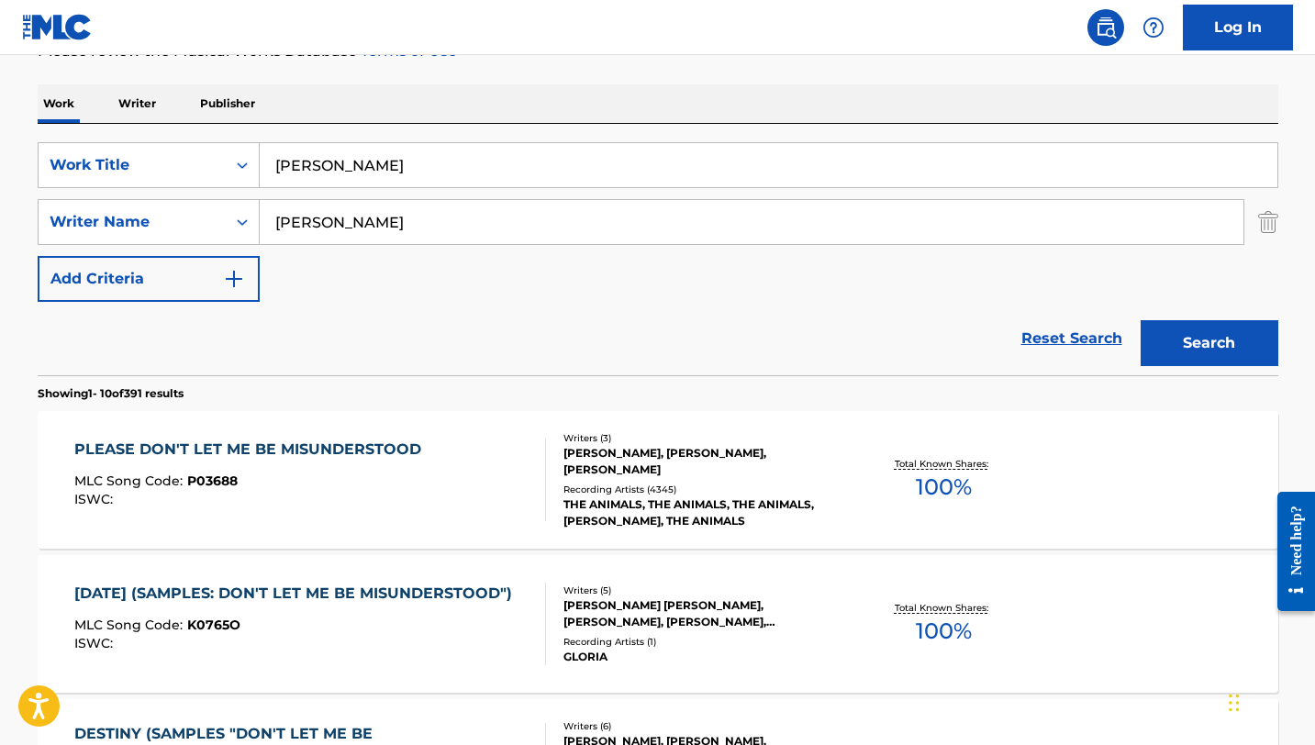
click at [398, 222] on input "[PERSON_NAME]" at bounding box center [752, 222] width 984 height 44
type input "[PERSON_NAME]"
click at [1141, 320] on button "Search" at bounding box center [1210, 343] width 138 height 46
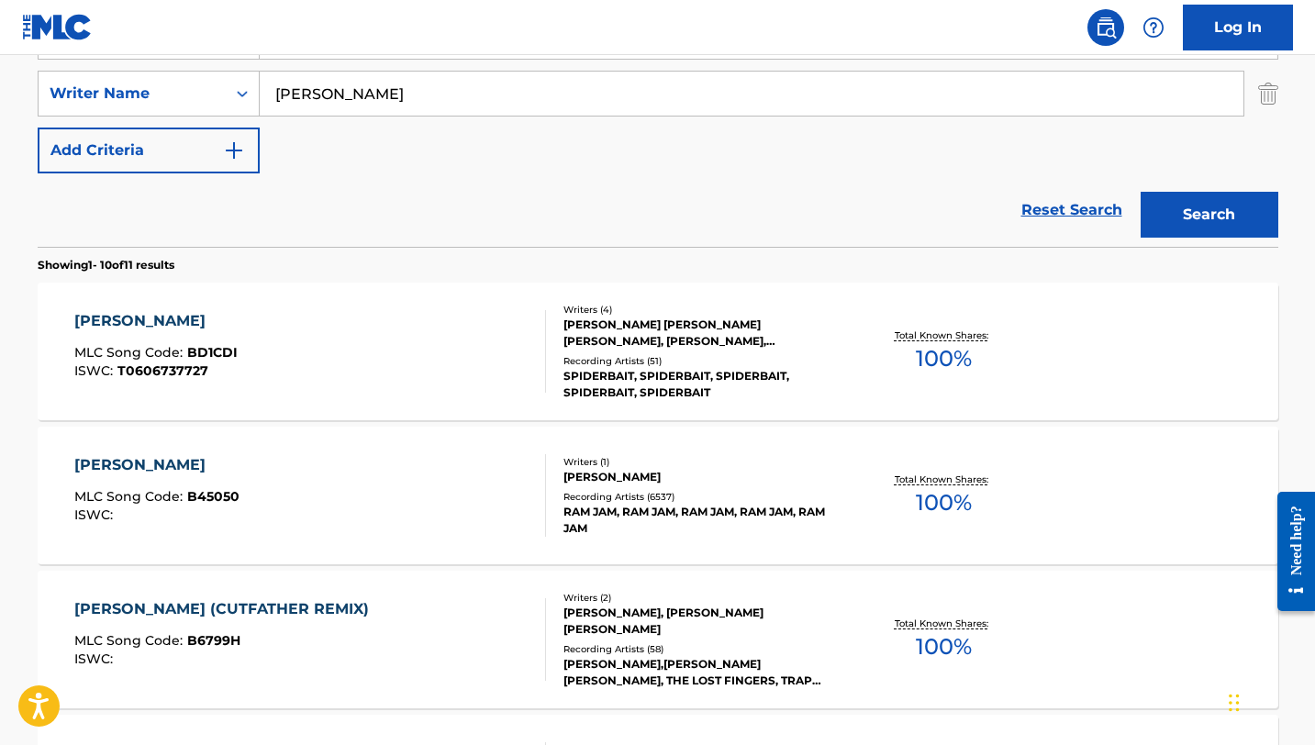
scroll to position [413, 0]
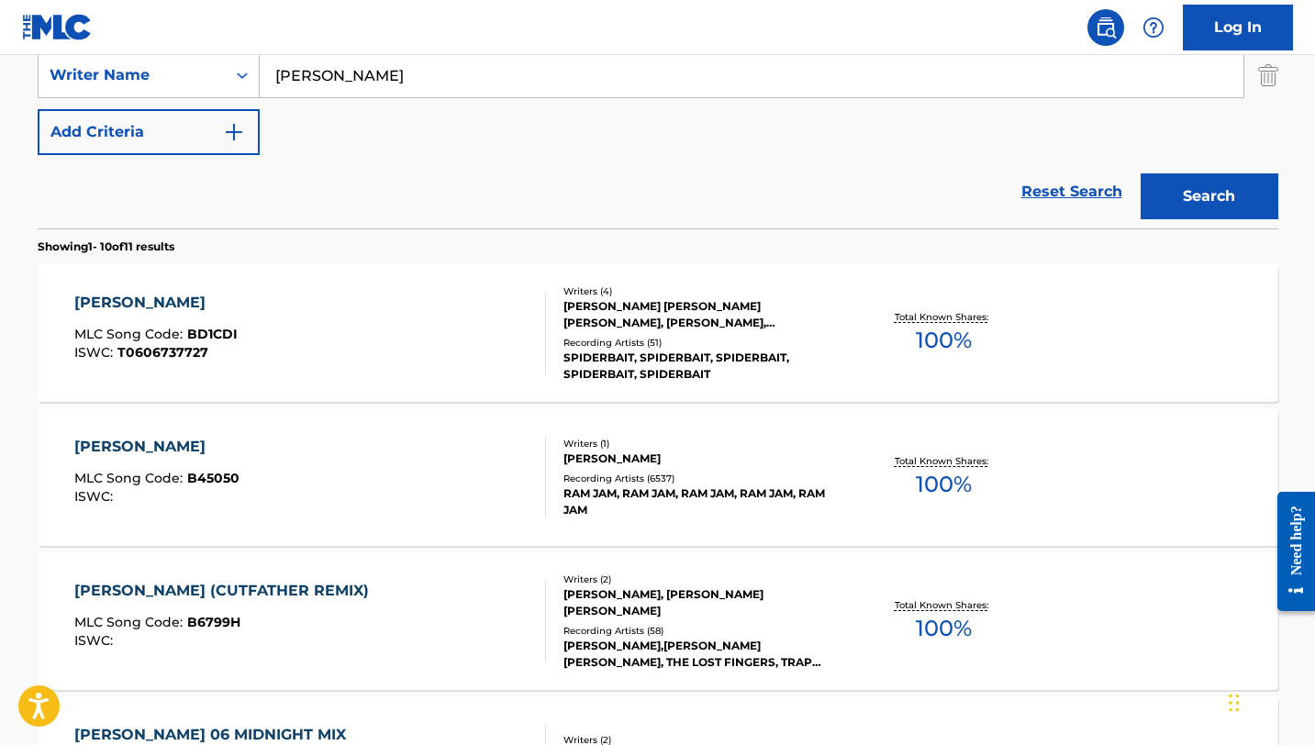
click at [170, 450] on div "[PERSON_NAME]" at bounding box center [156, 447] width 165 height 22
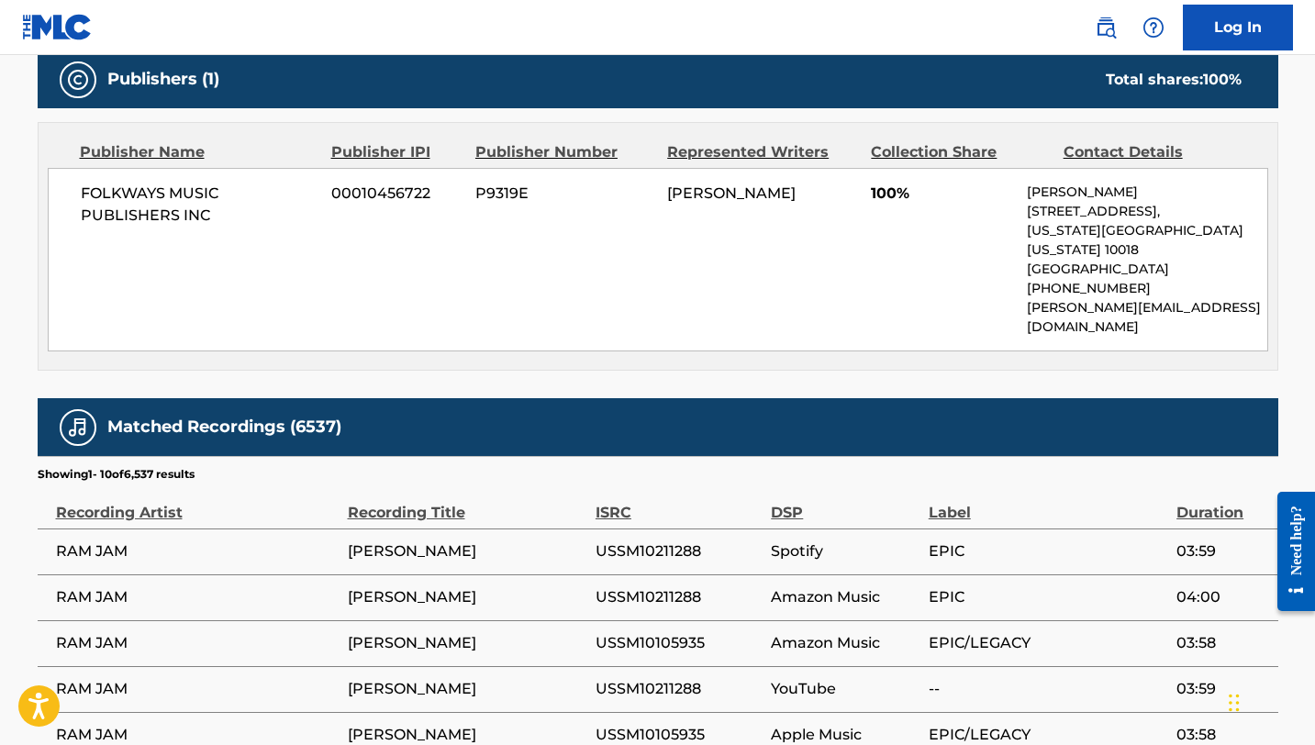
scroll to position [762, 0]
